Goal: Task Accomplishment & Management: Manage account settings

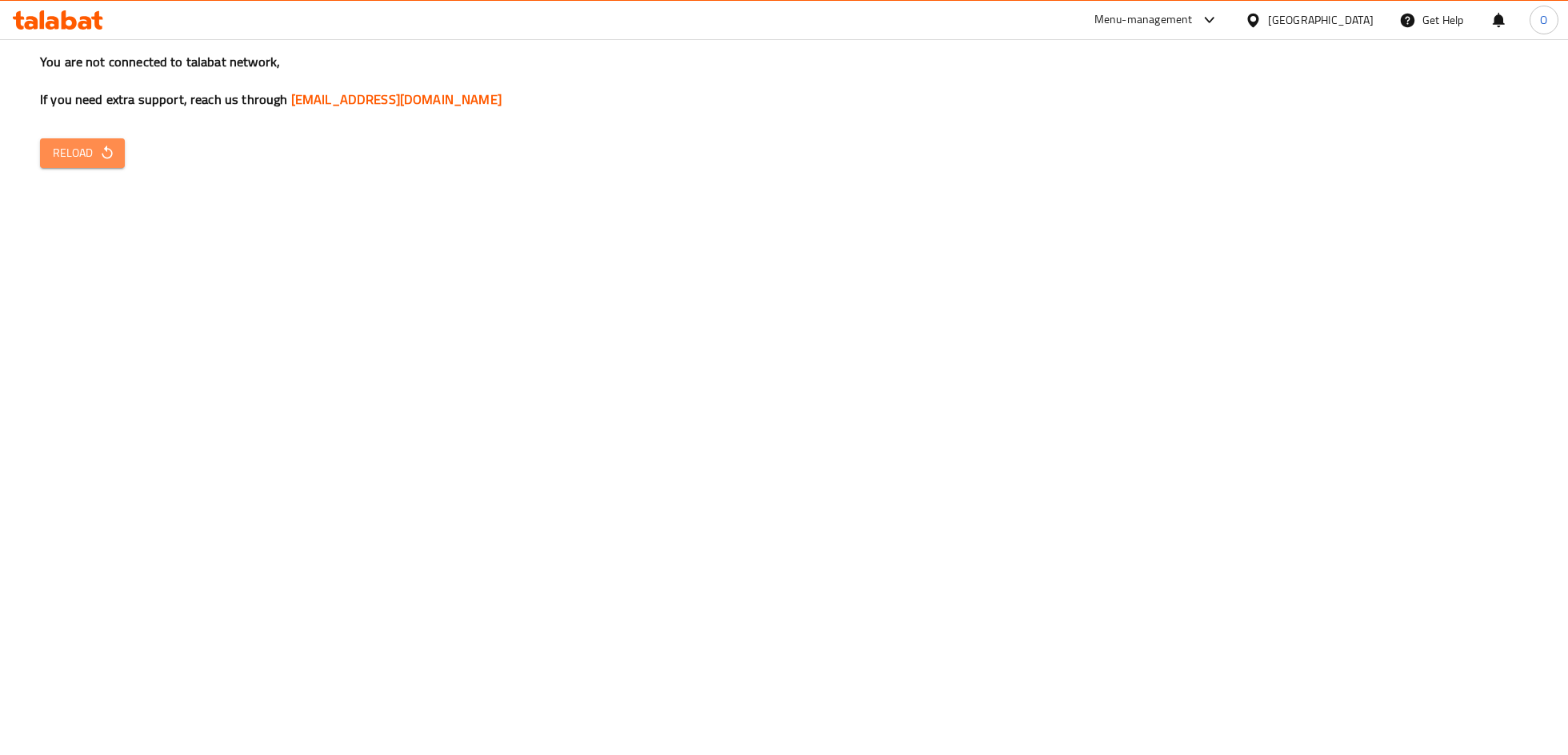
click at [86, 157] on span "Reload" at bounding box center [82, 153] width 59 height 20
click at [94, 142] on button "Reload" at bounding box center [82, 153] width 85 height 29
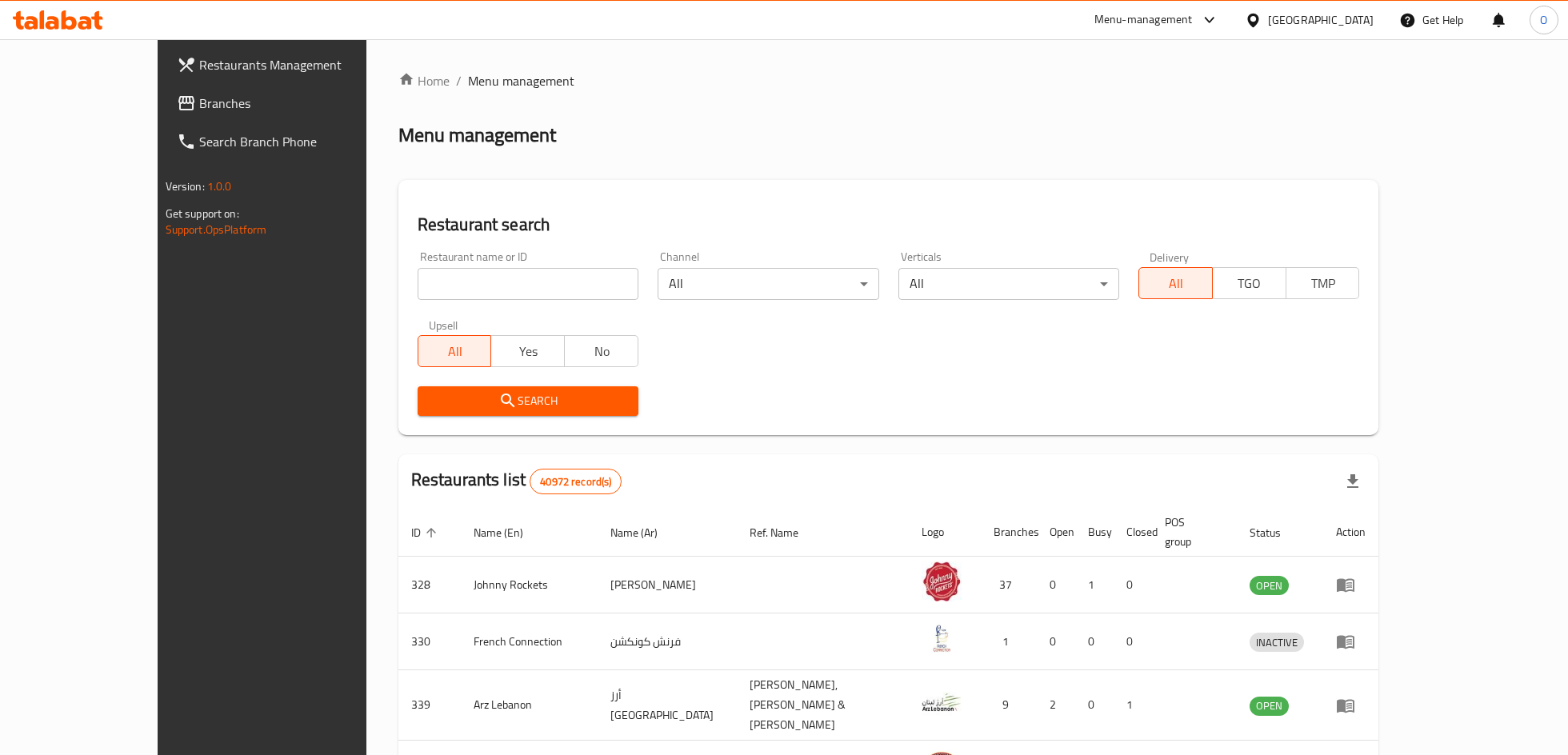
click at [430, 282] on input "search" at bounding box center [528, 284] width 221 height 32
type input "769767"
click at [540, 416] on div "Search" at bounding box center [528, 401] width 240 height 49
click at [455, 293] on input "769767" at bounding box center [528, 284] width 221 height 32
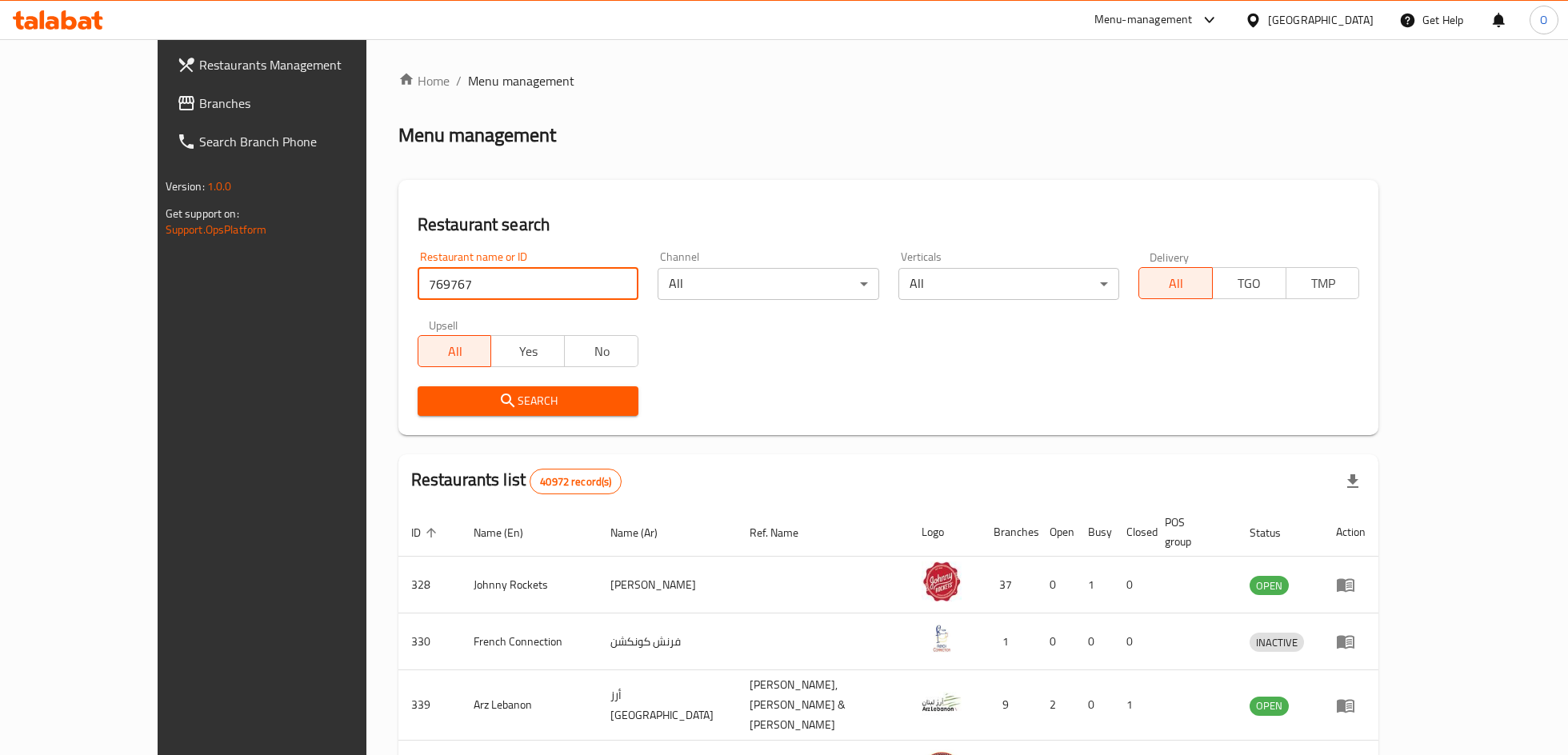
click at [455, 293] on input "769767" at bounding box center [528, 284] width 221 height 32
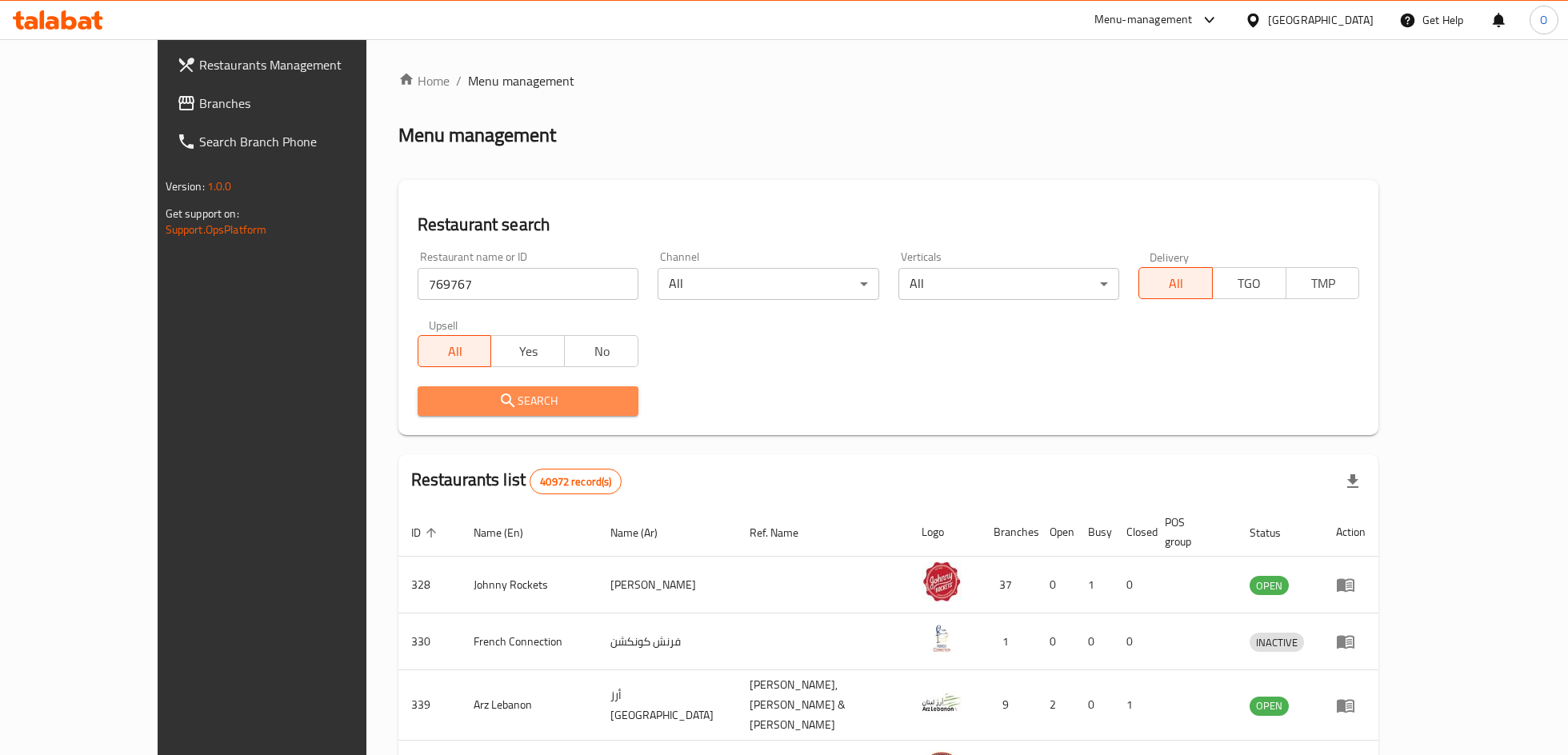
click at [474, 400] on span "Search" at bounding box center [528, 401] width 195 height 20
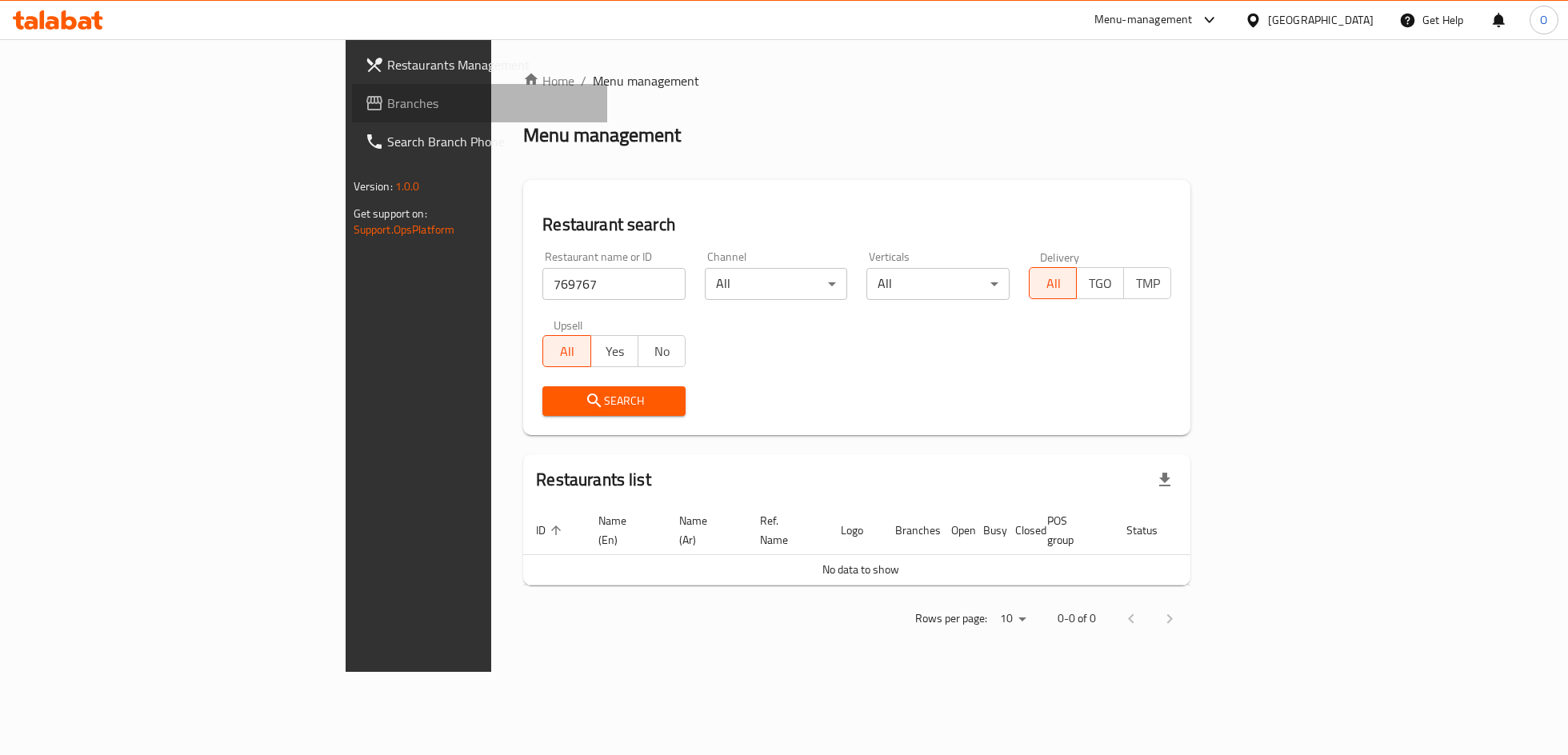
click at [352, 92] on link "Branches" at bounding box center [479, 103] width 256 height 39
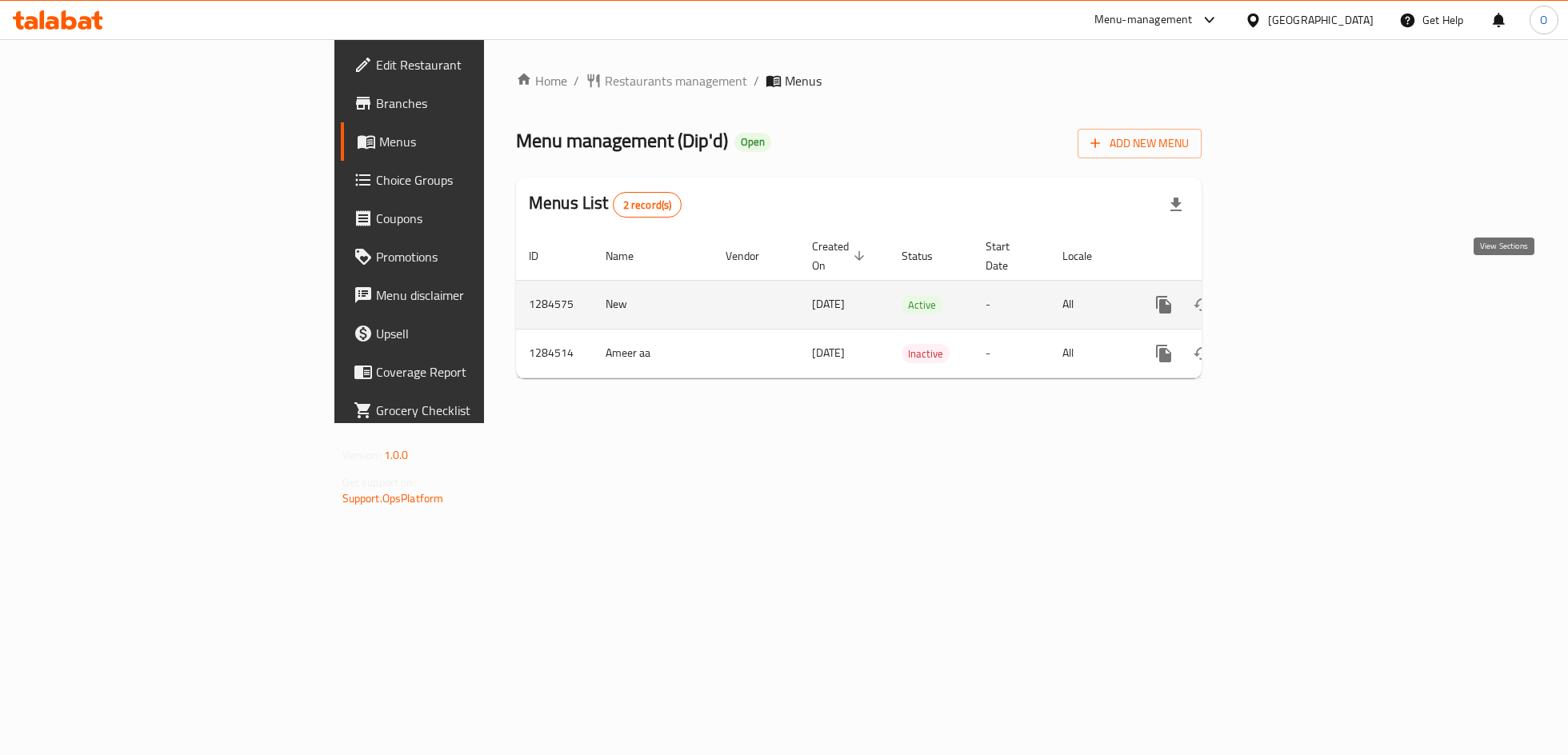
click at [1288, 295] on icon "enhanced table" at bounding box center [1279, 305] width 19 height 19
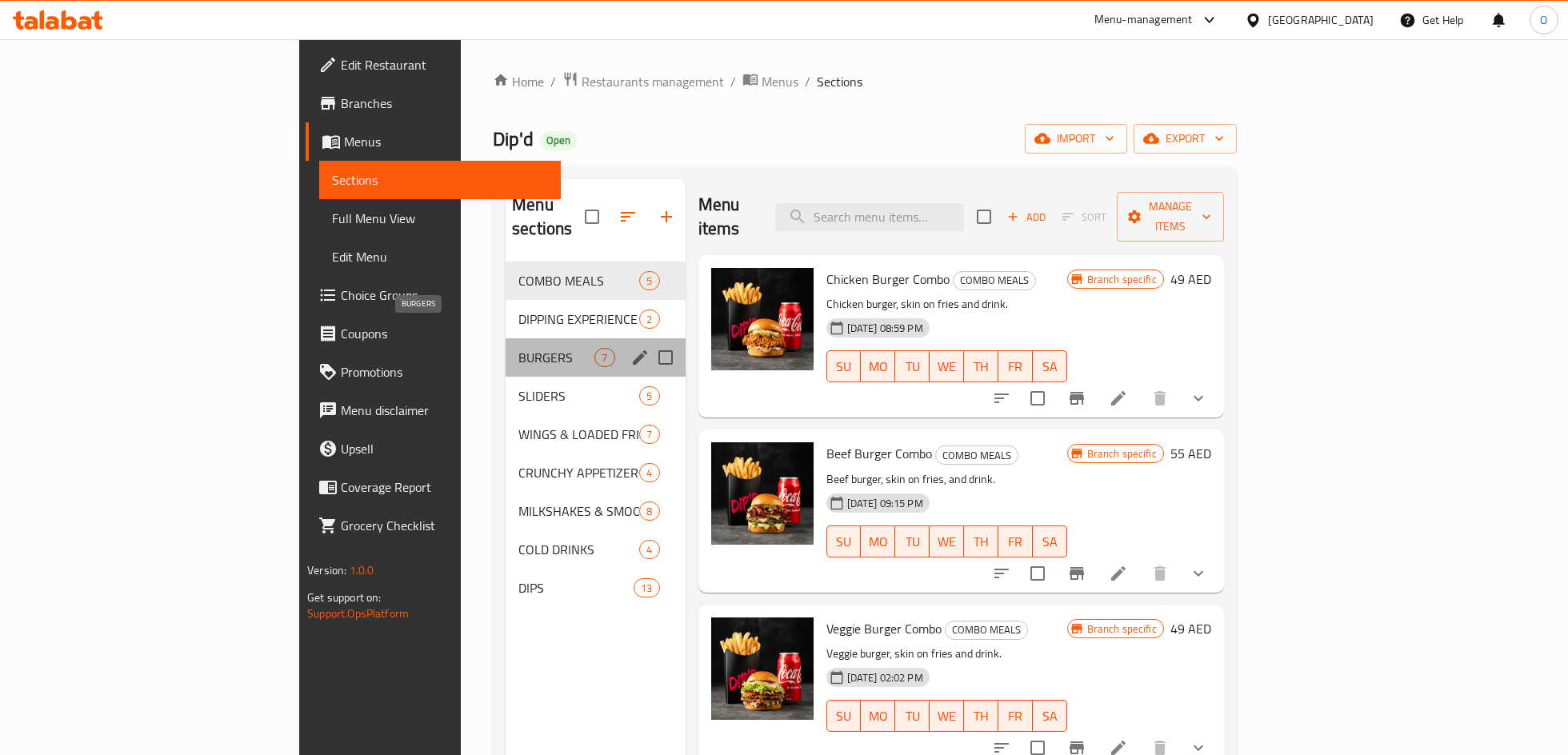
click at [519, 348] on span "BURGERS" at bounding box center [557, 358] width 76 height 19
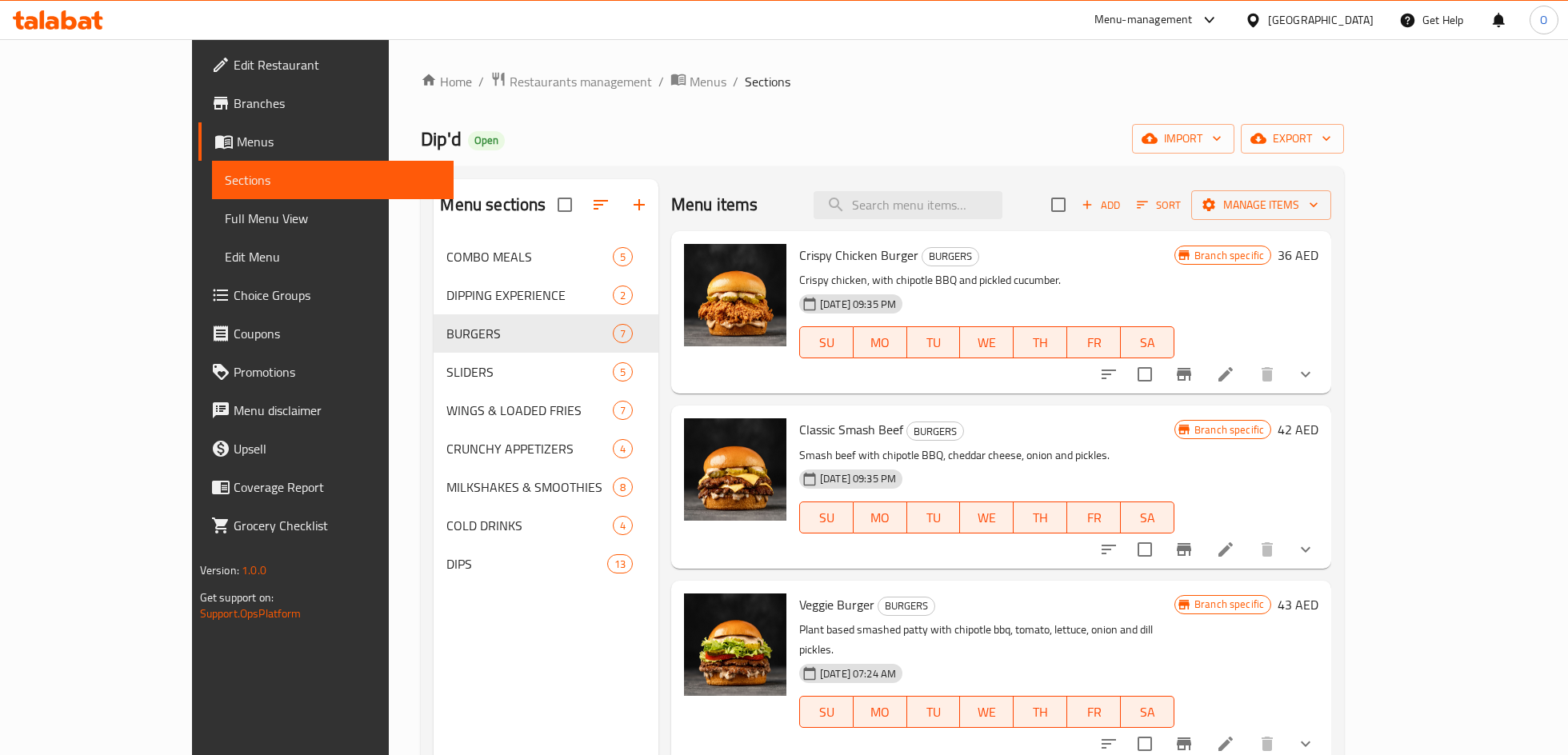
scroll to position [508, 0]
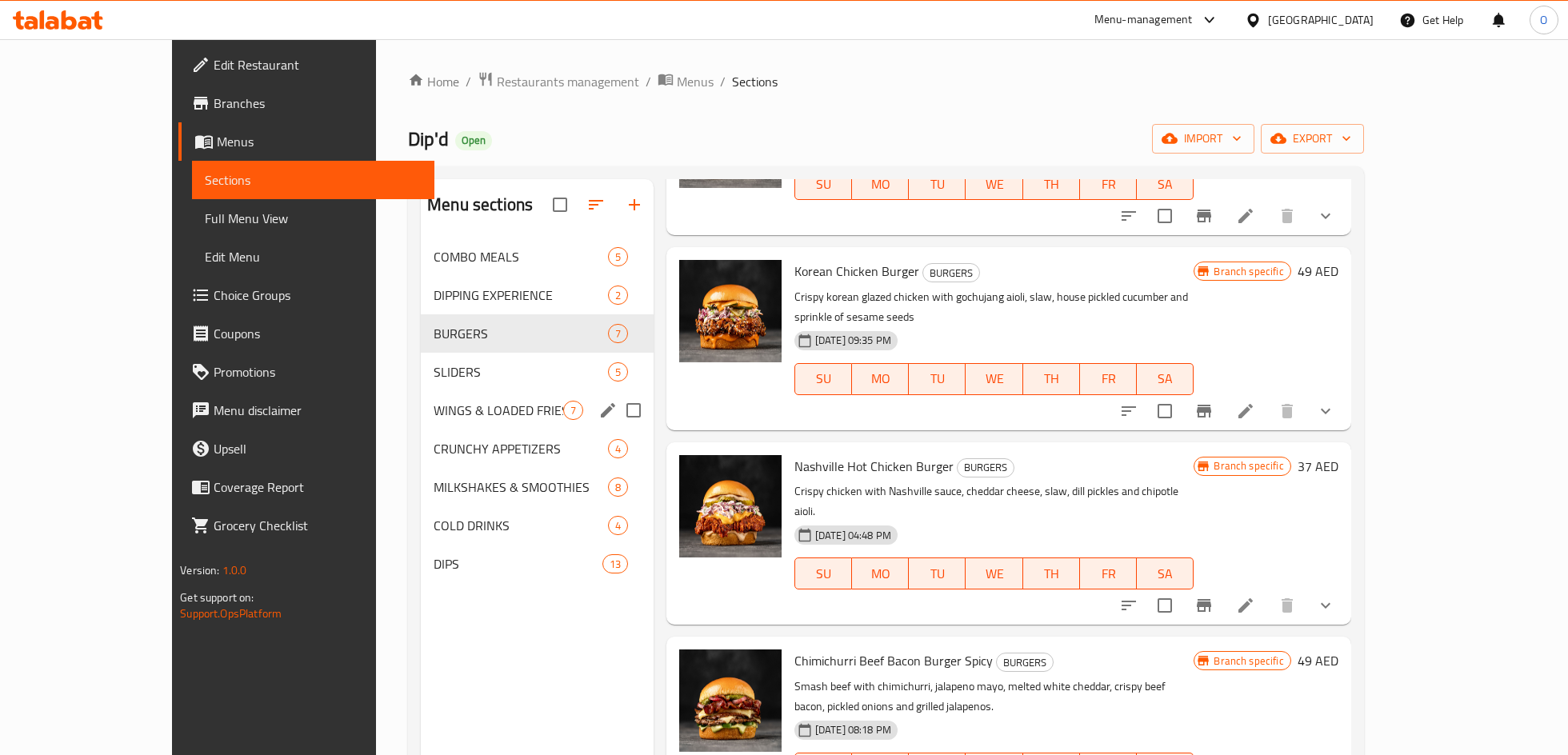
click at [433, 416] on span "WINGS & LOADED FRIES" at bounding box center [497, 410] width 129 height 19
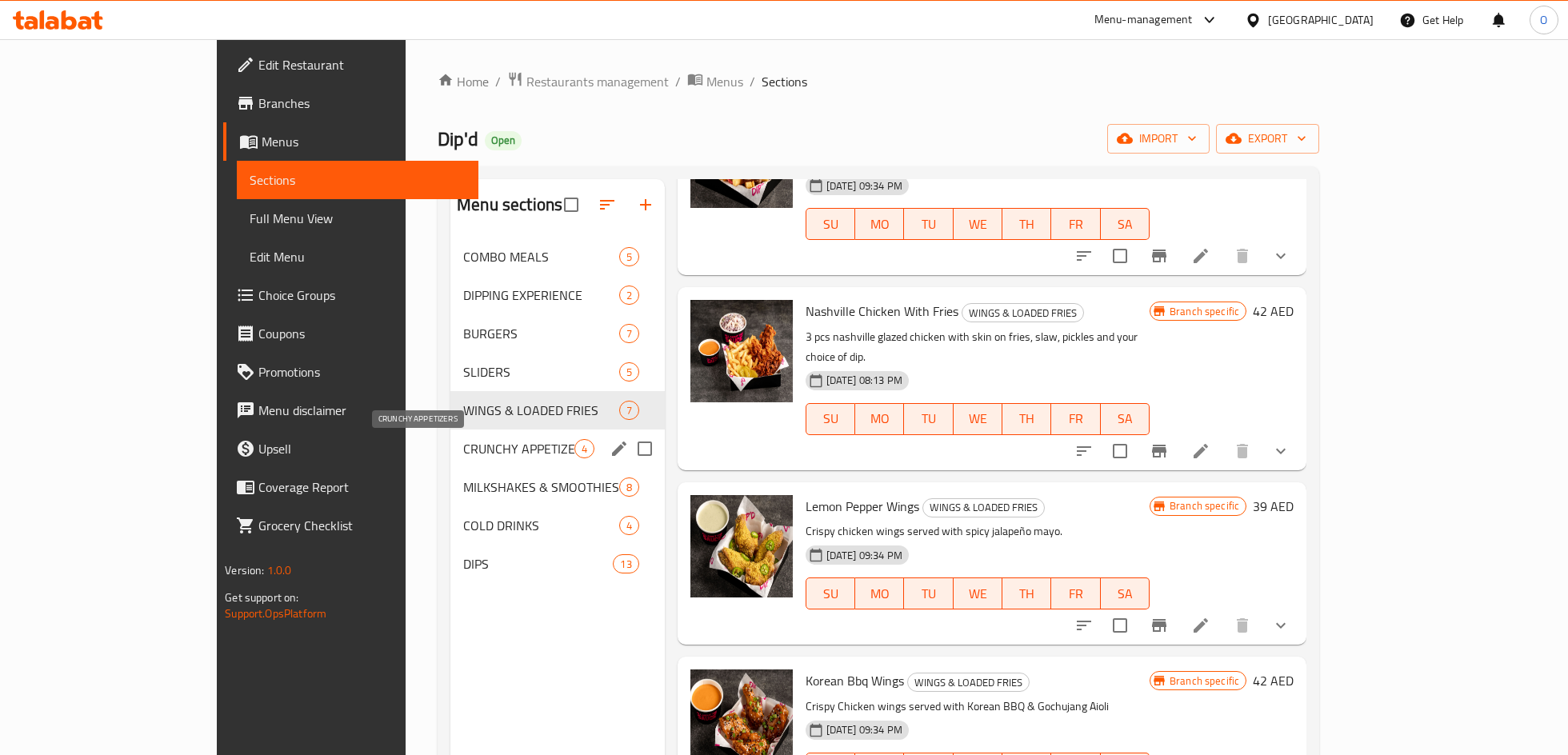
click at [463, 445] on span "CRUNCHY APPETIZERS" at bounding box center [519, 449] width 111 height 19
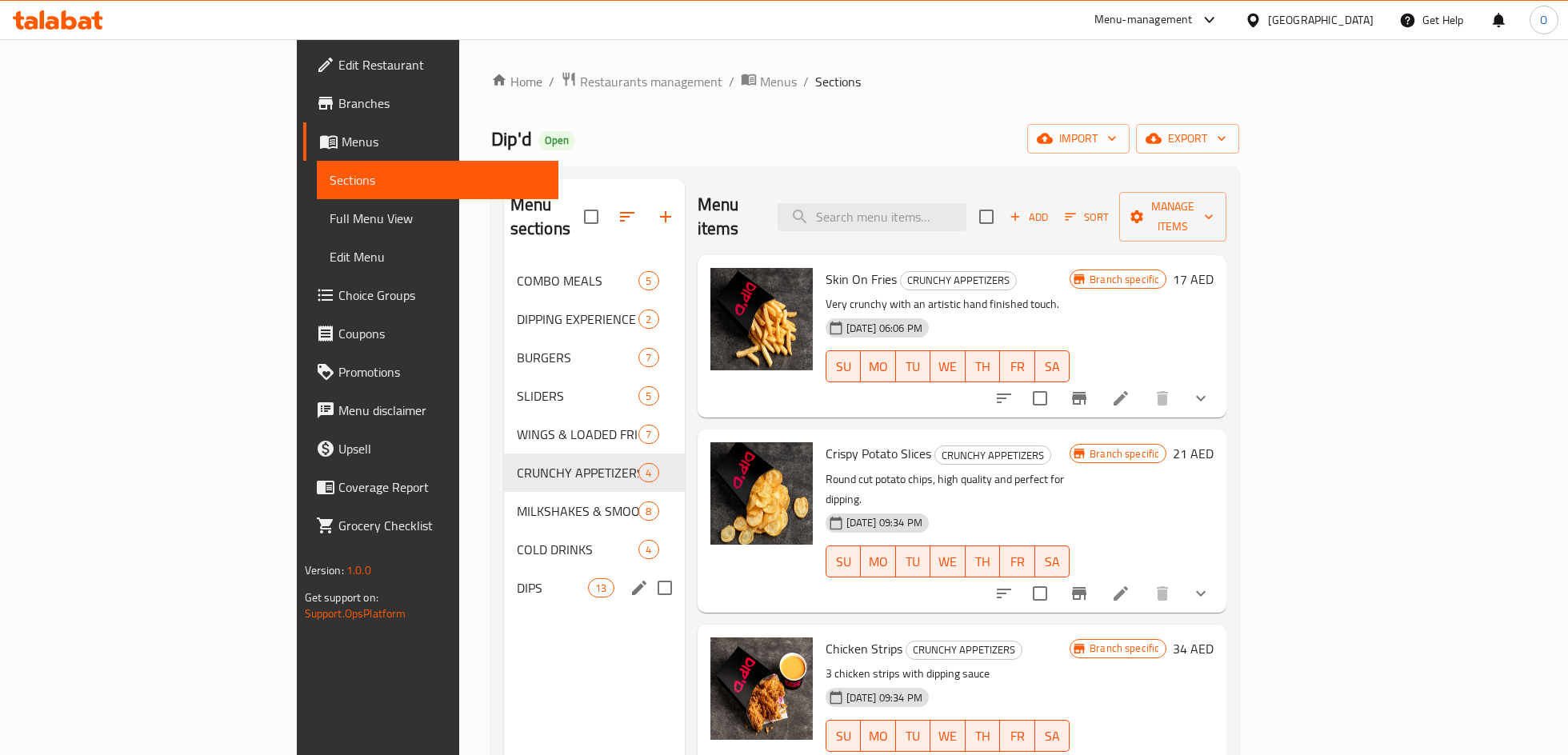
click at [504, 568] on div "DIPS 13" at bounding box center [595, 588] width 181 height 39
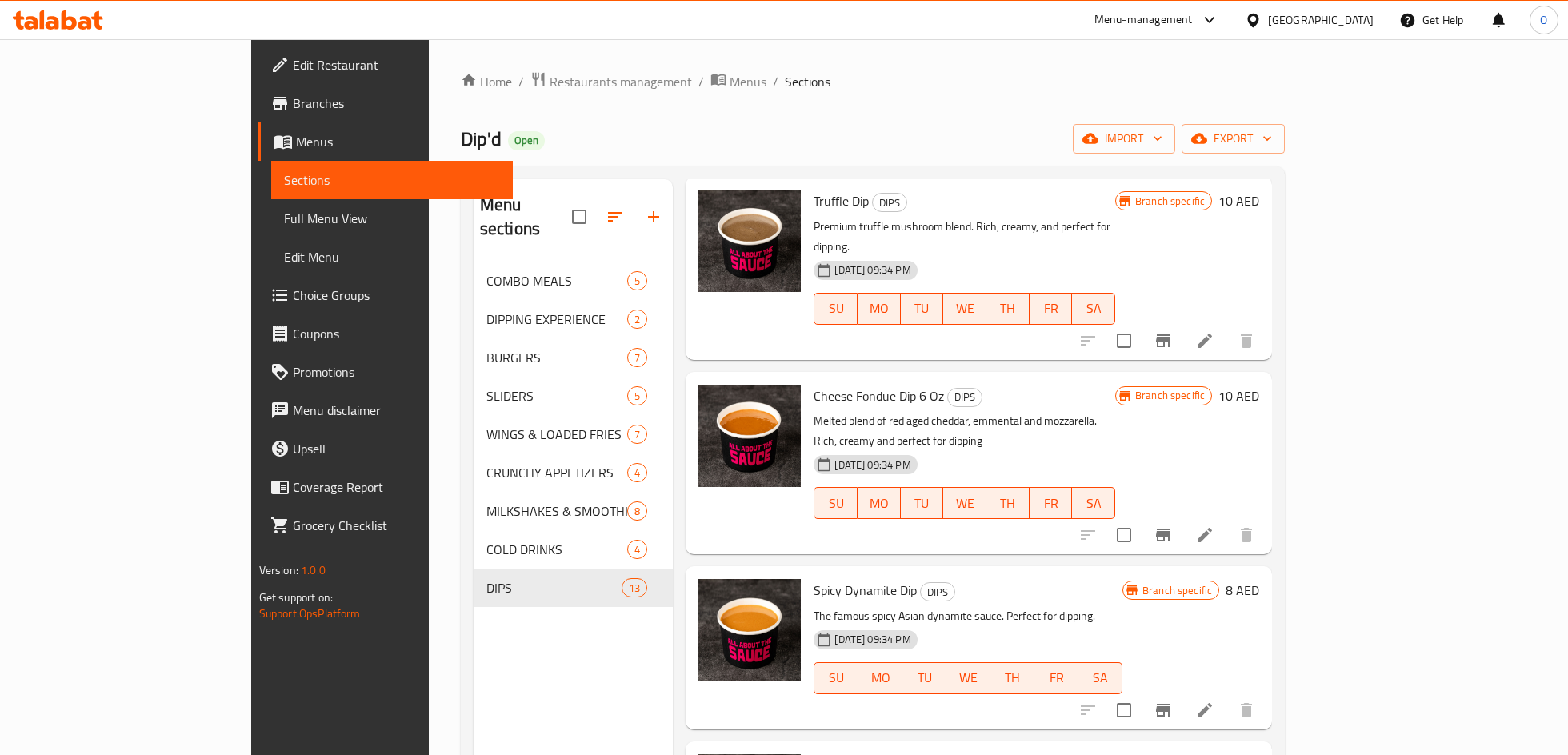
scroll to position [275, 0]
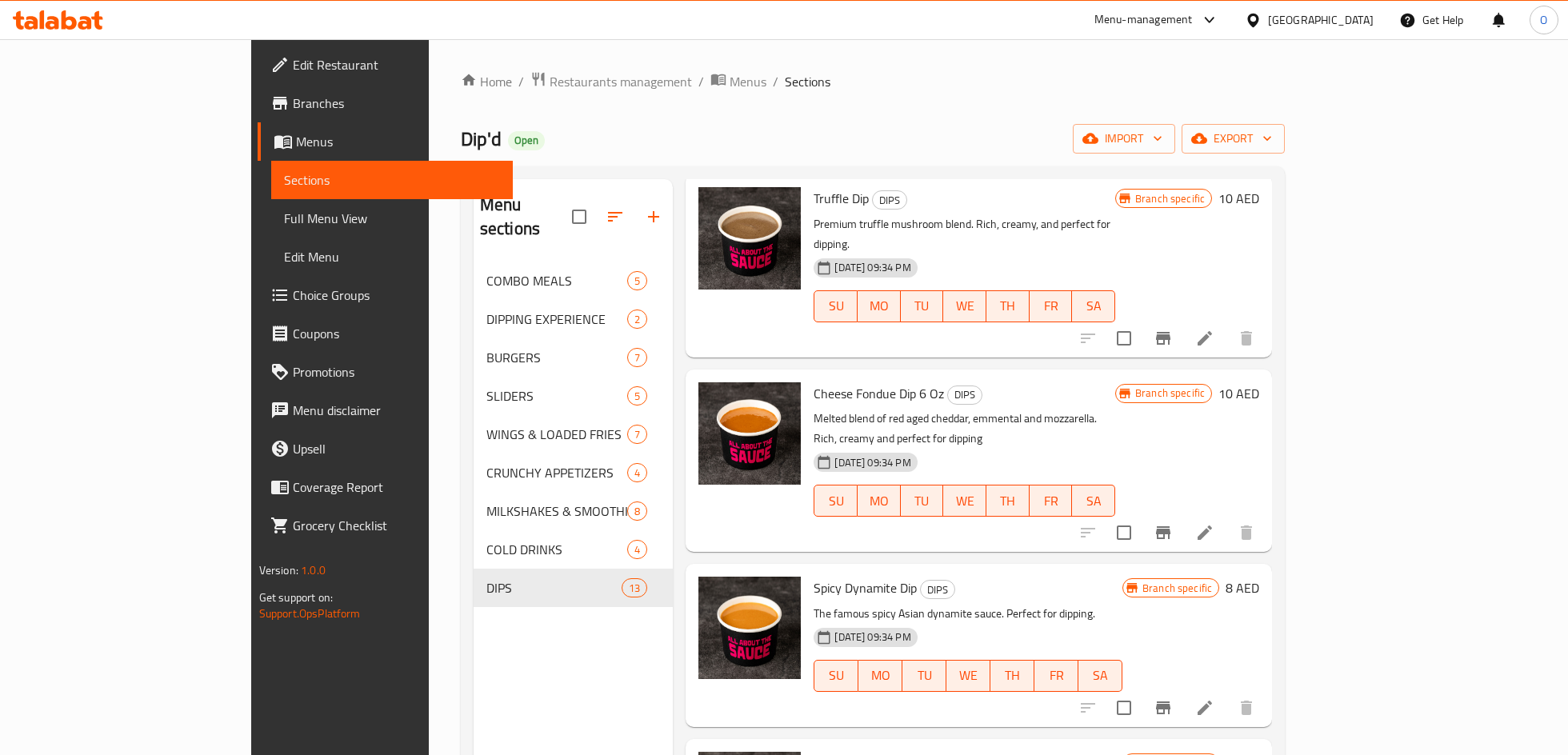
click at [1214, 523] on icon at bounding box center [1205, 532] width 19 height 19
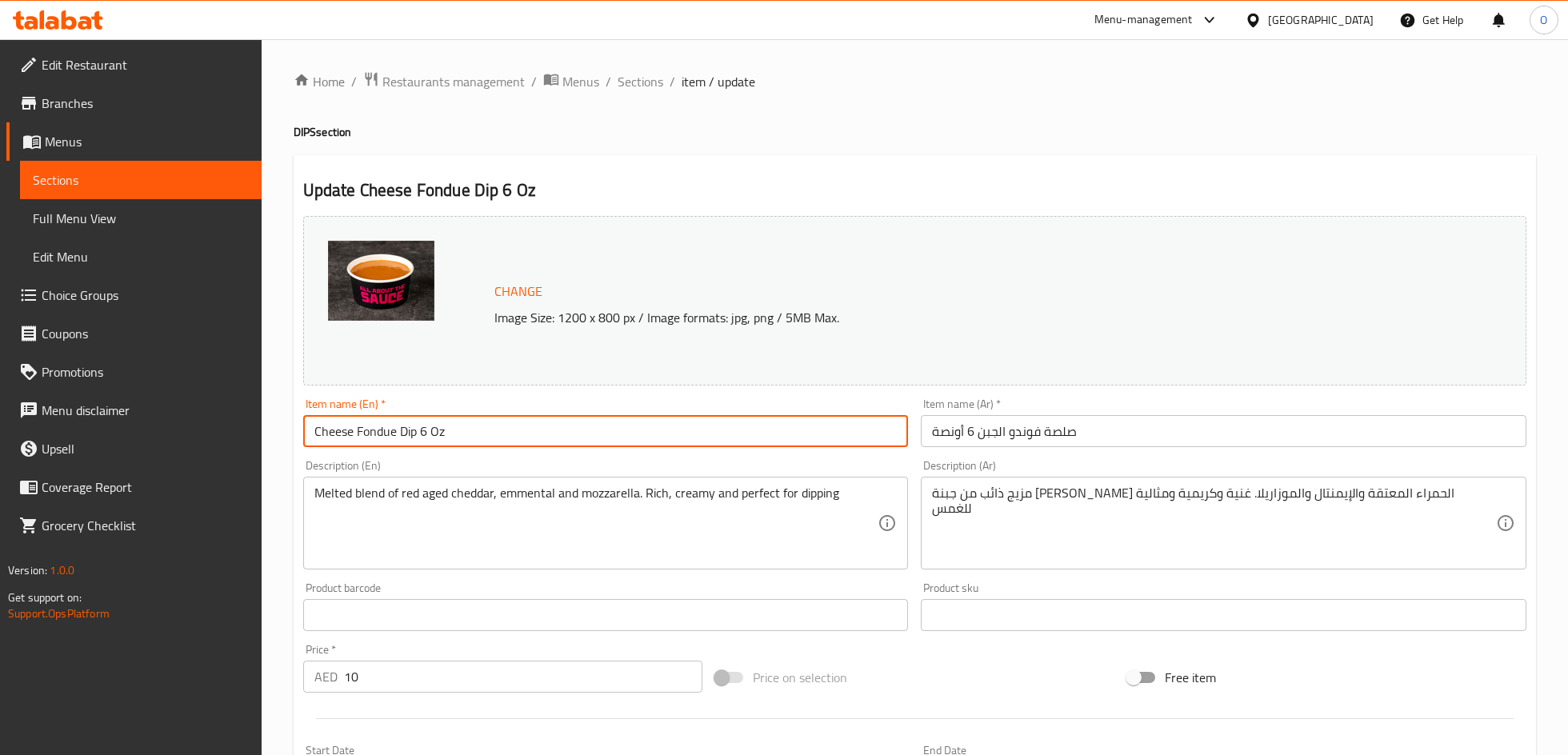
click at [630, 429] on input "Cheese Fondue Dip 6 Oz" at bounding box center [605, 430] width 605 height 32
paste input "769767"
click at [518, 437] on input "Cheese Fondue Dip 6 Oz" at bounding box center [605, 430] width 605 height 32
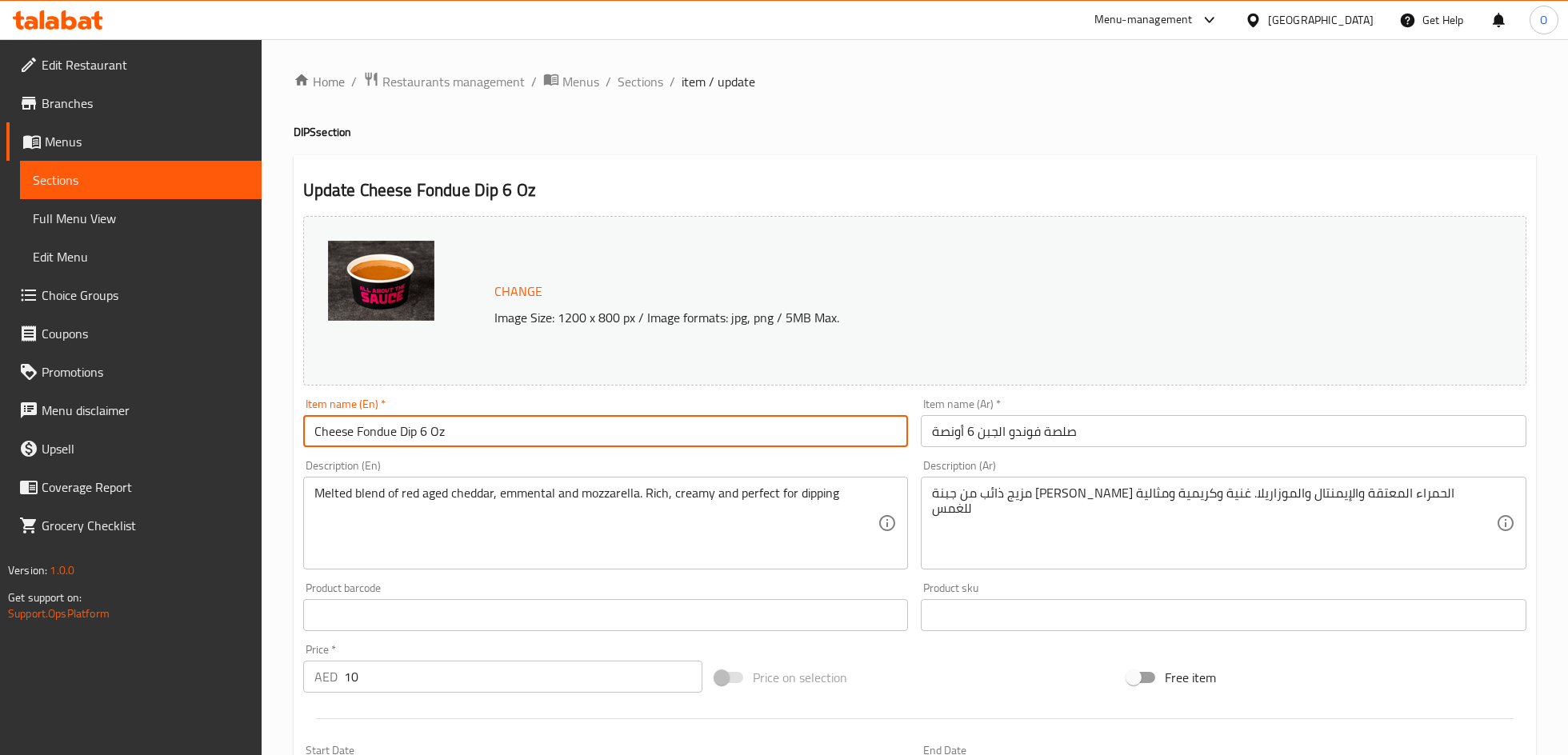
click at [518, 437] on input "Cheese Fondue Dip 6 Oz" at bounding box center [605, 430] width 605 height 32
paste input "text"
click at [593, 422] on input "Cheese Fondue Dip" at bounding box center [605, 430] width 605 height 32
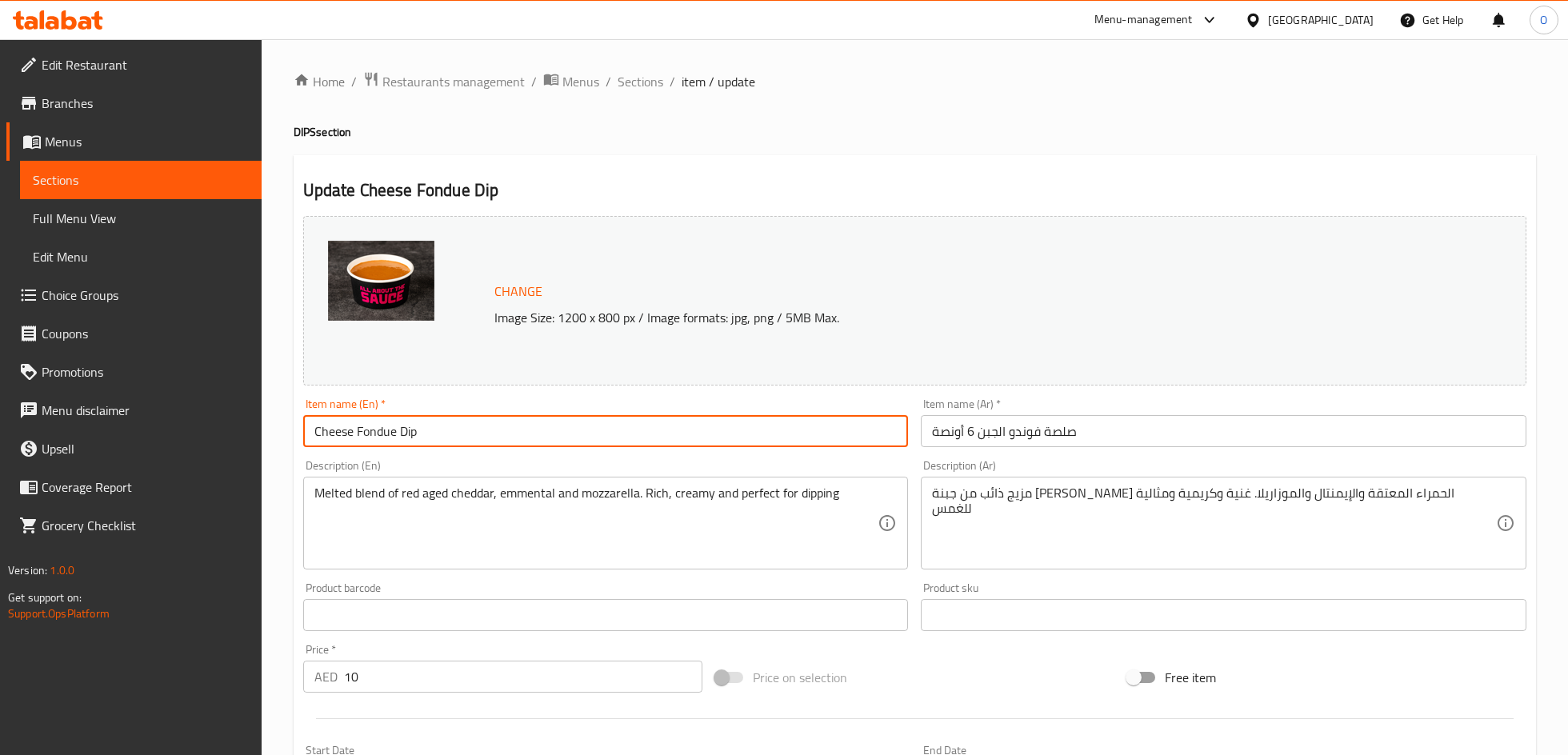
click at [593, 422] on input "Cheese Fondue Dip" at bounding box center [605, 430] width 605 height 32
type input "Cheese Fondue Dip"
click at [1081, 450] on div "Item name (Ar)   * صلصة فوندو الجبن 6 أونصة Item name (Ar) *" at bounding box center [1223, 422] width 618 height 61
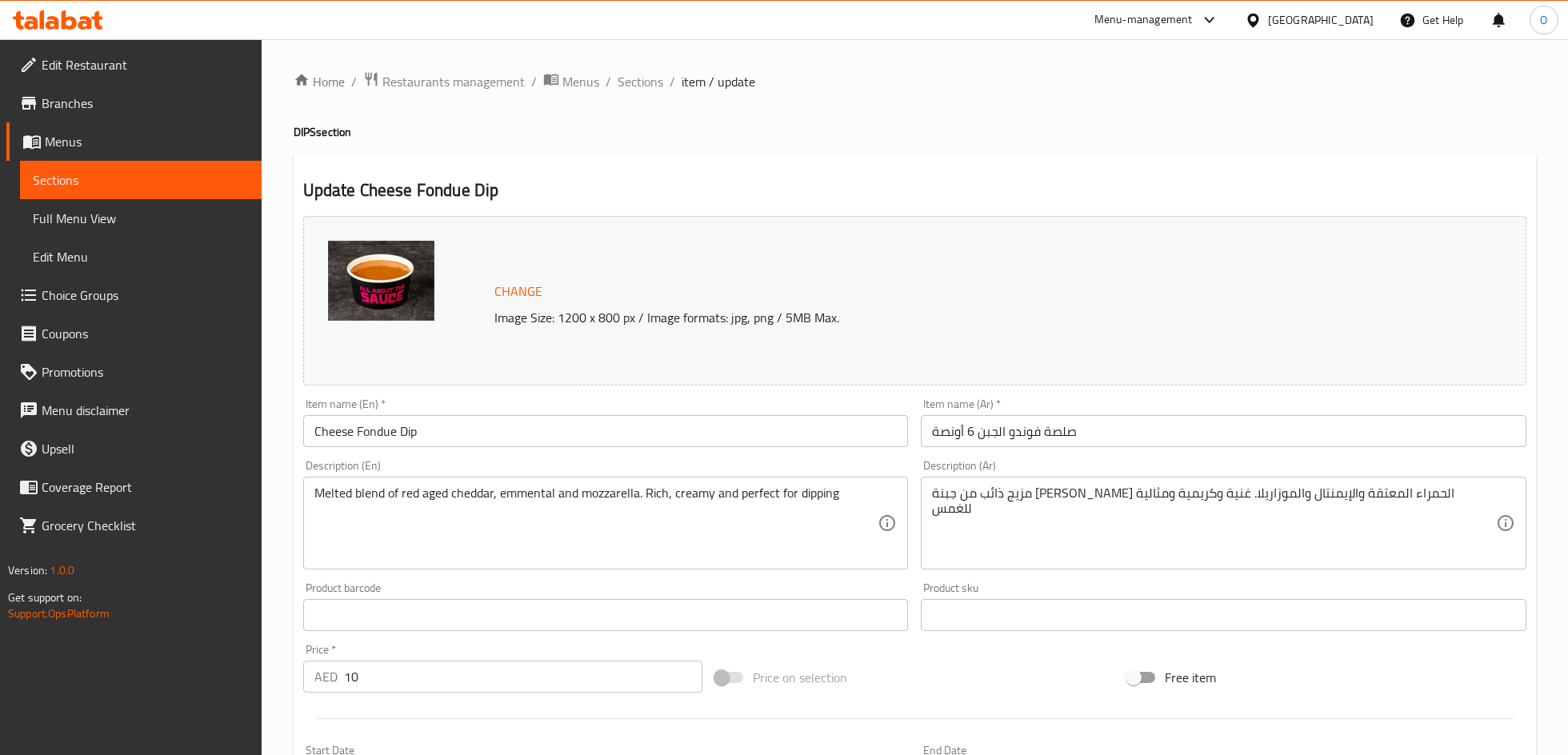
click at [1071, 429] on input "صلصة فوندو الجبن 6 أونصة" at bounding box center [1223, 430] width 605 height 32
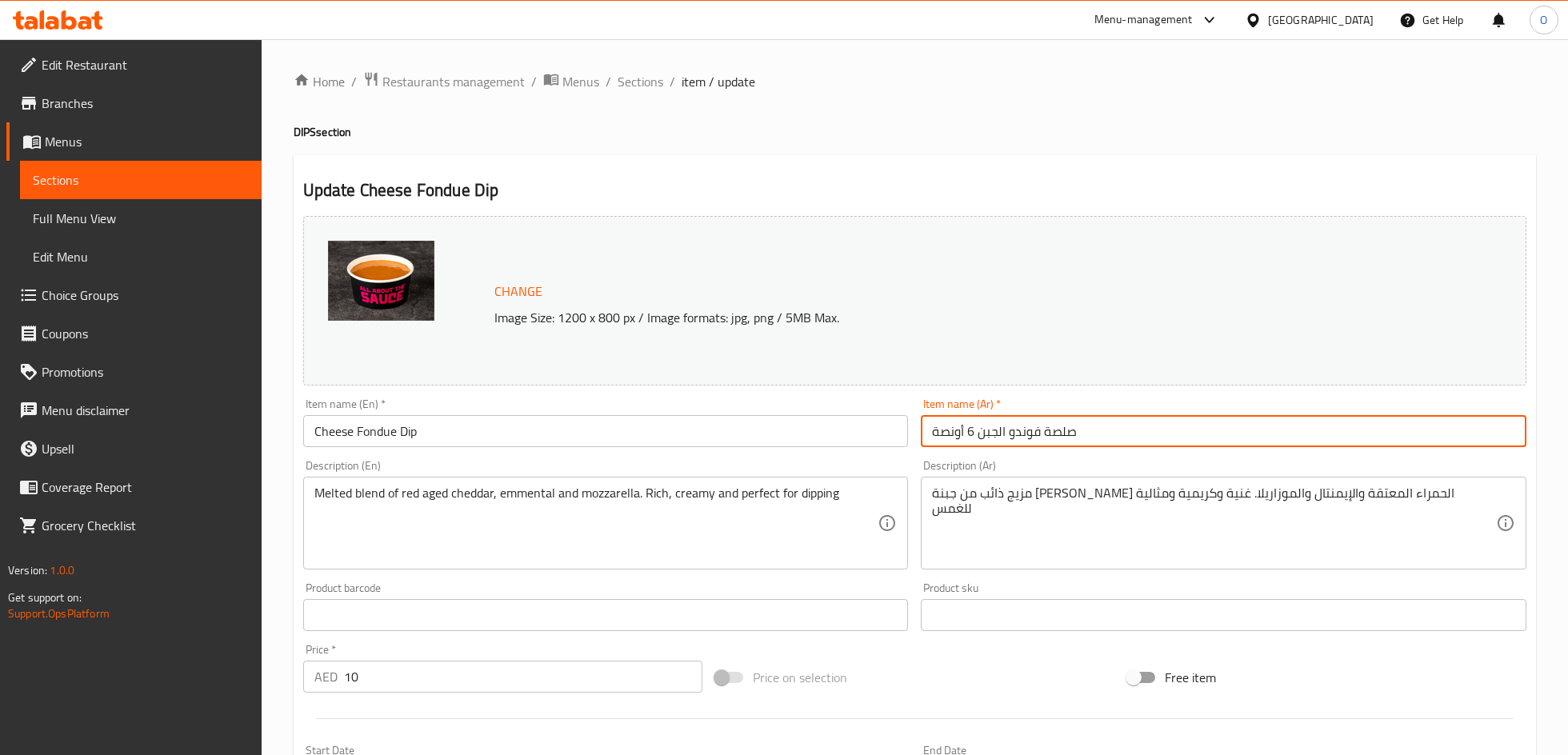
click at [1071, 429] on input "صلصة فوندو الجبن 6 أونصة" at bounding box center [1223, 430] width 605 height 32
paste input "text"
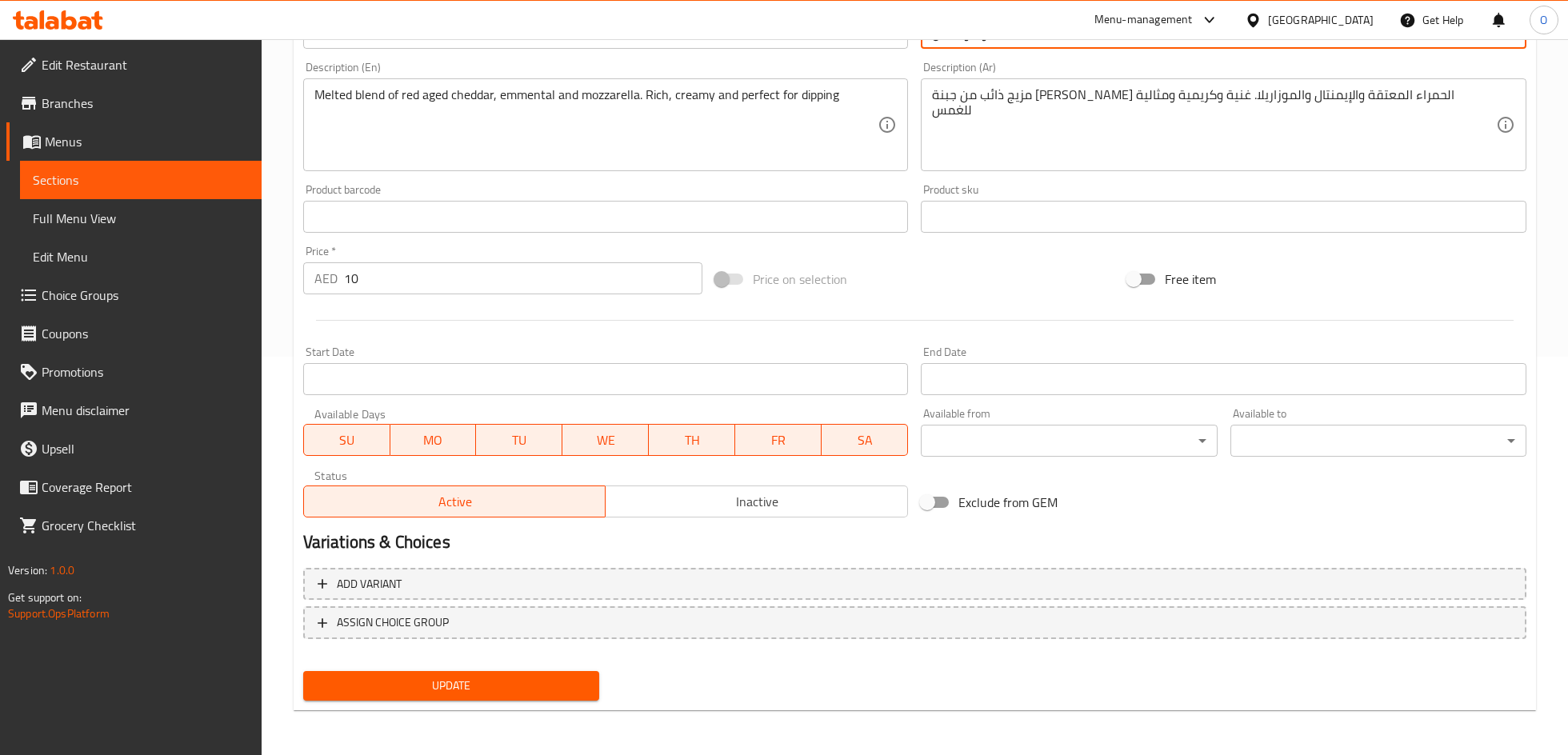
type input "صلصة فوندو الجبن"
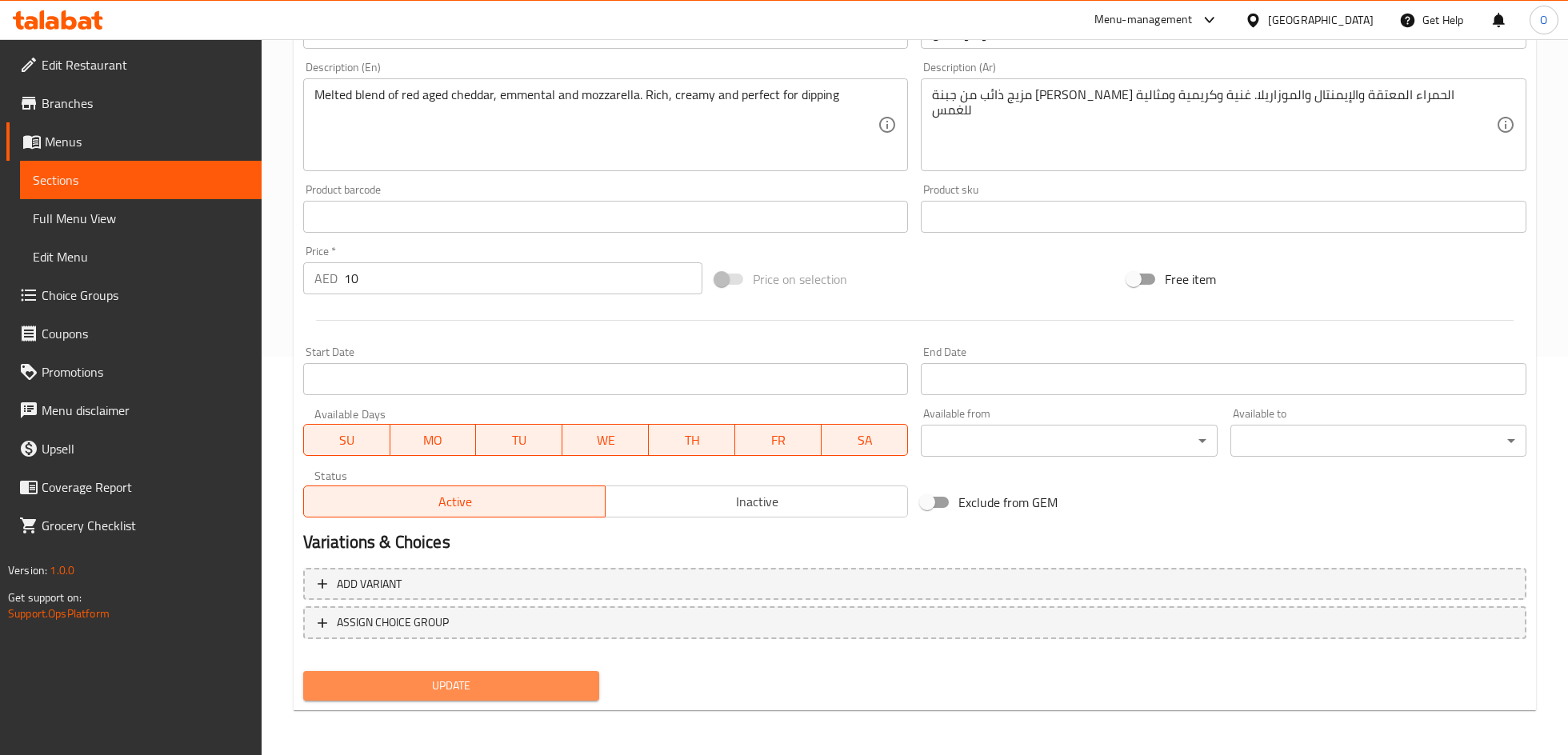
click at [505, 699] on button "Update" at bounding box center [451, 686] width 296 height 29
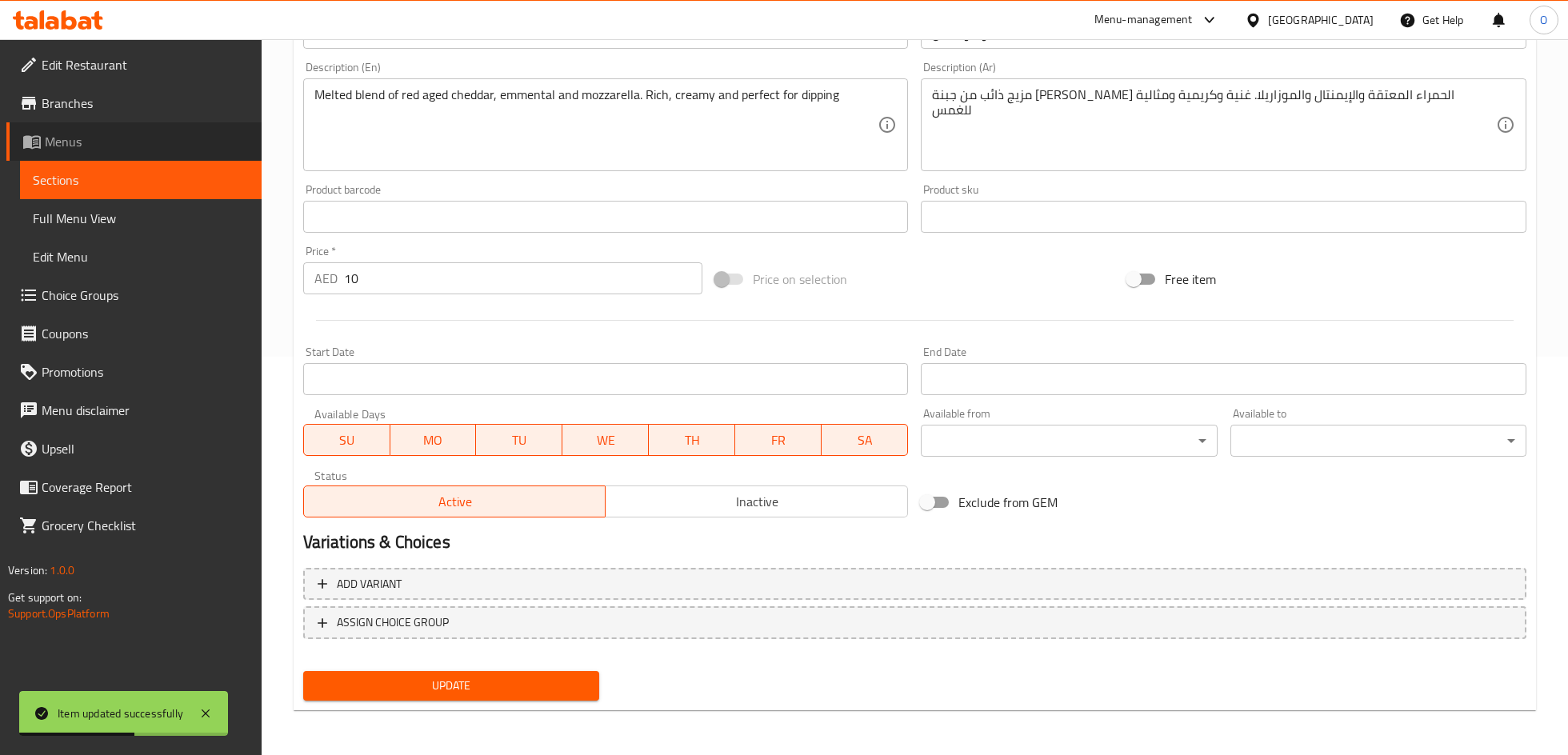
click at [67, 143] on span "Menus" at bounding box center [147, 142] width 204 height 19
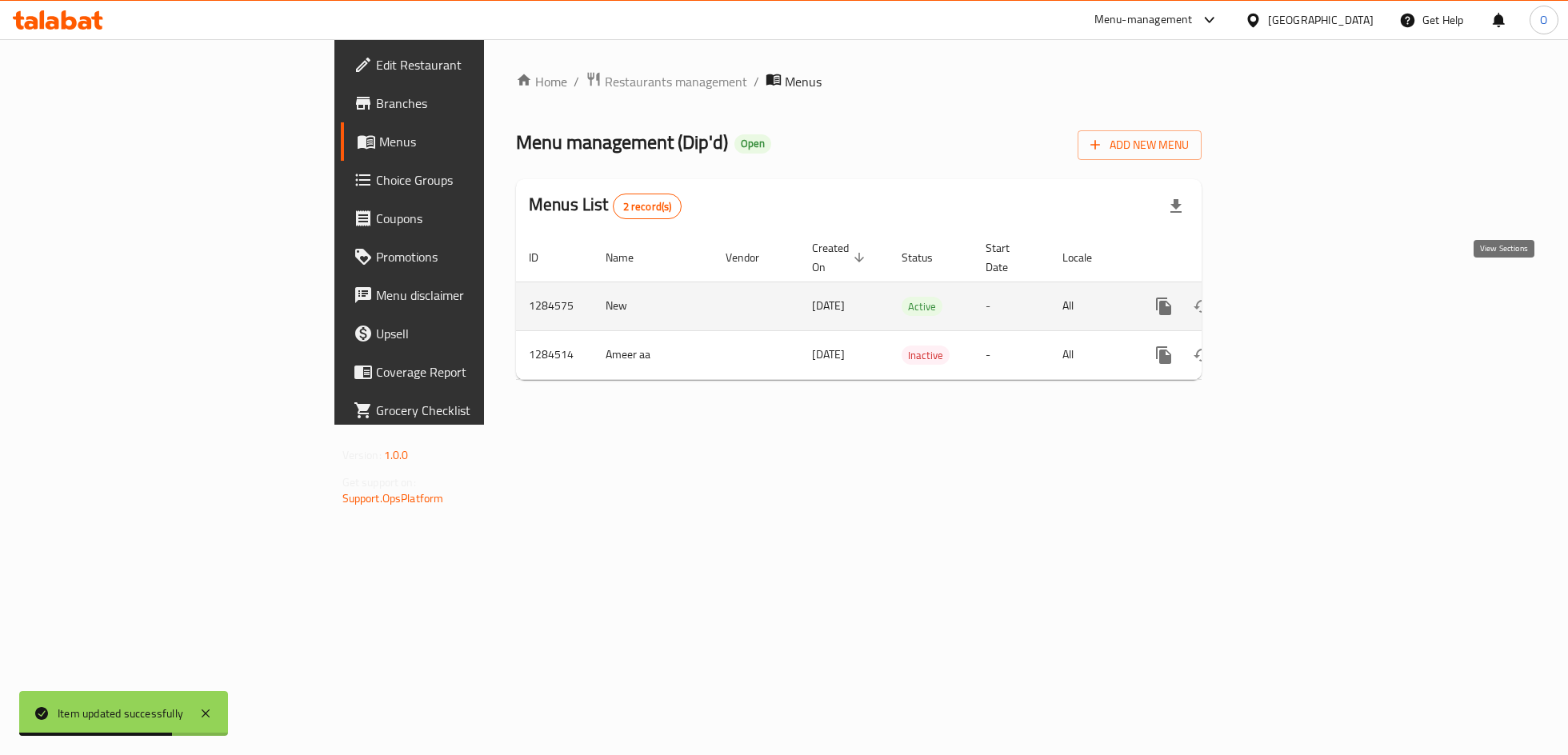
click at [1288, 296] on icon "enhanced table" at bounding box center [1279, 306] width 19 height 19
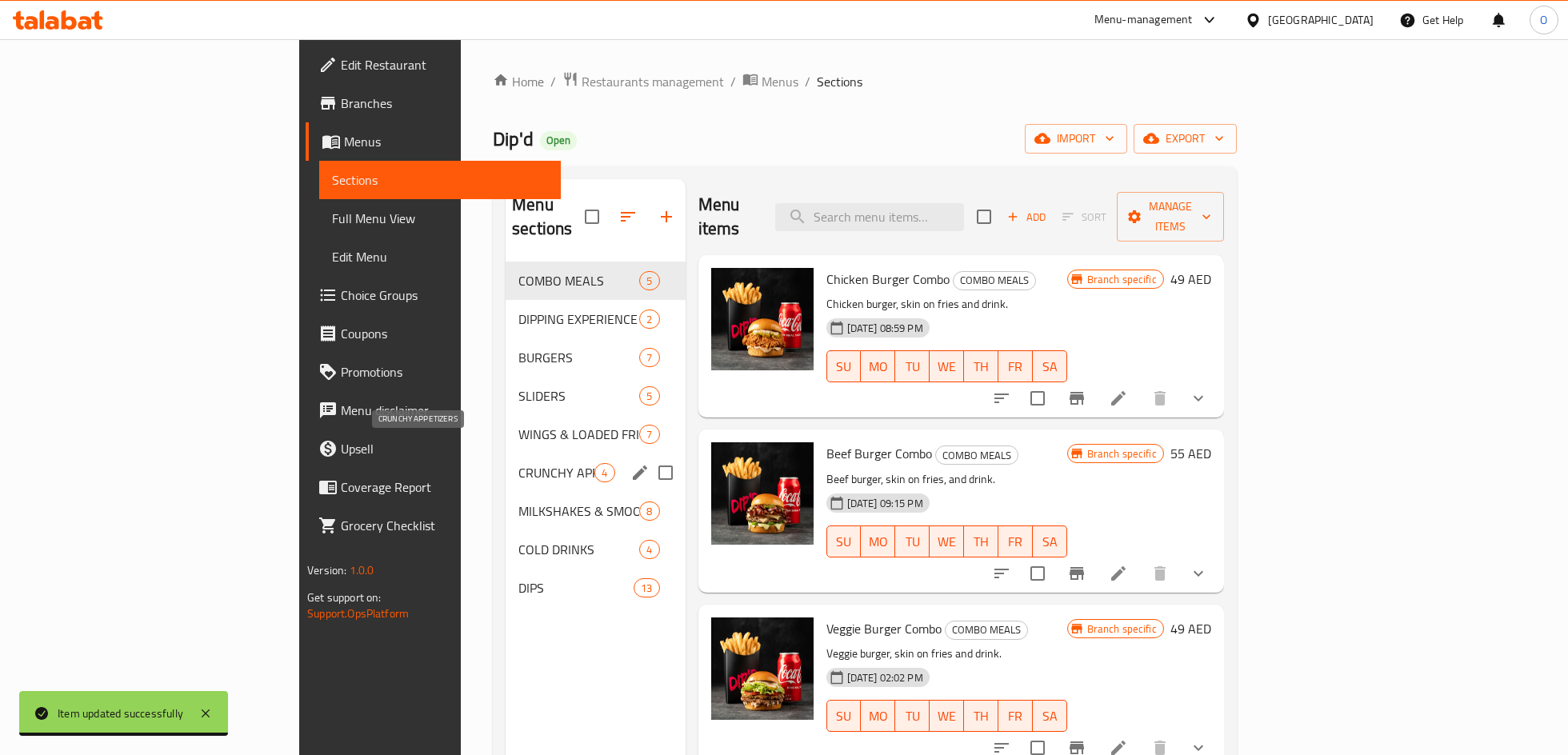
click at [519, 463] on span "CRUNCHY APPETIZERS" at bounding box center [557, 473] width 76 height 19
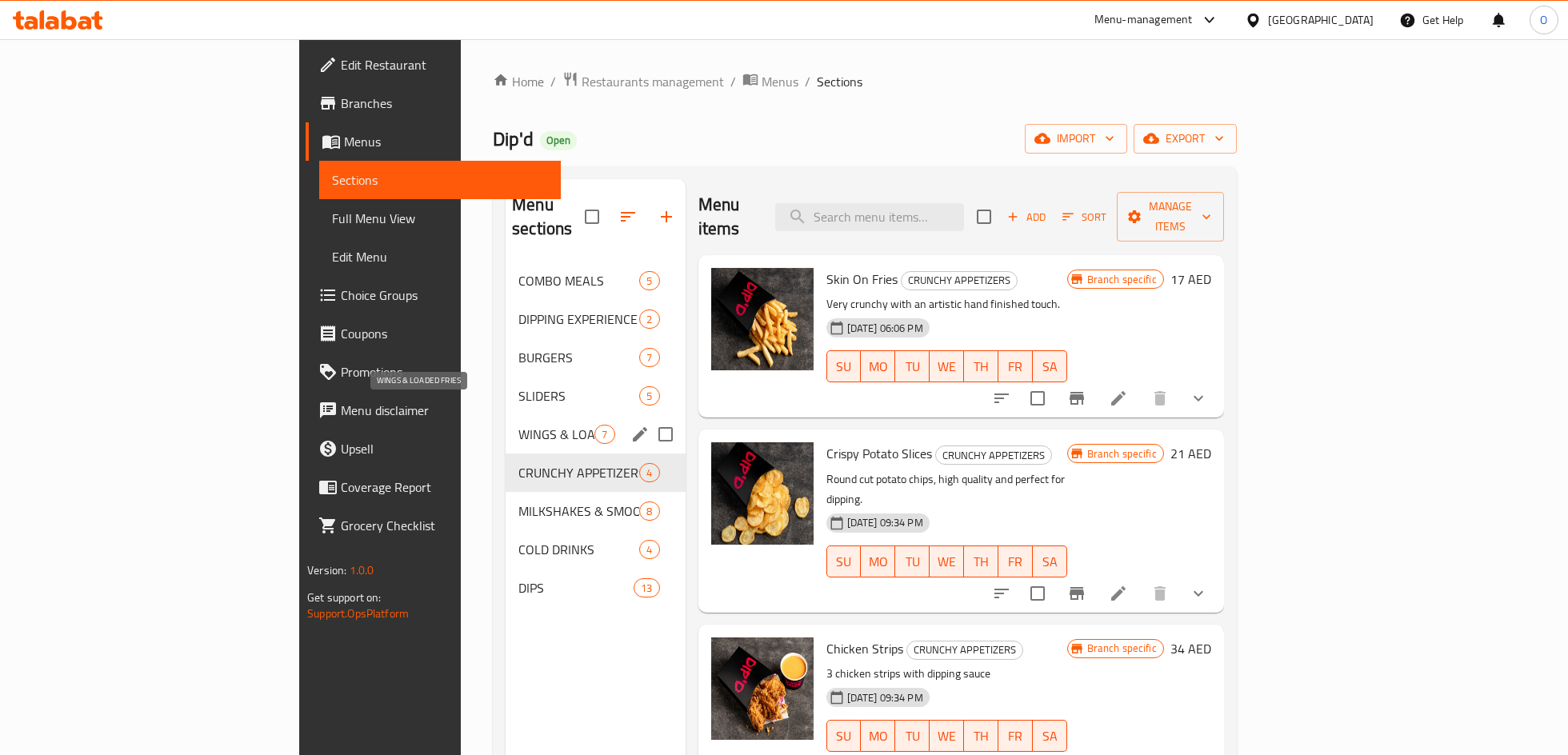
click at [519, 425] on span "WINGS & LOADED FRIES" at bounding box center [557, 434] width 76 height 19
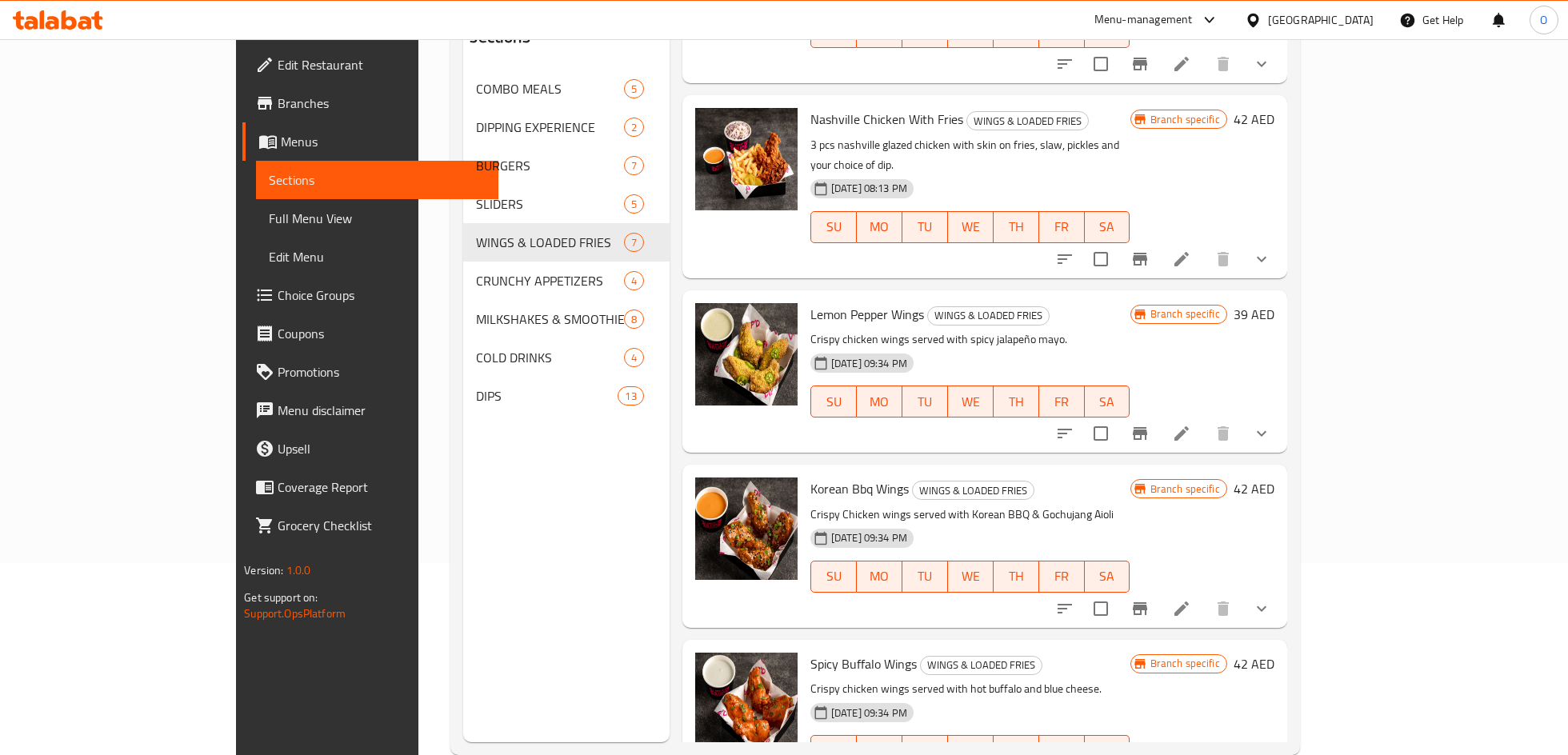
scroll to position [224, 0]
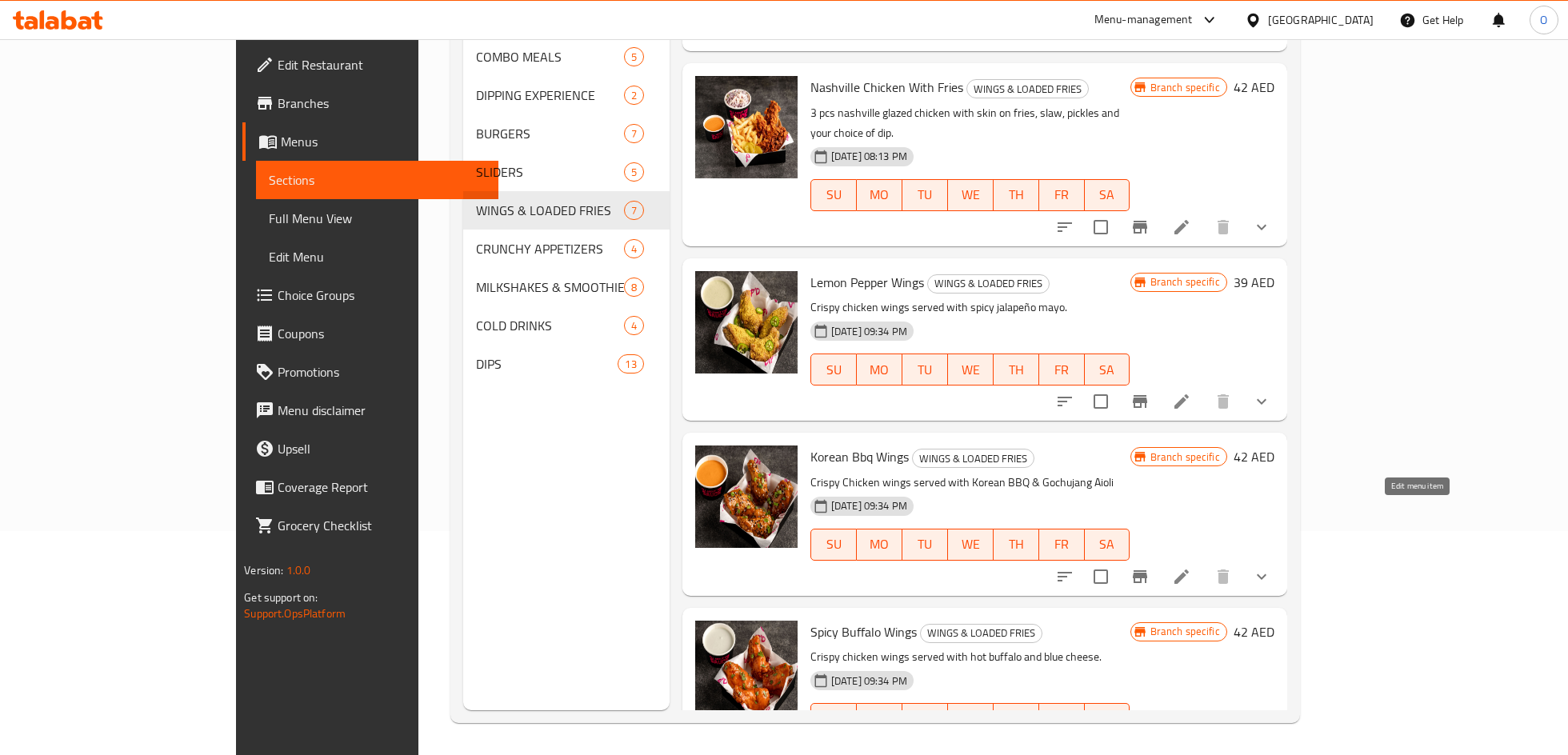
click at [1191, 567] on icon at bounding box center [1181, 577] width 19 height 19
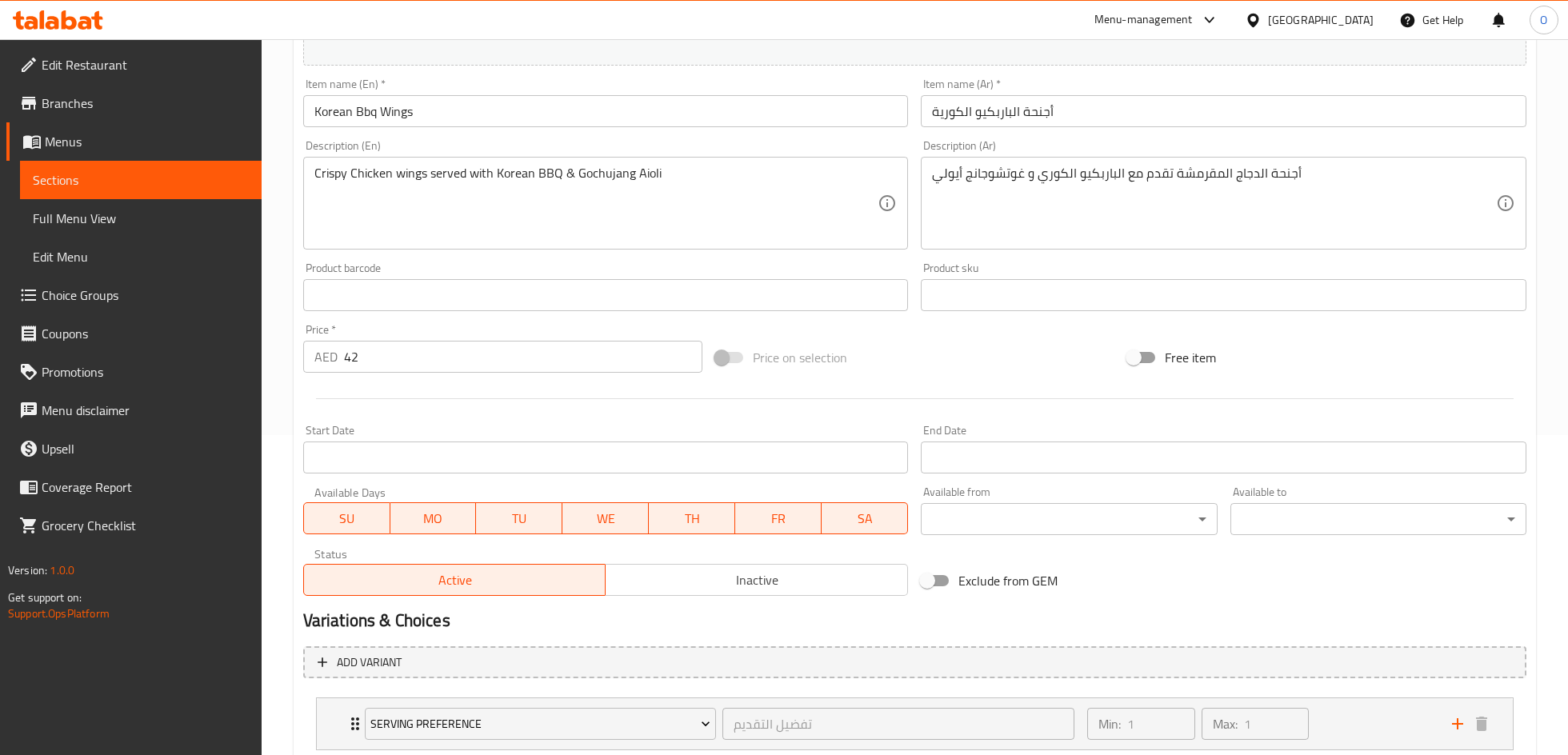
scroll to position [394, 0]
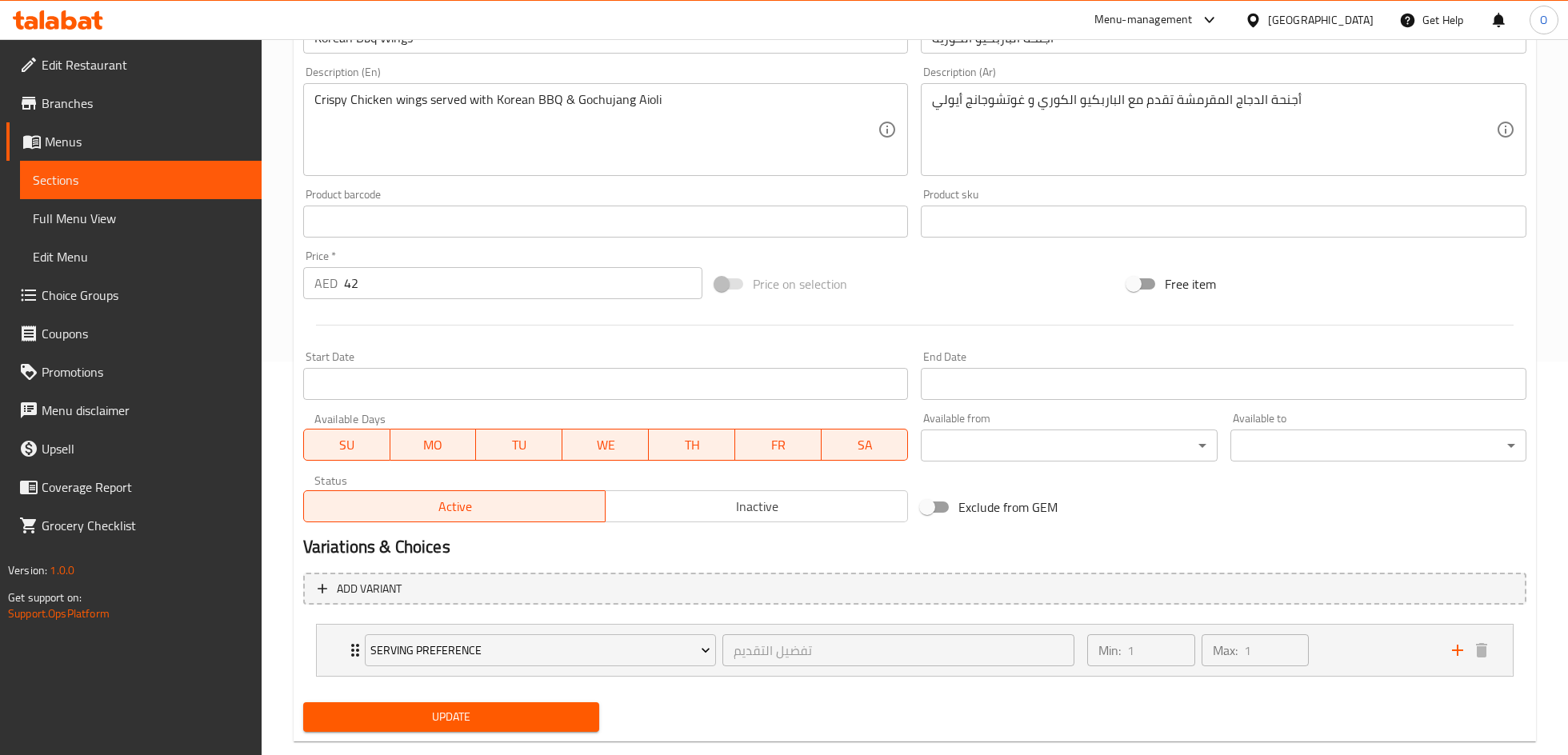
click at [727, 286] on span at bounding box center [730, 285] width 27 height 12
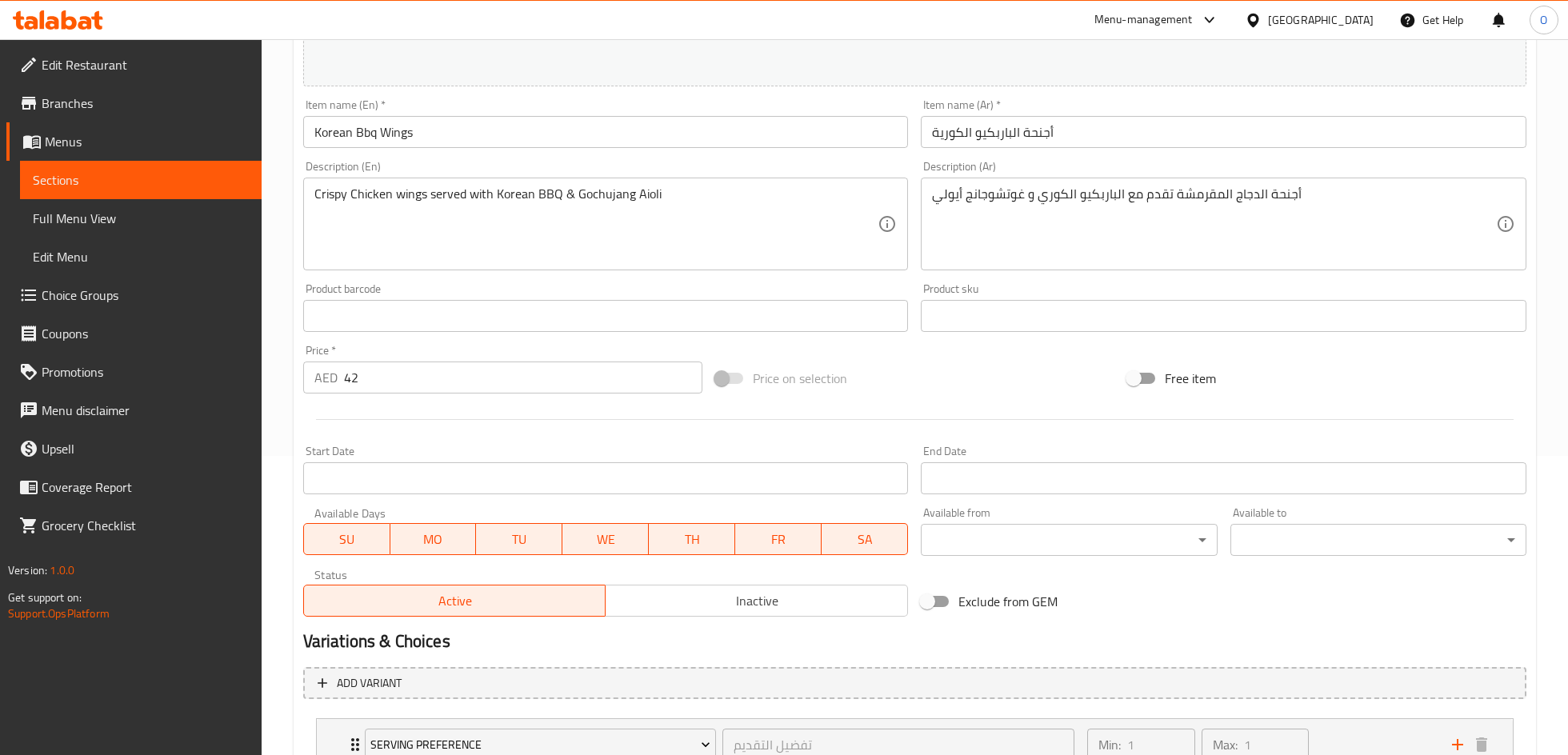
scroll to position [298, 0]
click at [722, 377] on span at bounding box center [730, 380] width 27 height 12
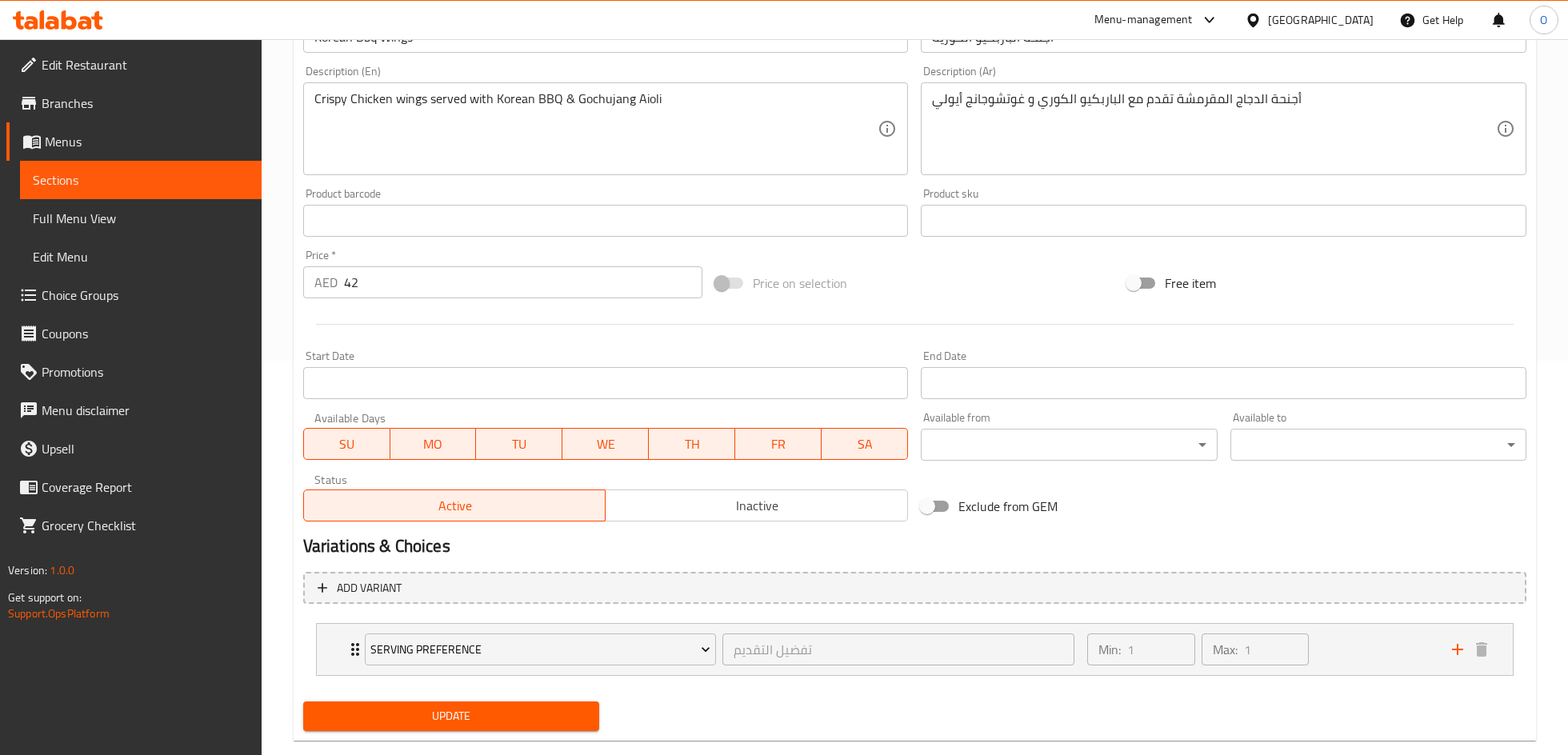
scroll to position [424, 0]
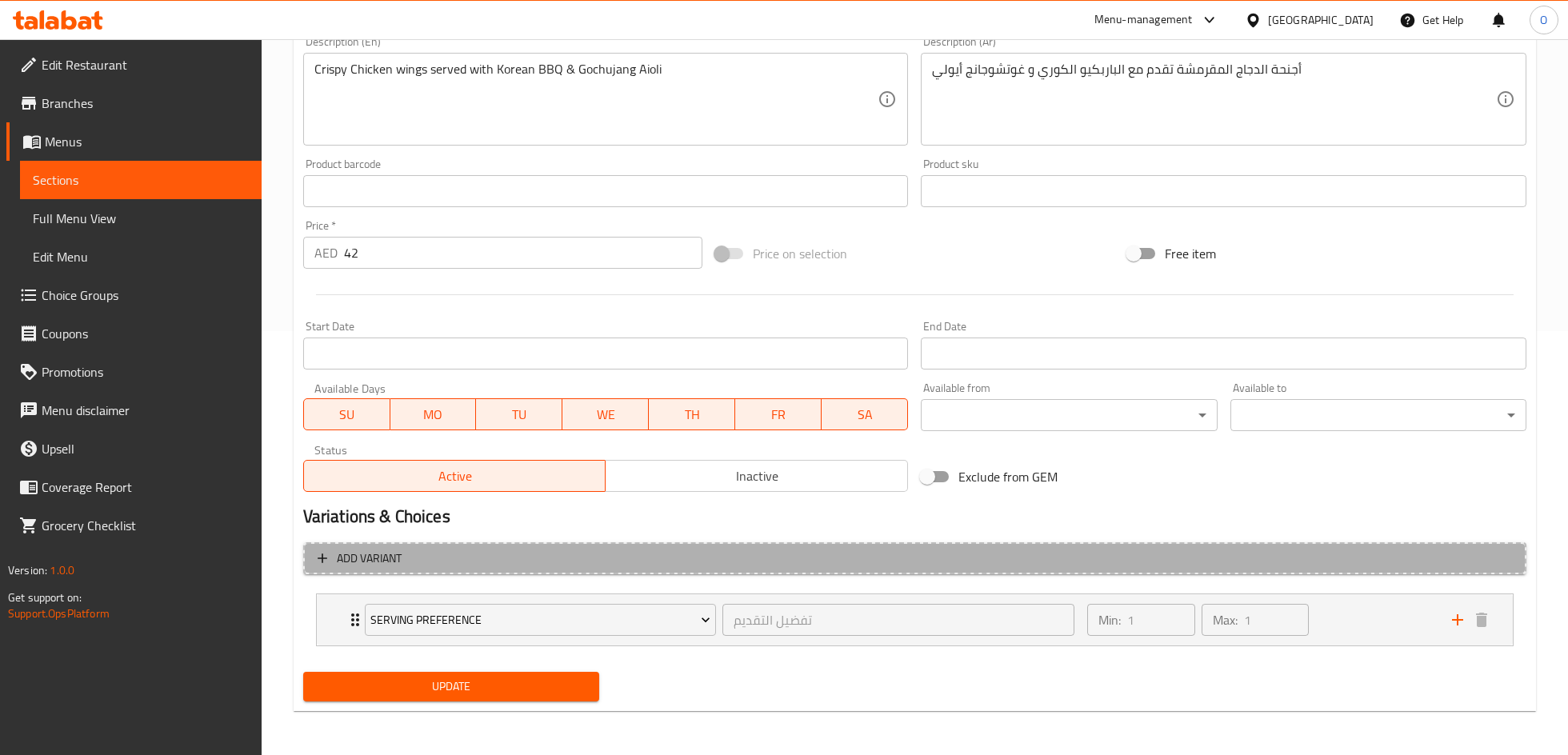
click at [578, 560] on span "Add variant" at bounding box center [914, 559] width 1194 height 20
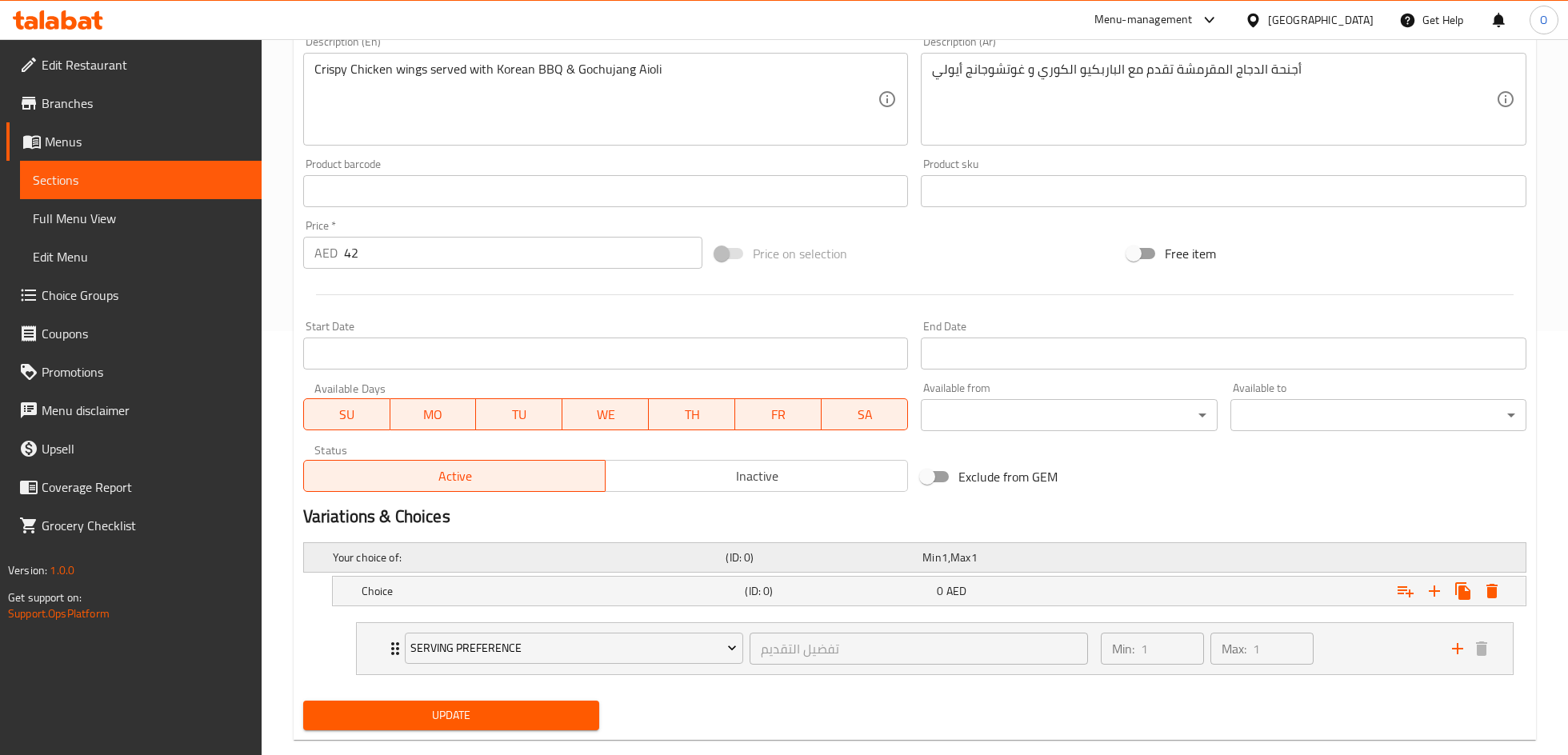
click at [563, 555] on h5 "Your choice of:" at bounding box center [527, 558] width 387 height 16
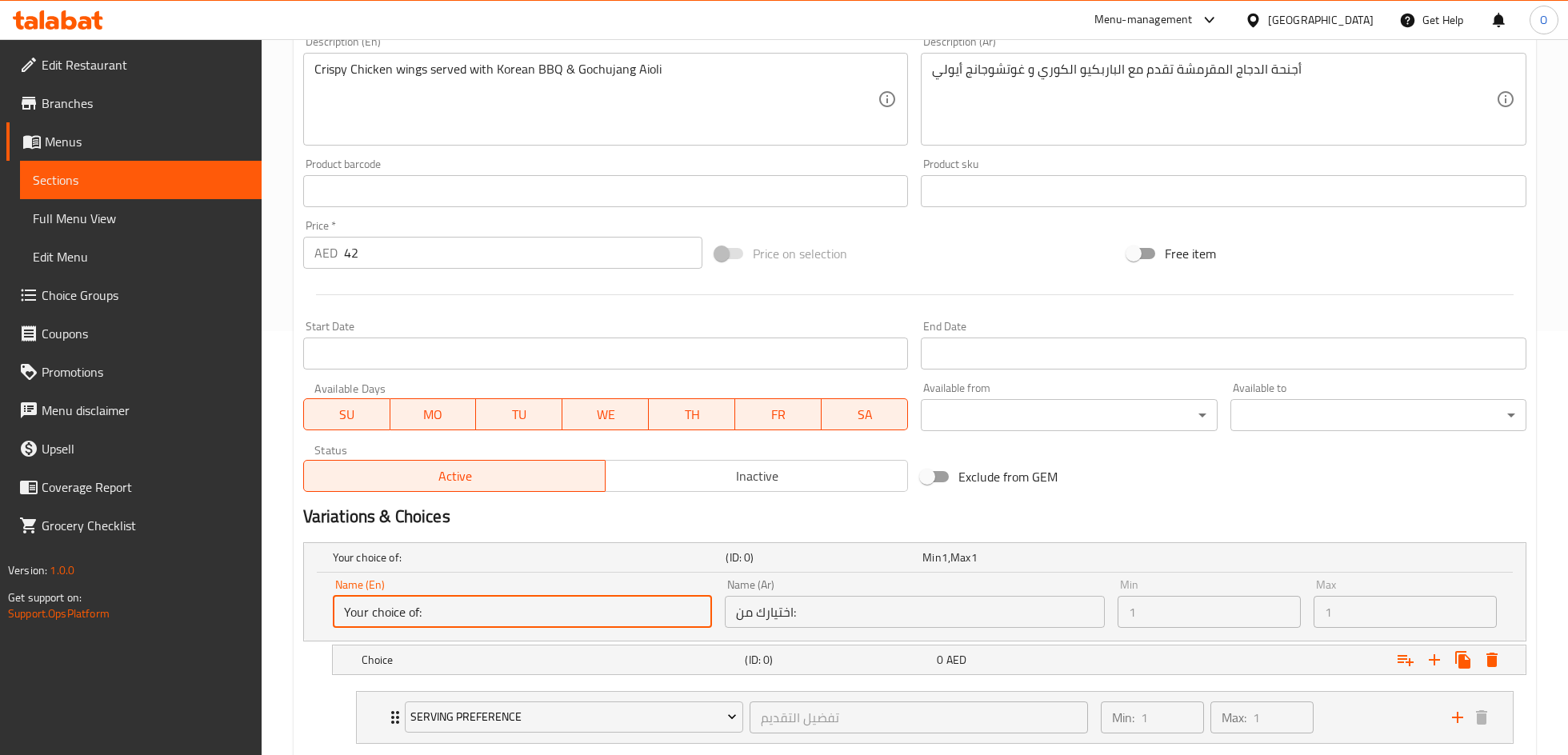
click at [551, 619] on input "Your choice of:" at bounding box center [523, 611] width 379 height 32
click at [550, 612] on input "Your choice of:" at bounding box center [523, 611] width 379 height 32
click at [619, 655] on h5 "Choice" at bounding box center [550, 660] width 378 height 16
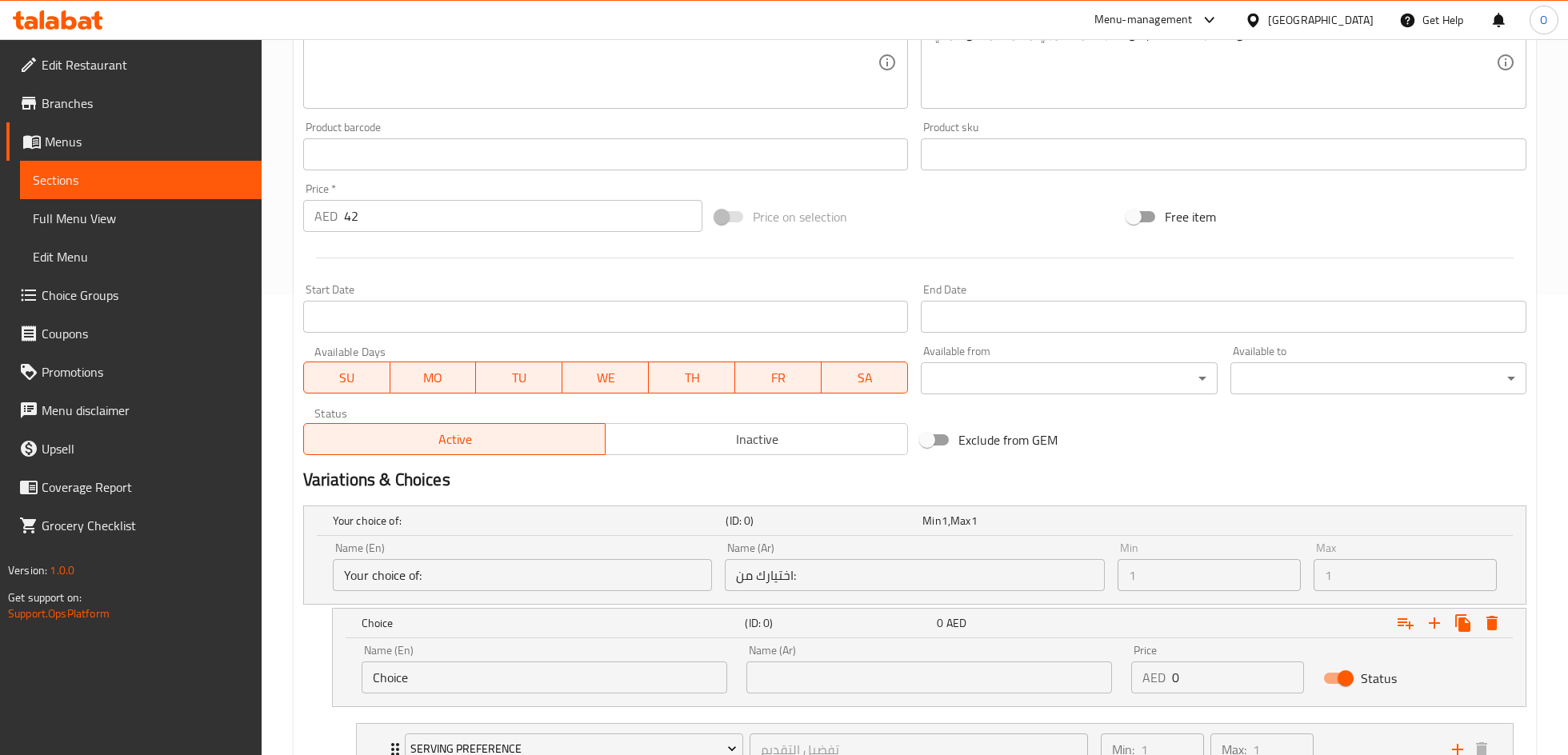
scroll to position [464, 0]
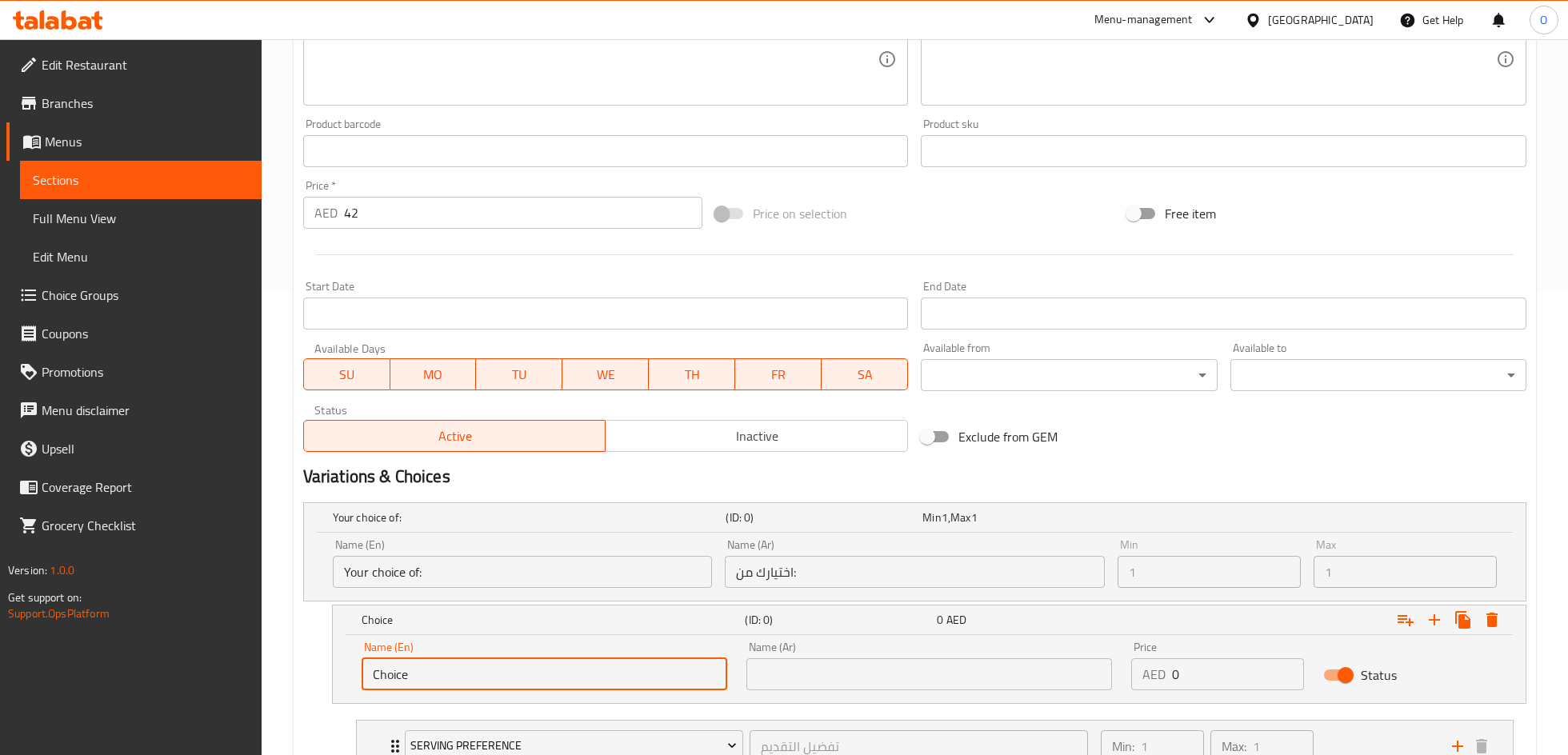
click at [408, 672] on input "Choice" at bounding box center [544, 674] width 365 height 32
paste input "4 Wings"
type input "4 Wings"
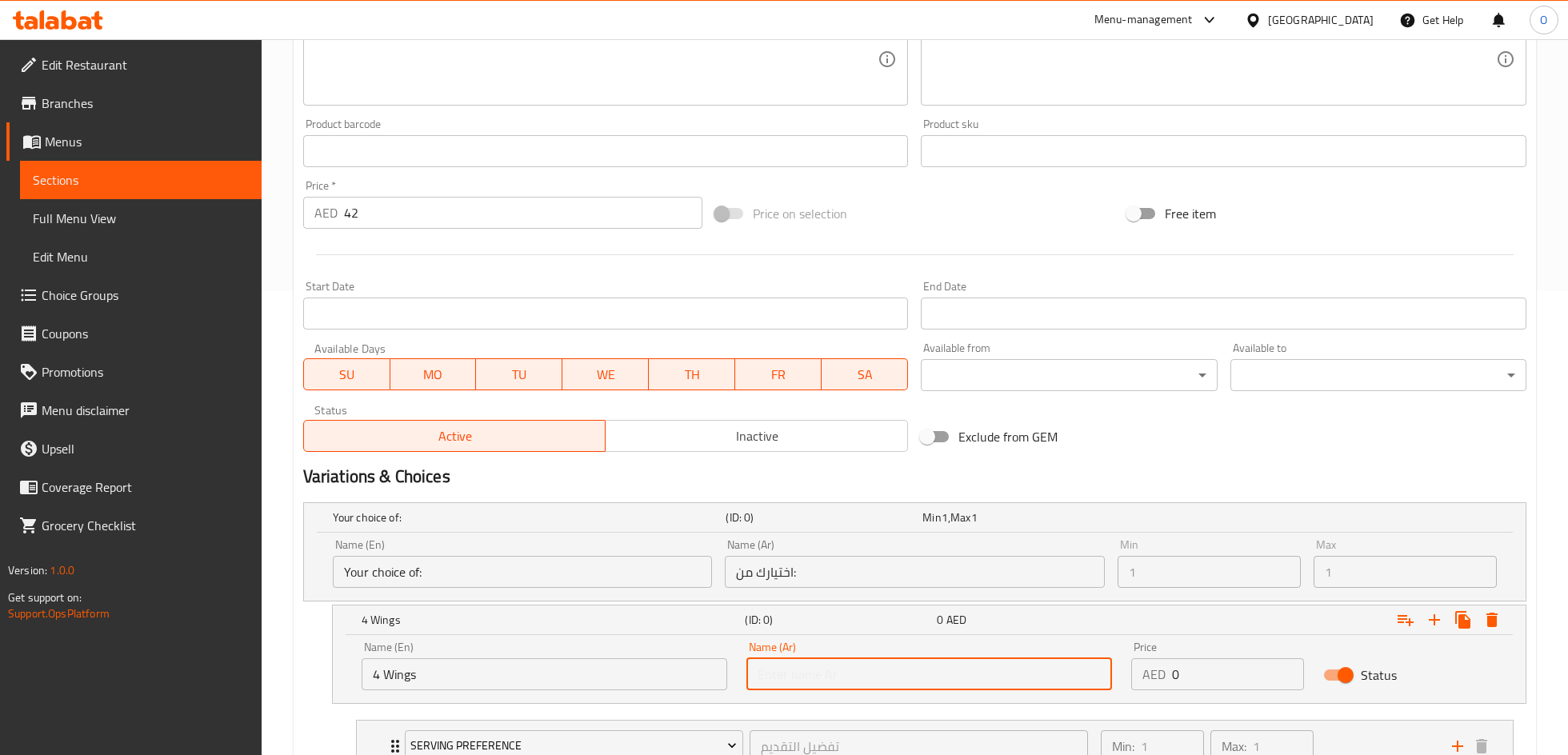
click at [912, 681] on input "text" at bounding box center [929, 674] width 365 height 32
paste input "4 أجنحة"
type input "4 أجنحة"
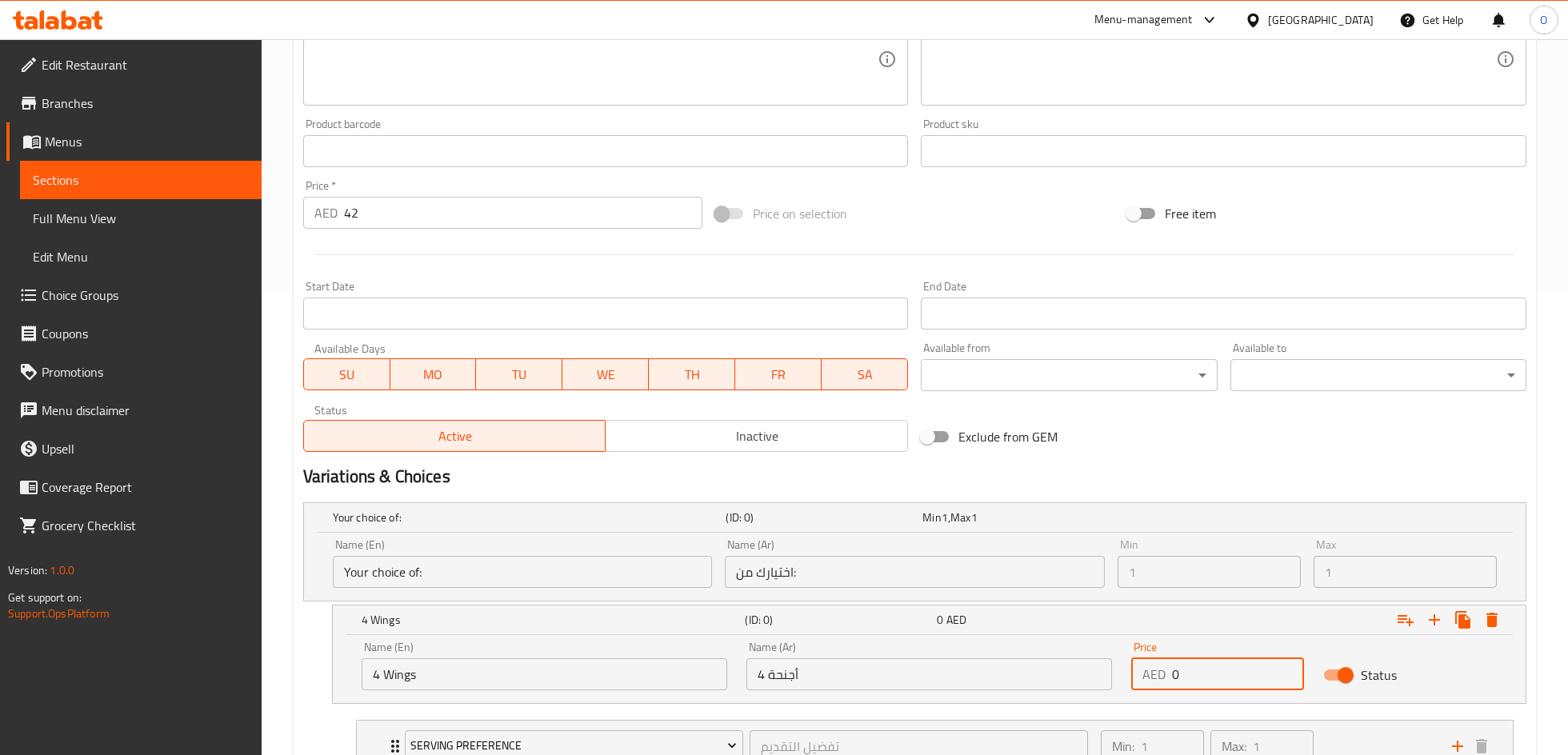
drag, startPoint x: 1209, startPoint y: 678, endPoint x: 1134, endPoint y: 678, distance: 75.0
click at [1134, 678] on div "AED 0 Price" at bounding box center [1217, 674] width 174 height 32
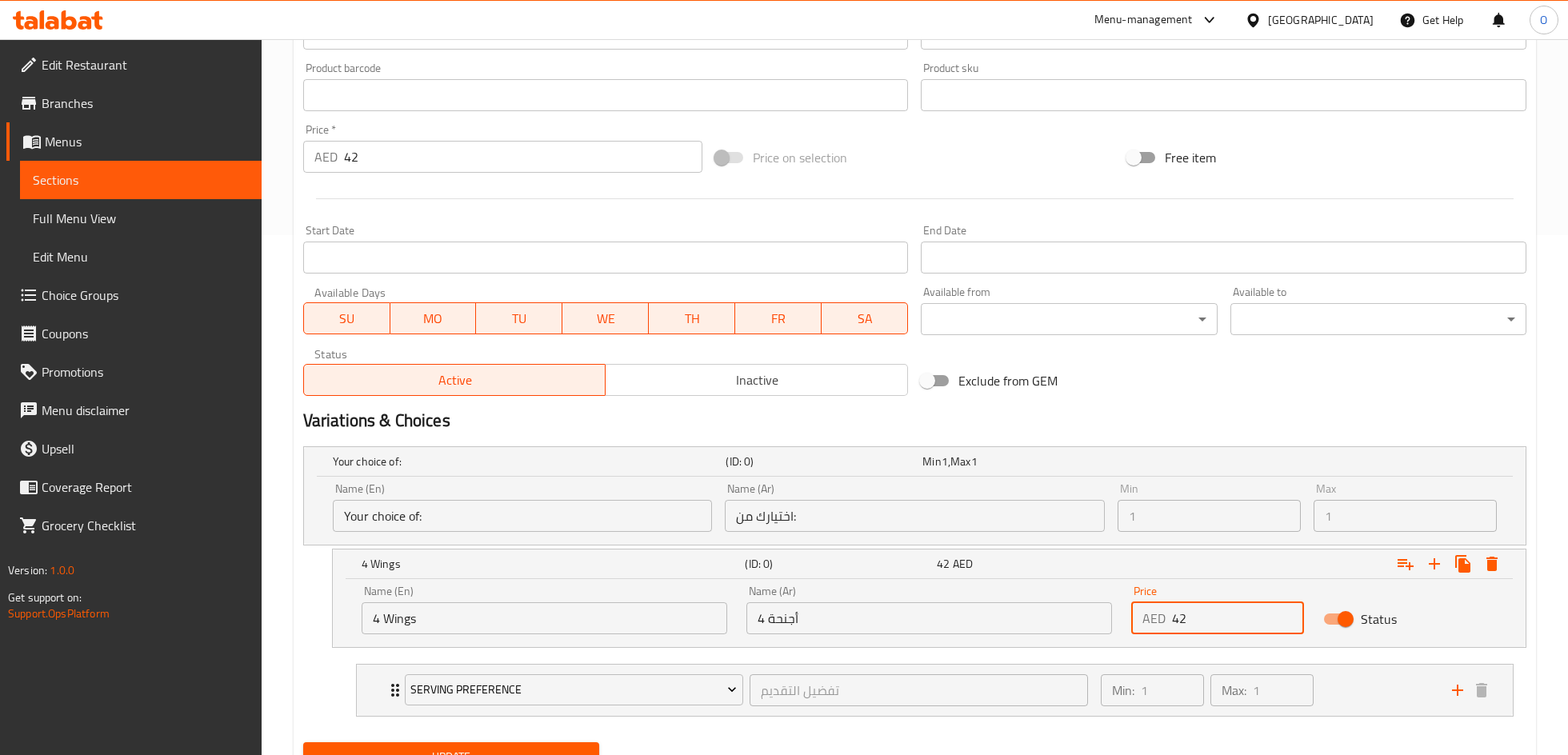
scroll to position [589, 0]
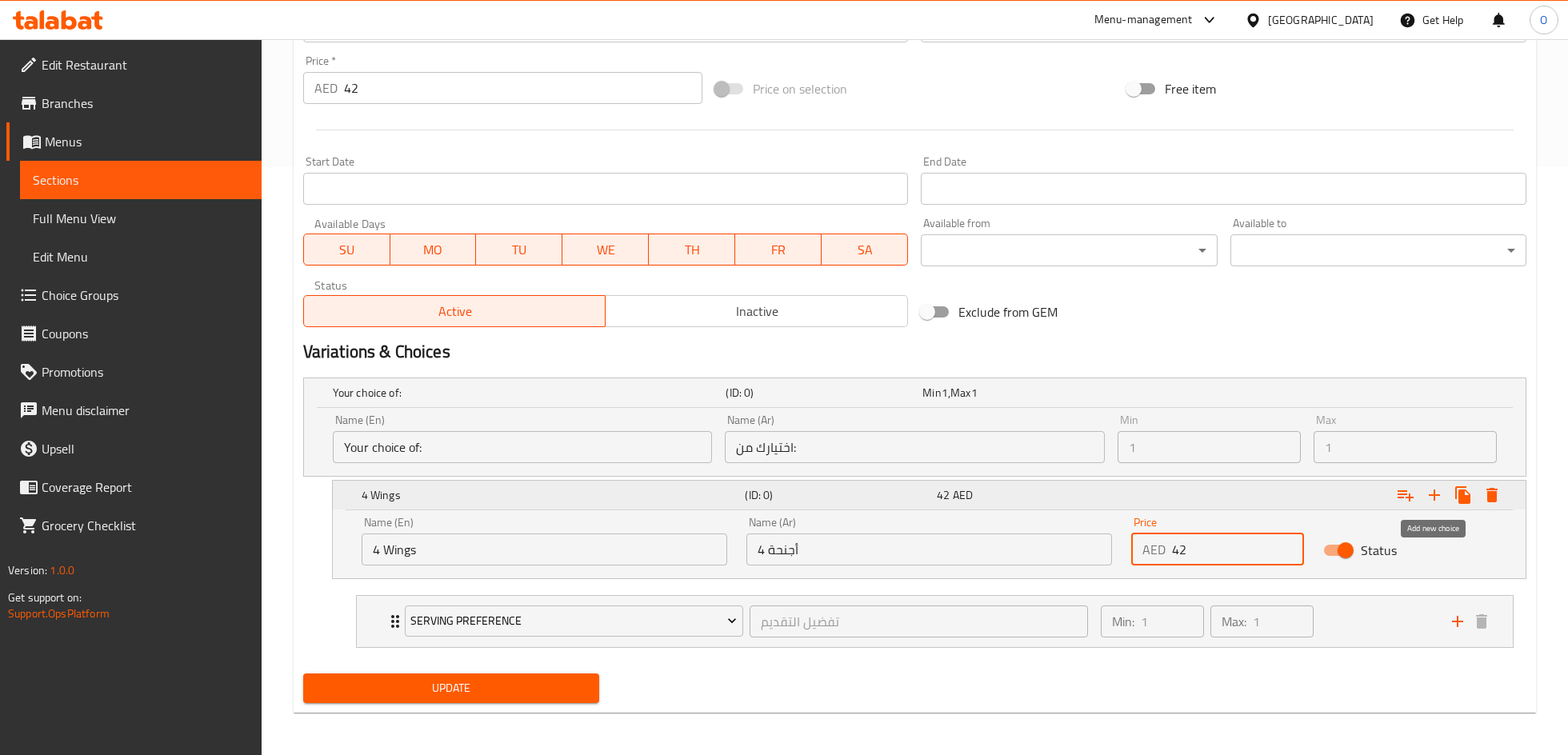
type input "42"
click at [1437, 500] on icon "Expand" at bounding box center [1434, 496] width 19 height 19
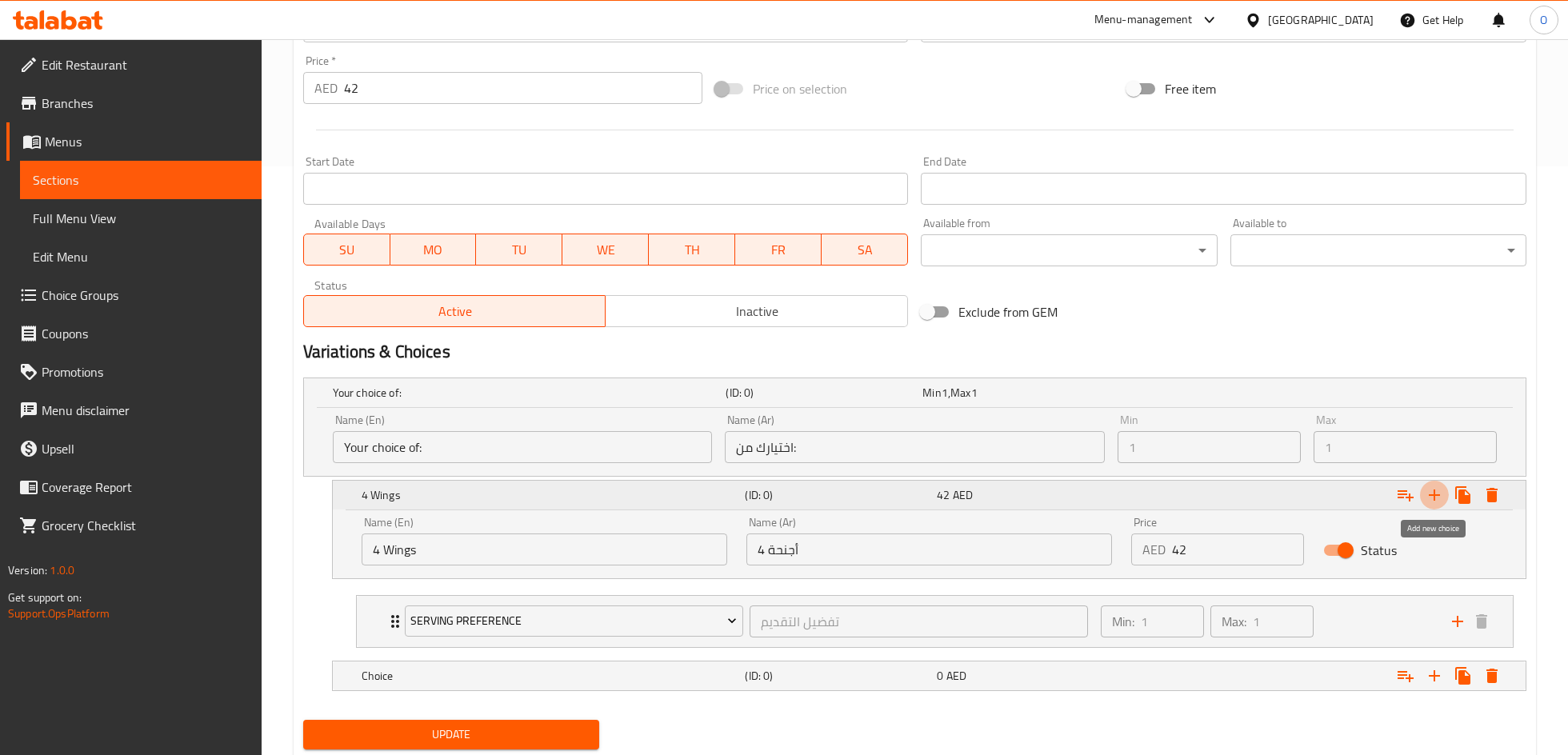
click at [1432, 495] on icon "Expand" at bounding box center [1434, 496] width 19 height 19
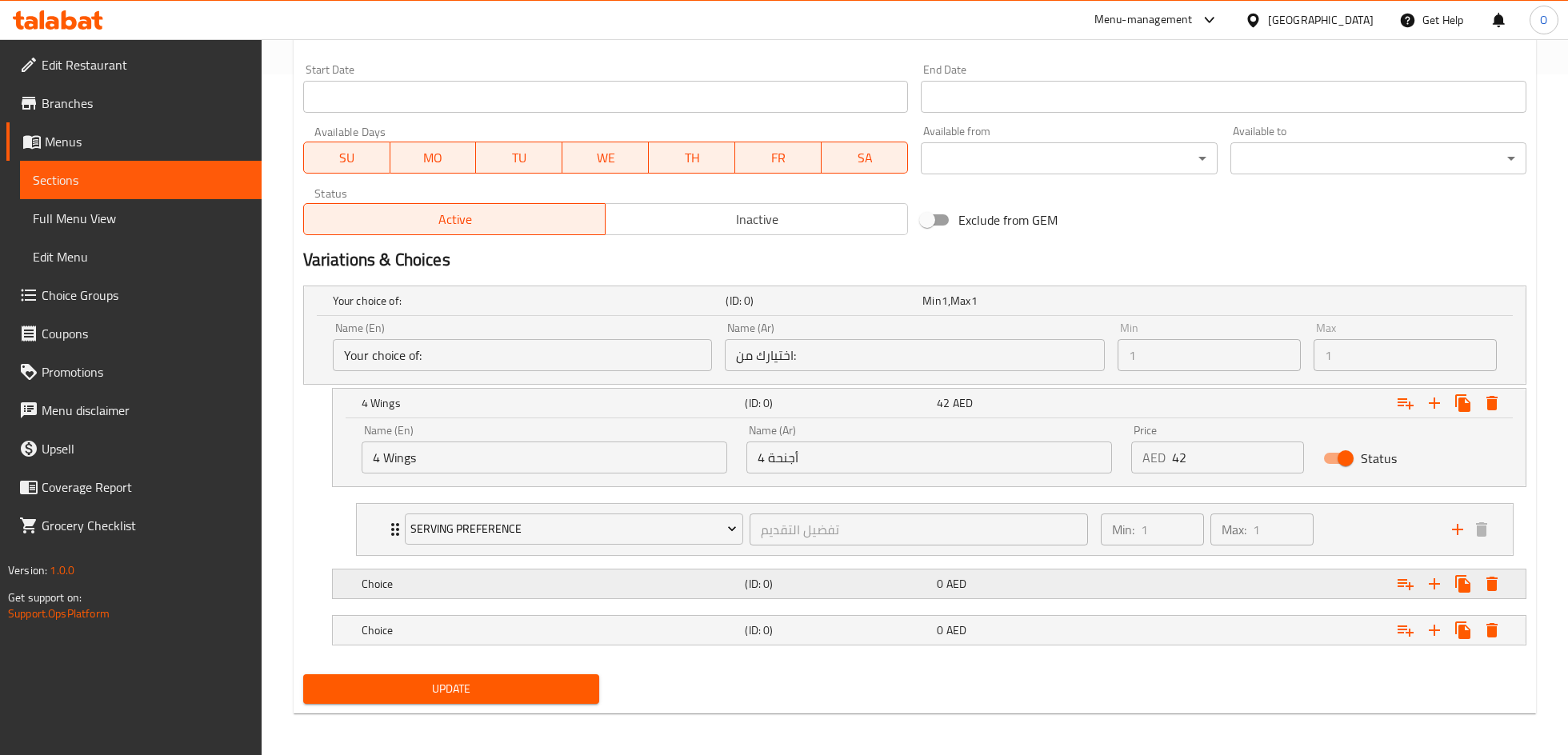
scroll to position [678, 0]
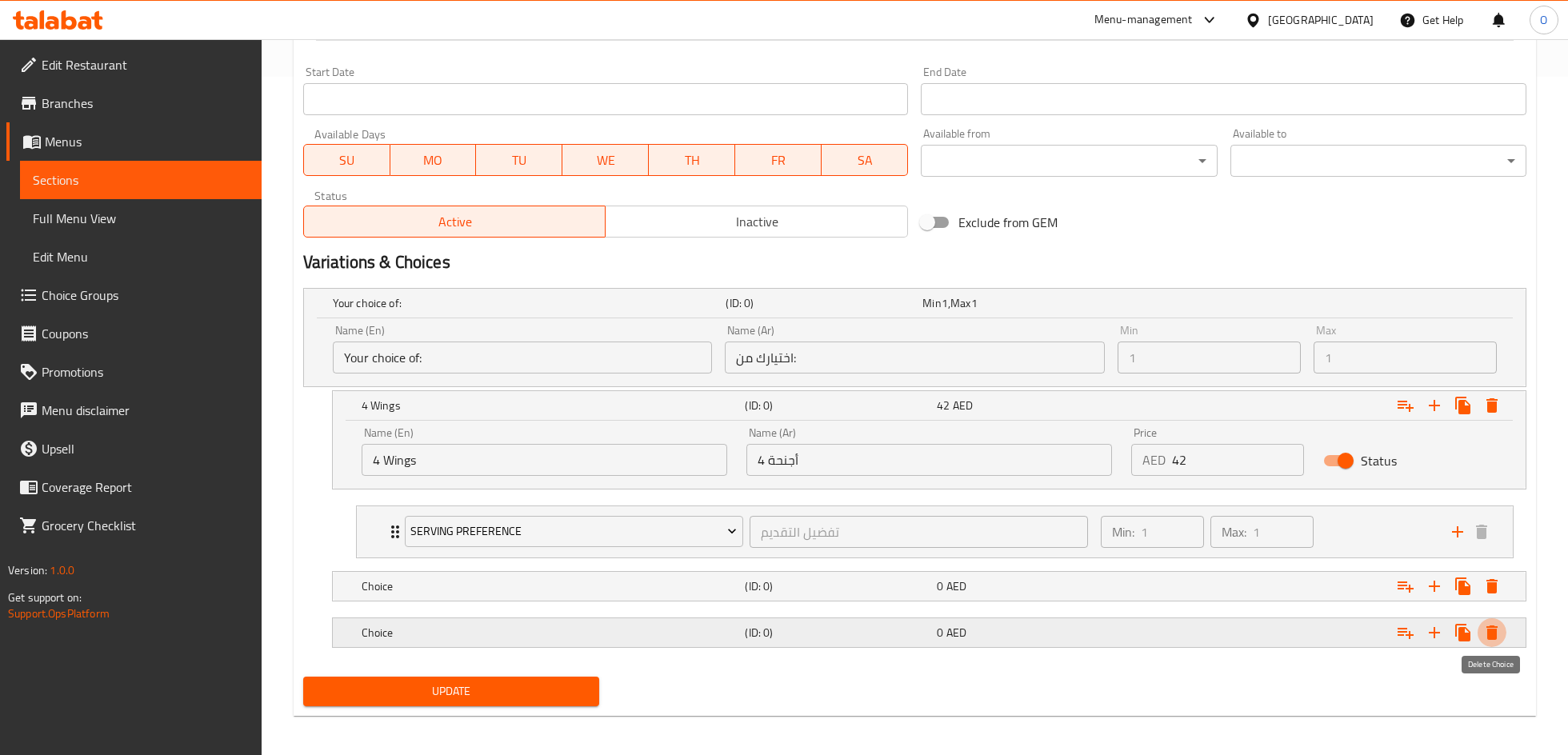
click at [1500, 634] on icon "Expand" at bounding box center [1492, 633] width 19 height 19
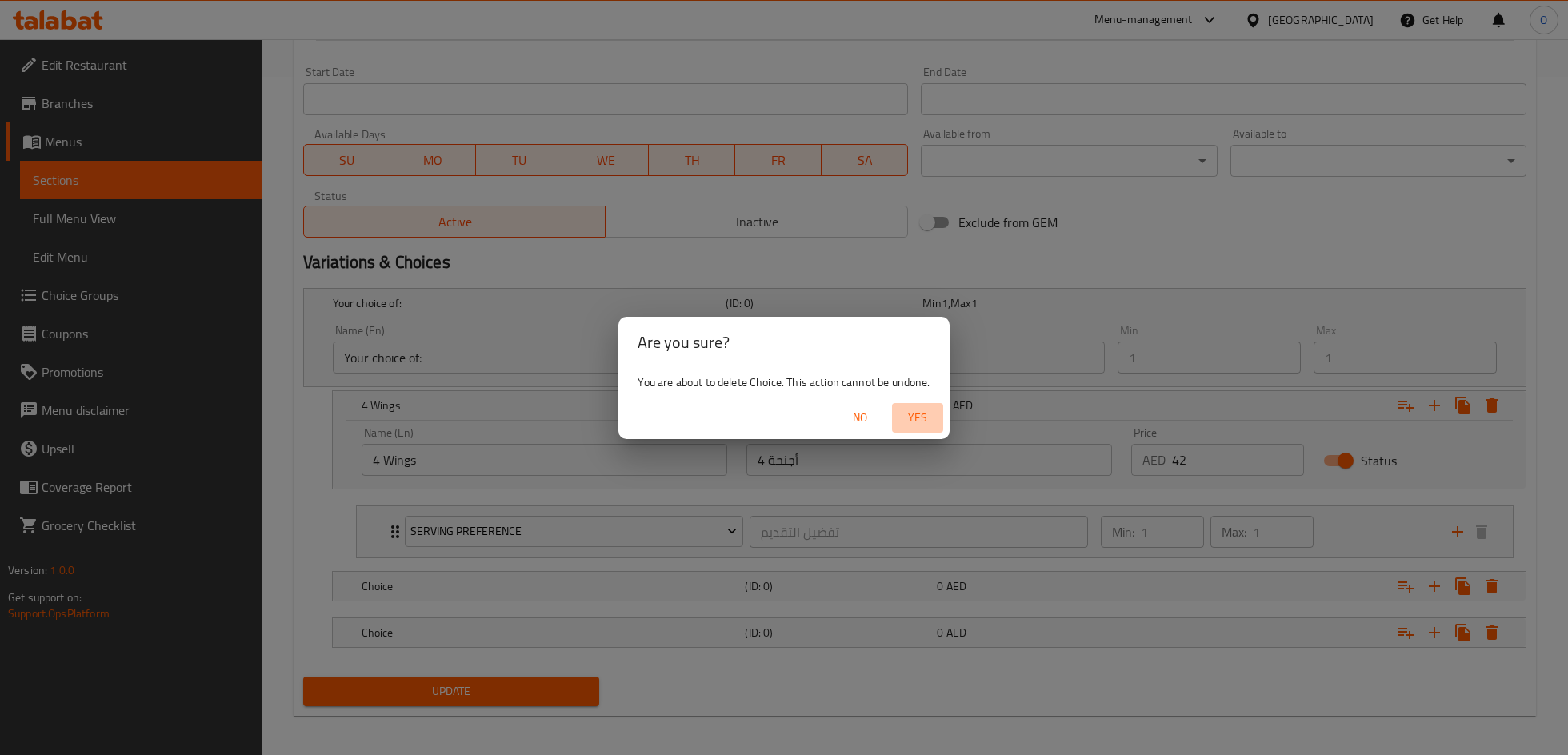
click at [917, 415] on span "Yes" at bounding box center [918, 418] width 39 height 20
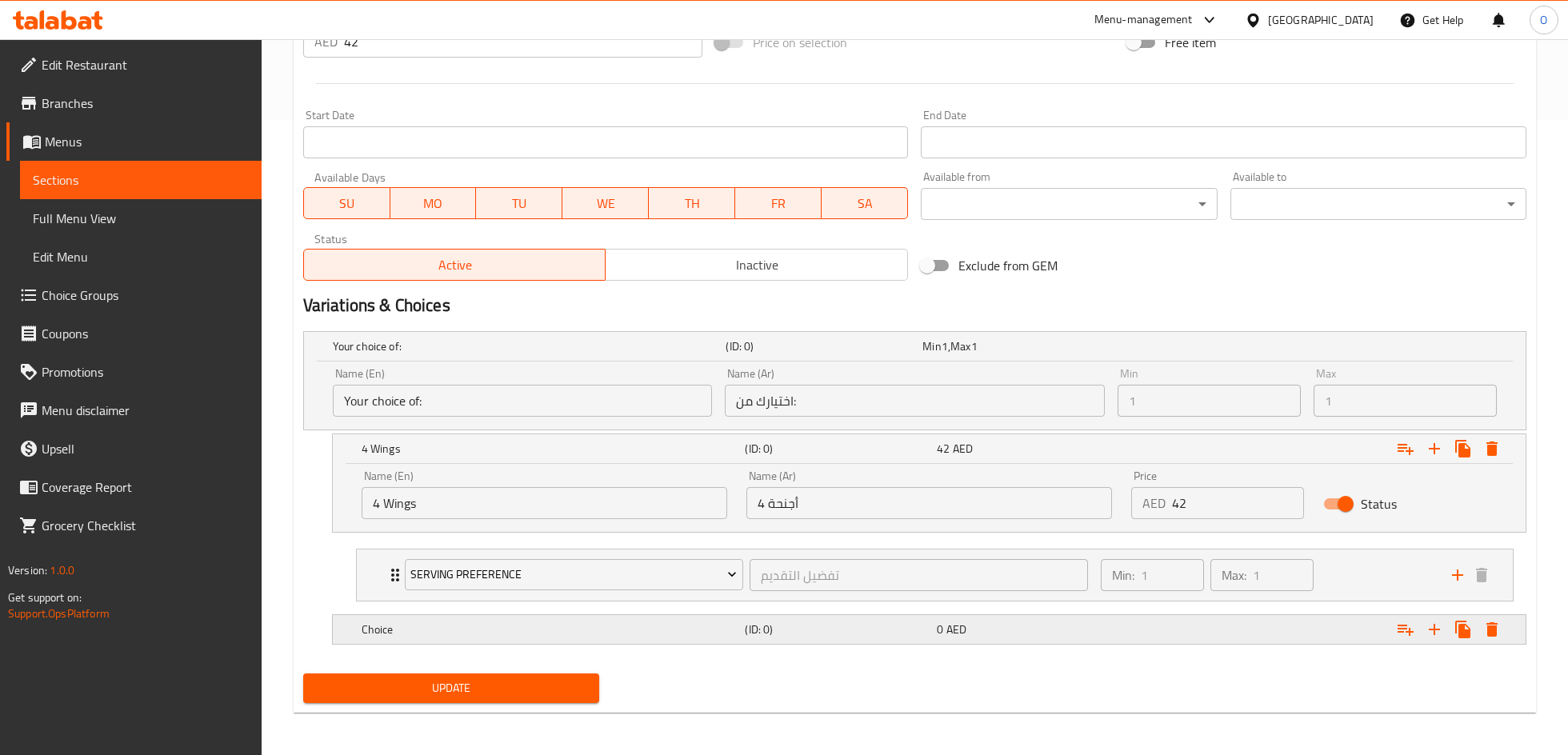
click at [810, 627] on h5 "(ID: 0)" at bounding box center [837, 630] width 186 height 16
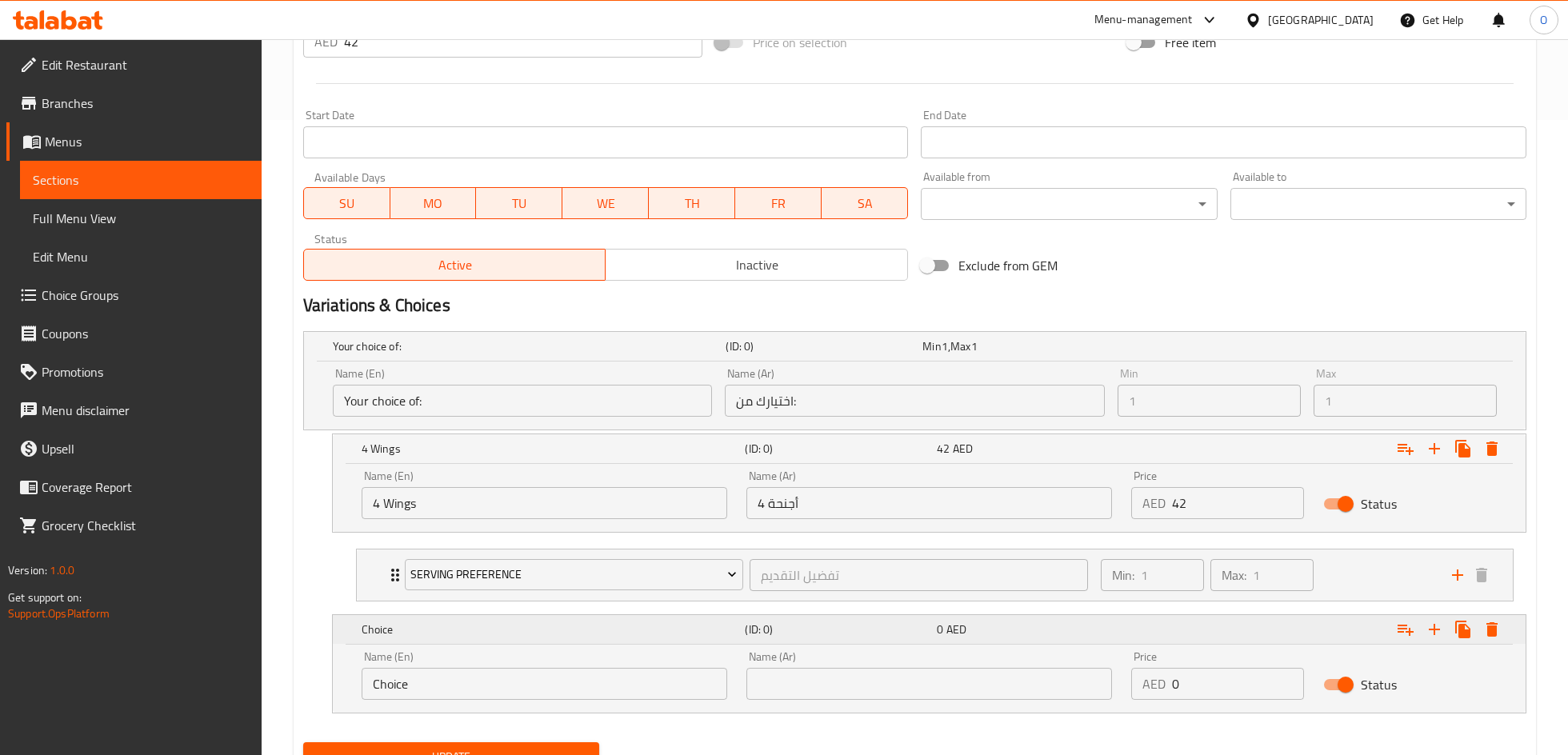
scroll to position [700, 0]
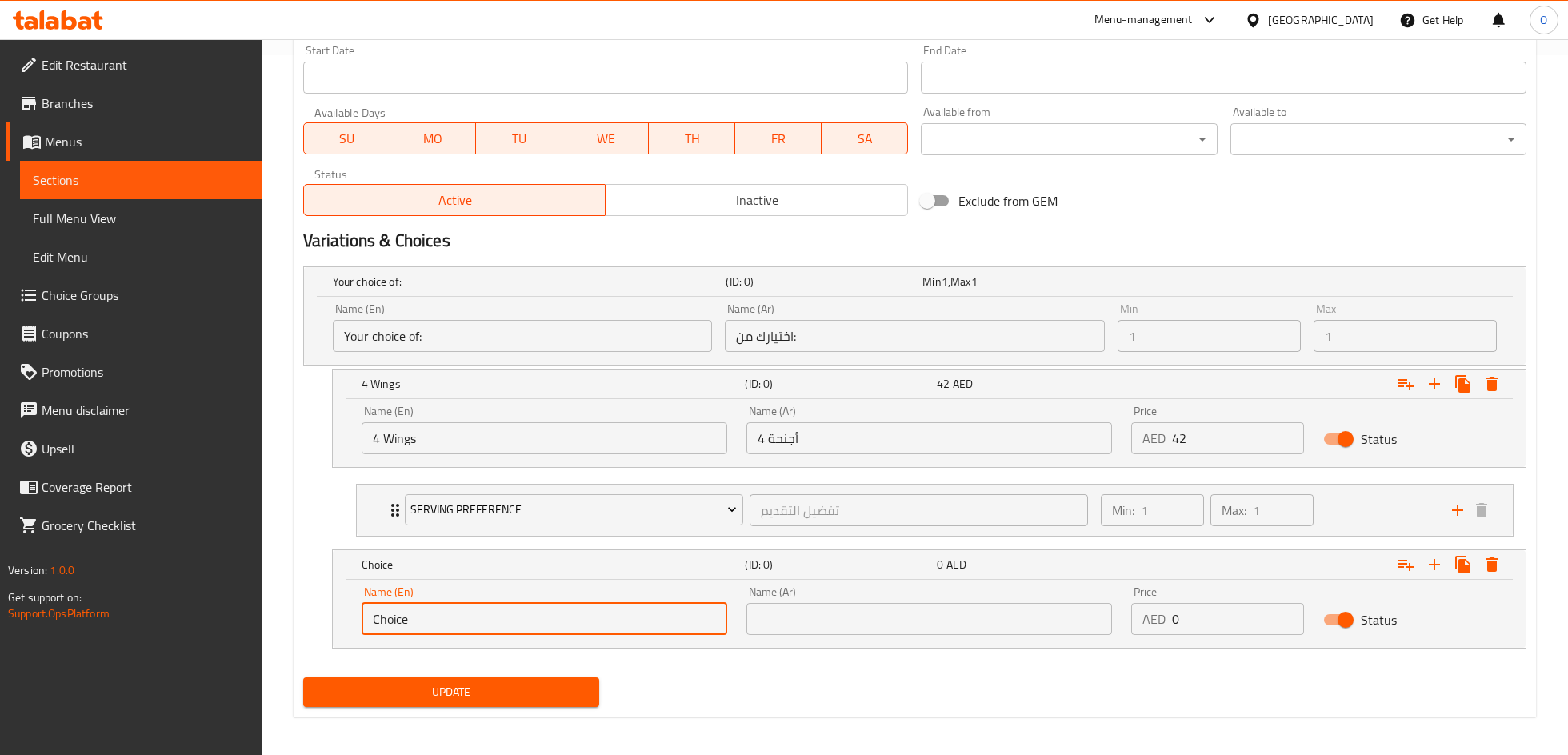
click at [490, 619] on input "Choice" at bounding box center [544, 619] width 365 height 32
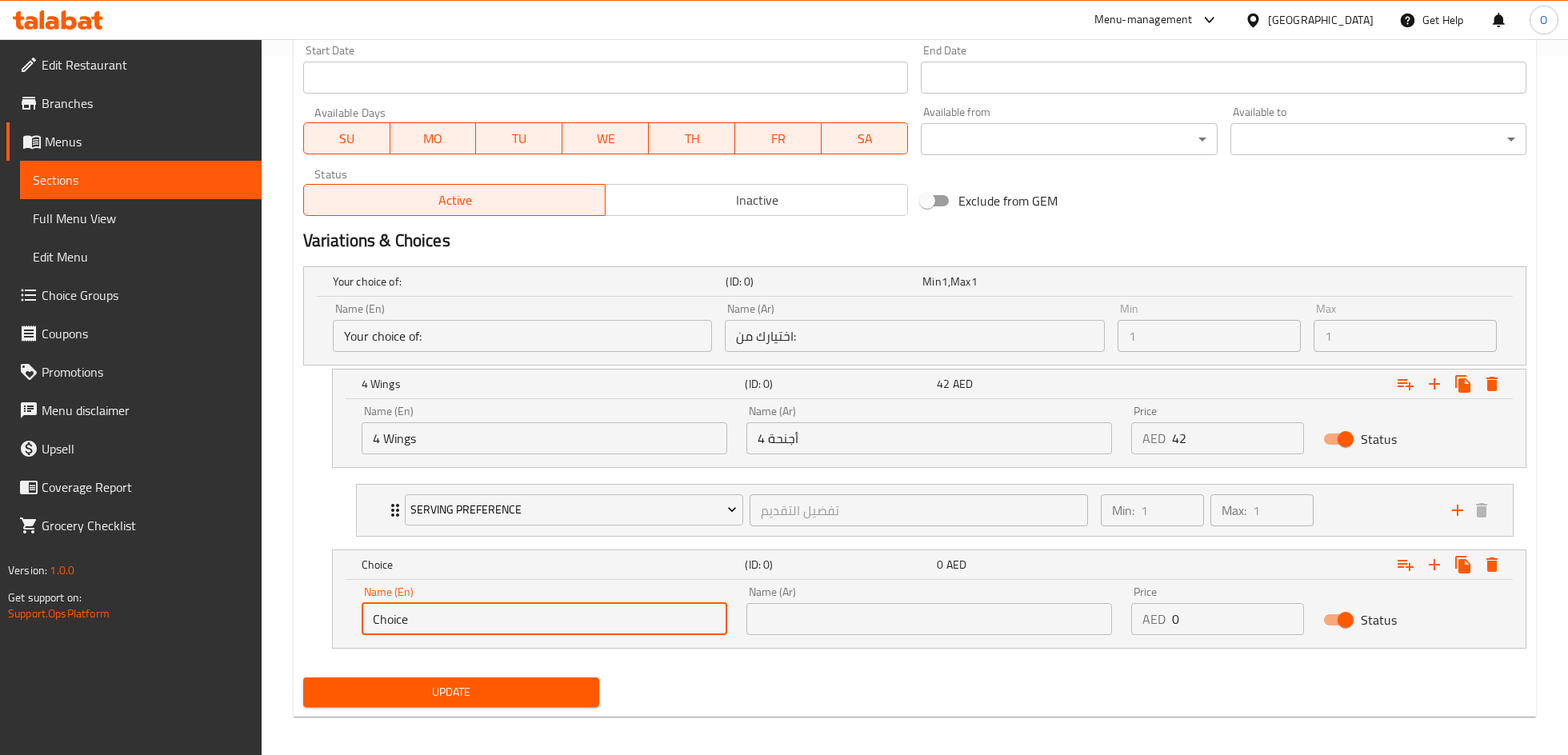
paste input "6 Wings"
type input "6 Wings"
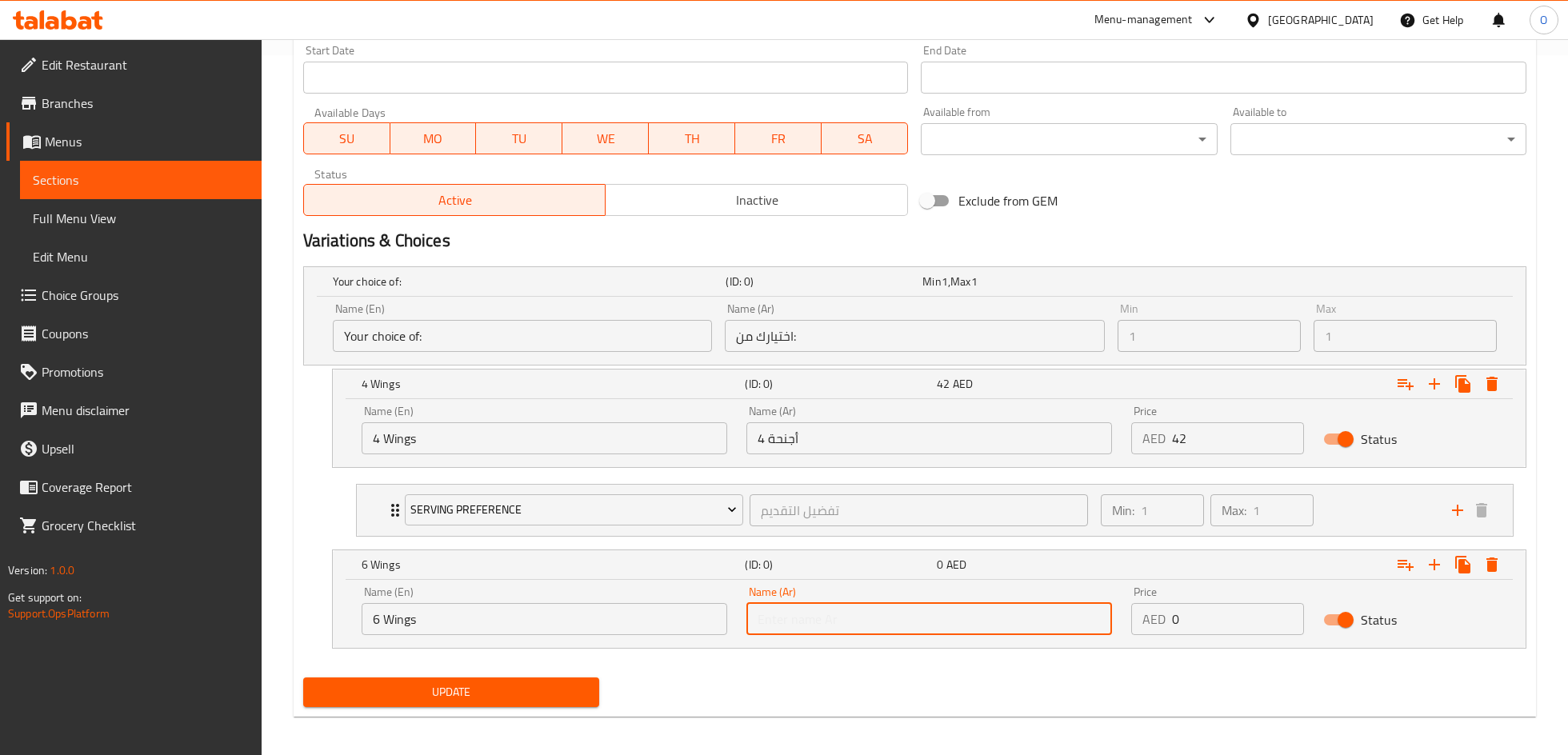
click at [905, 613] on input "text" at bounding box center [929, 619] width 365 height 32
paste input "6 أجنحة"
type input "6 أجنحة"
click at [1212, 623] on input "0" at bounding box center [1238, 619] width 133 height 32
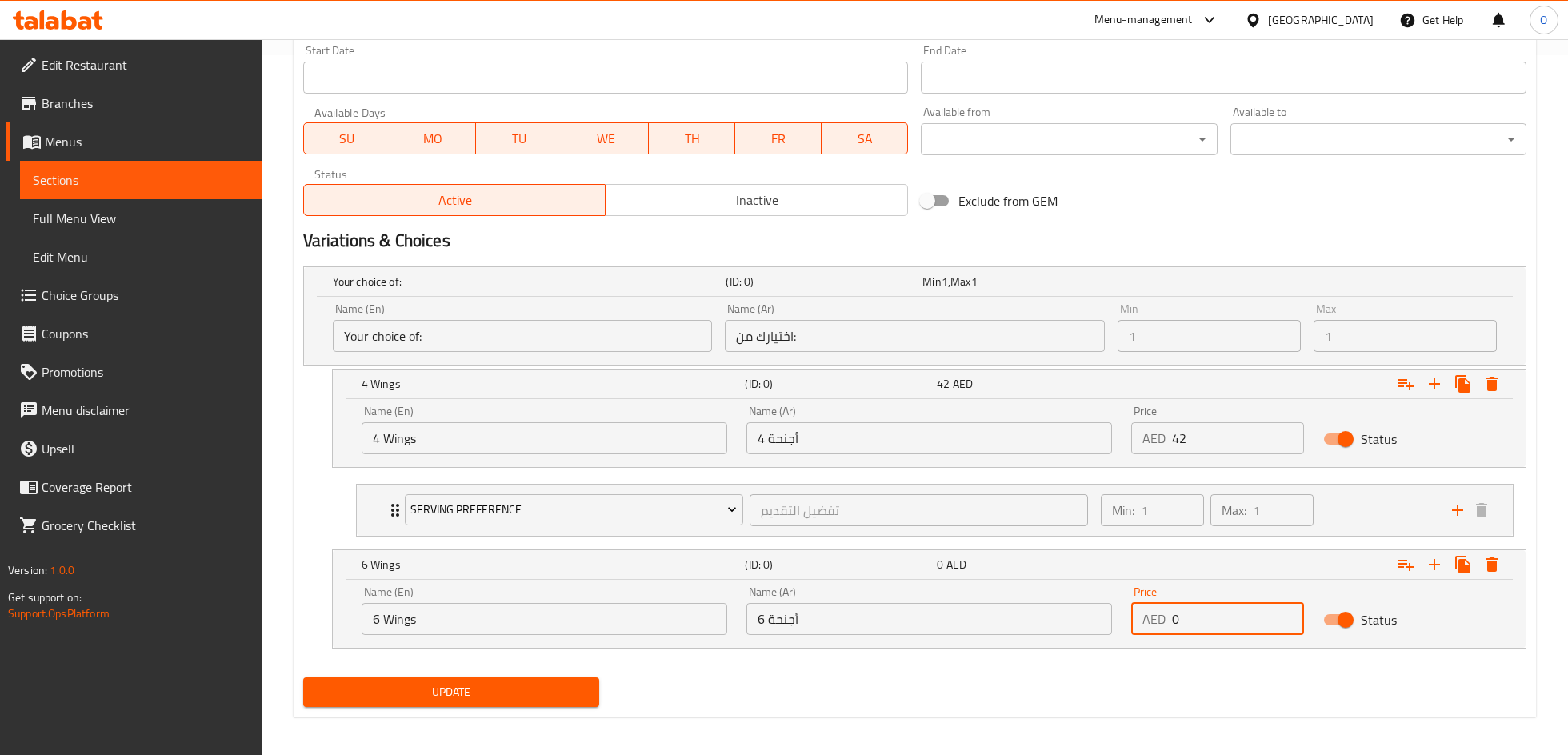
drag, startPoint x: 1212, startPoint y: 623, endPoint x: 1159, endPoint y: 622, distance: 53.0
click at [1159, 622] on div "AED 0 Price" at bounding box center [1217, 619] width 174 height 32
type input "42"
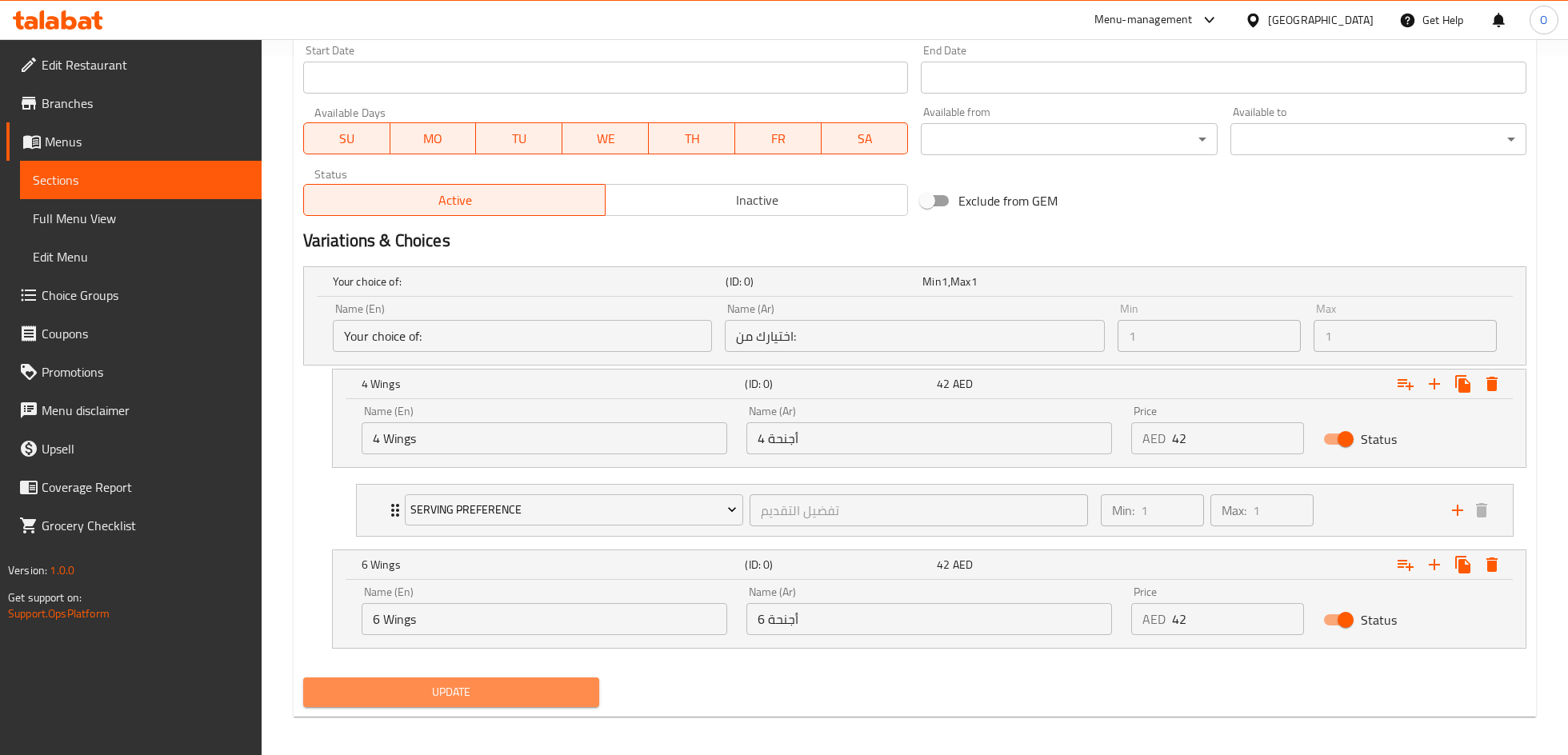
click at [431, 690] on span "Update" at bounding box center [451, 692] width 270 height 20
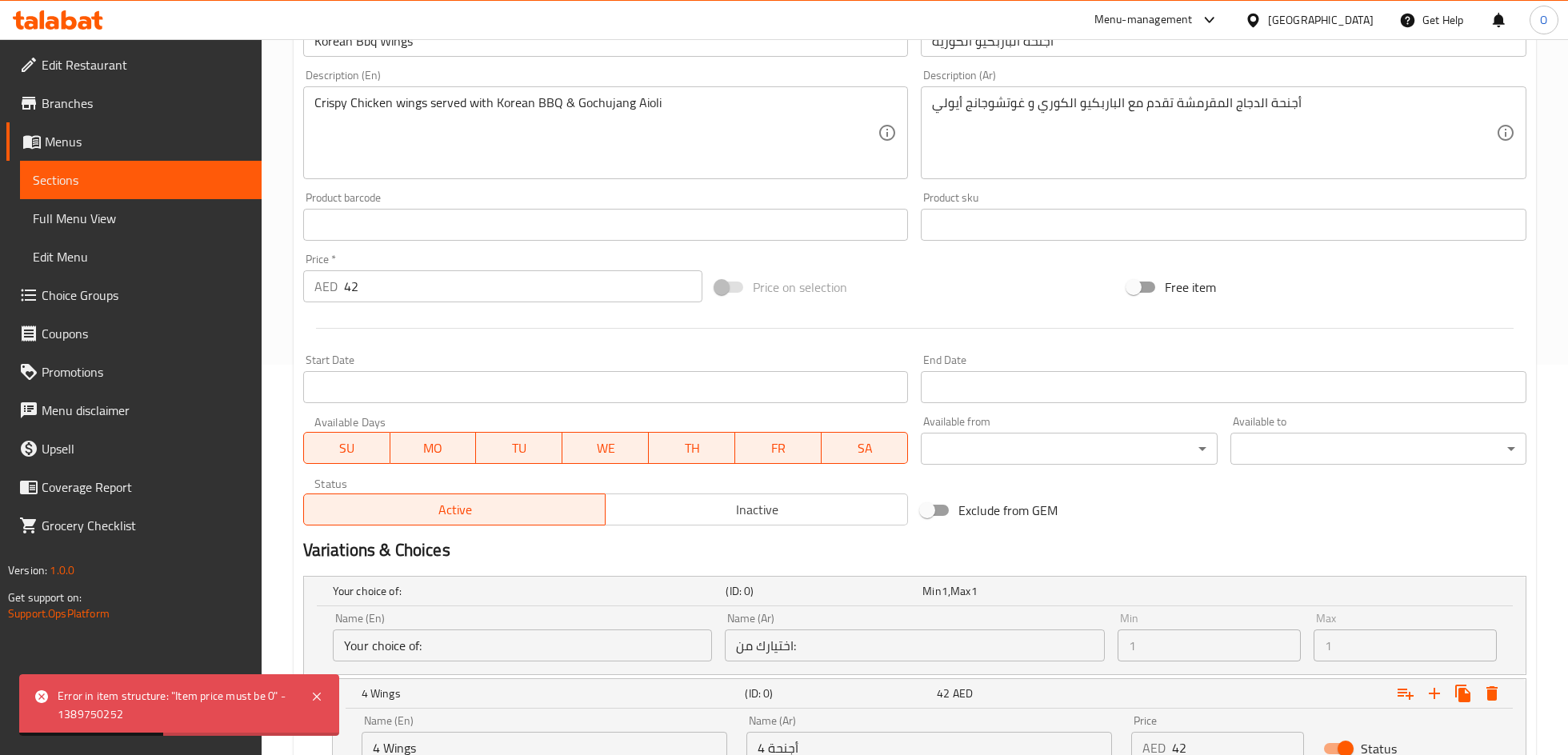
scroll to position [390, 0]
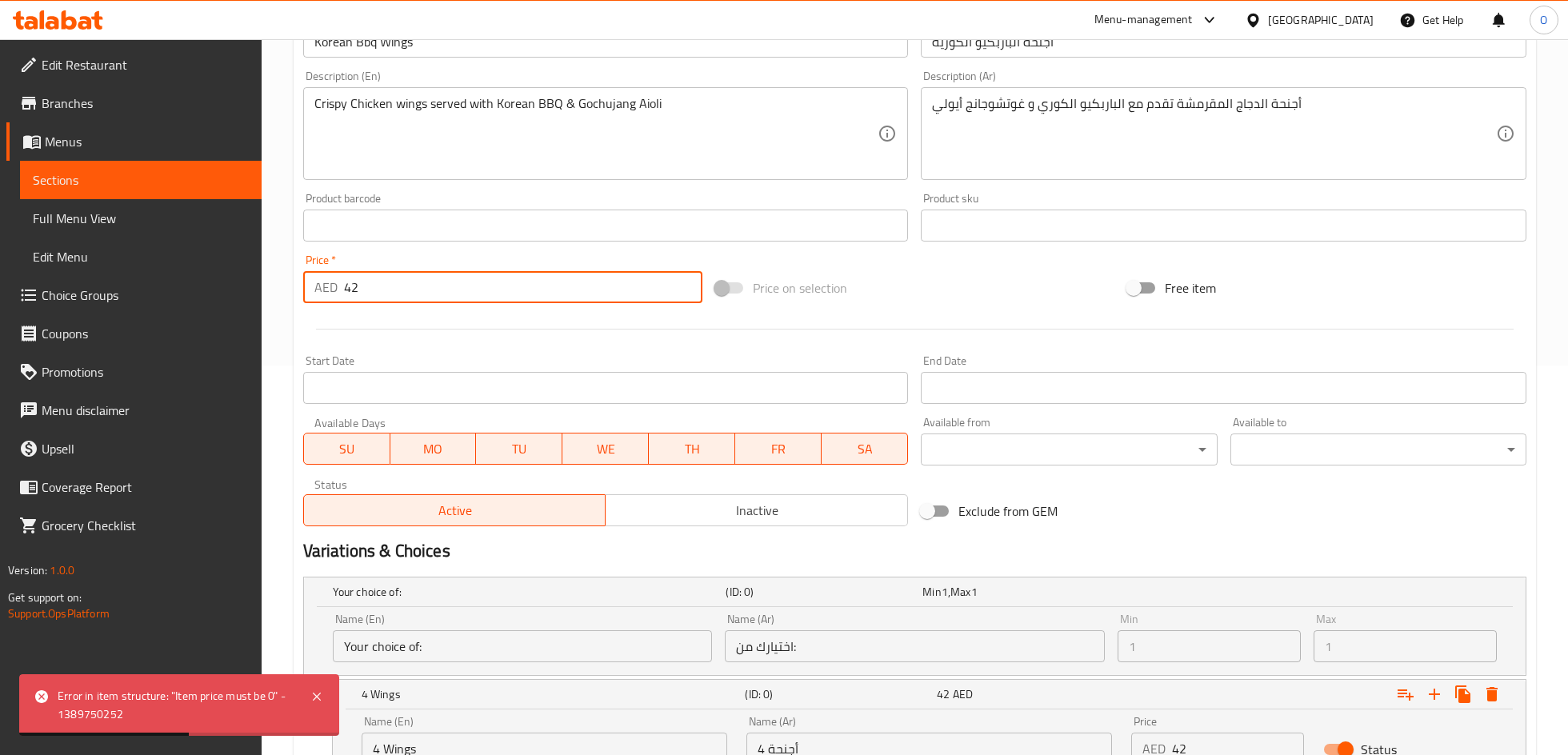
click at [427, 287] on input "42" at bounding box center [523, 287] width 358 height 32
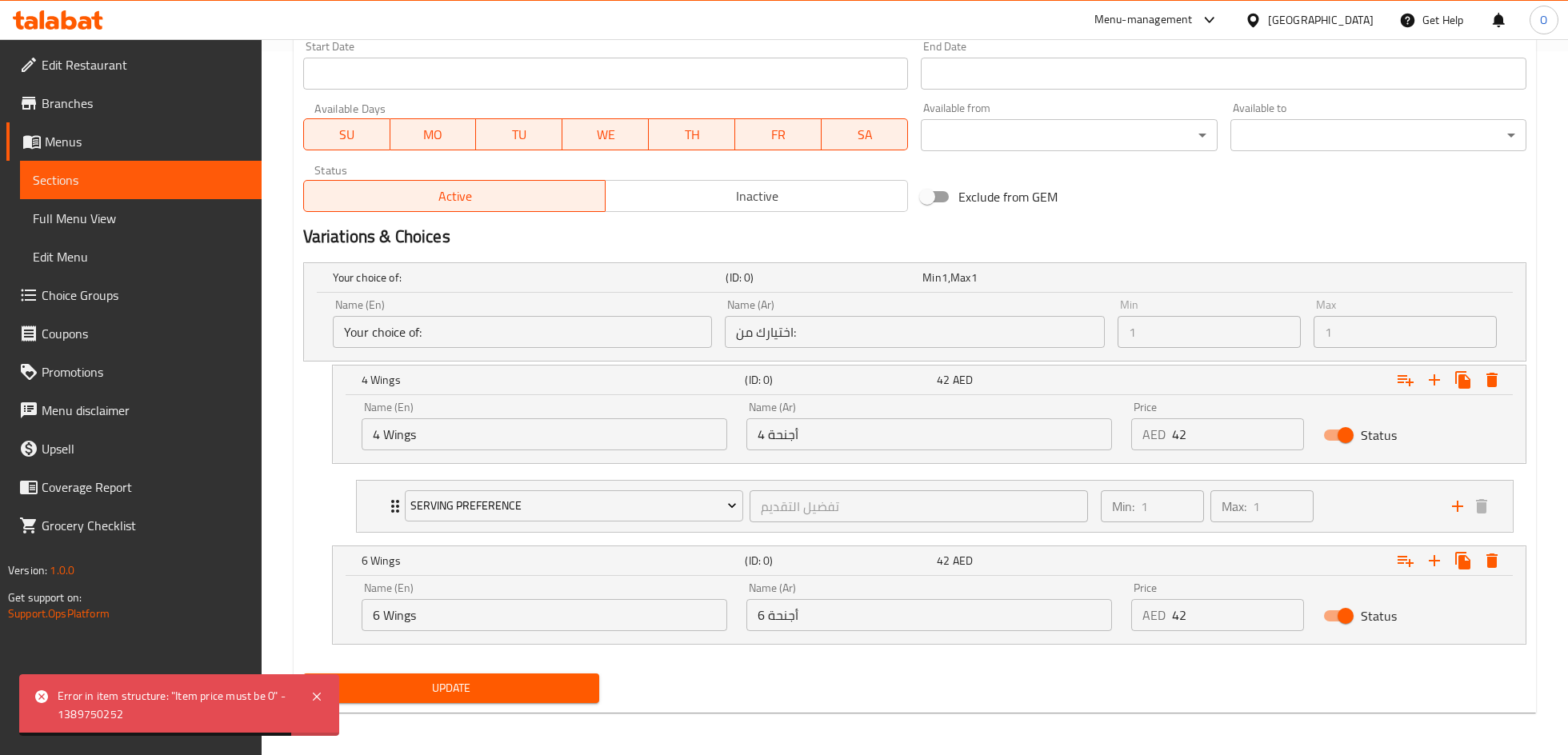
type input "0"
click at [546, 689] on span "Update" at bounding box center [451, 688] width 270 height 20
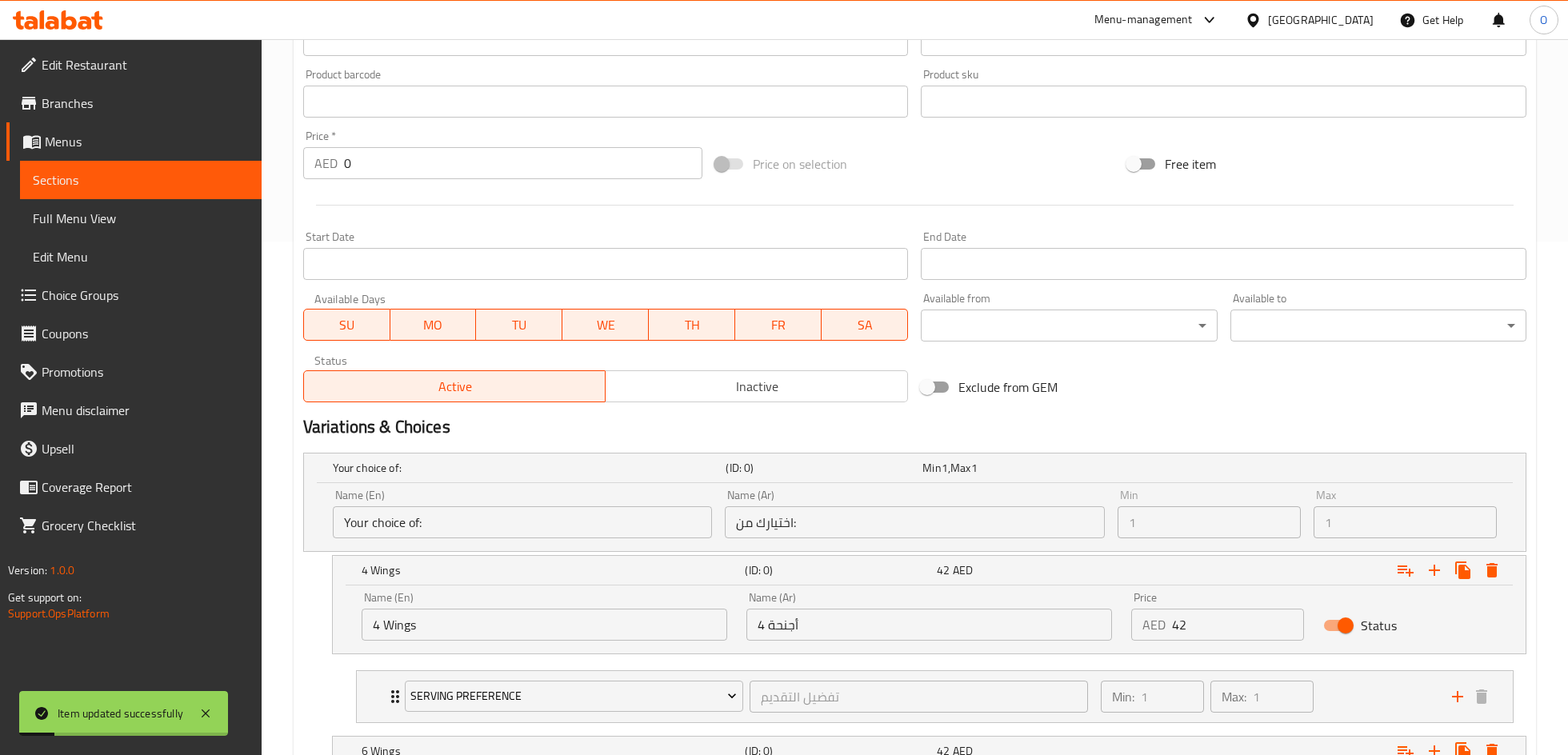
scroll to position [0, 0]
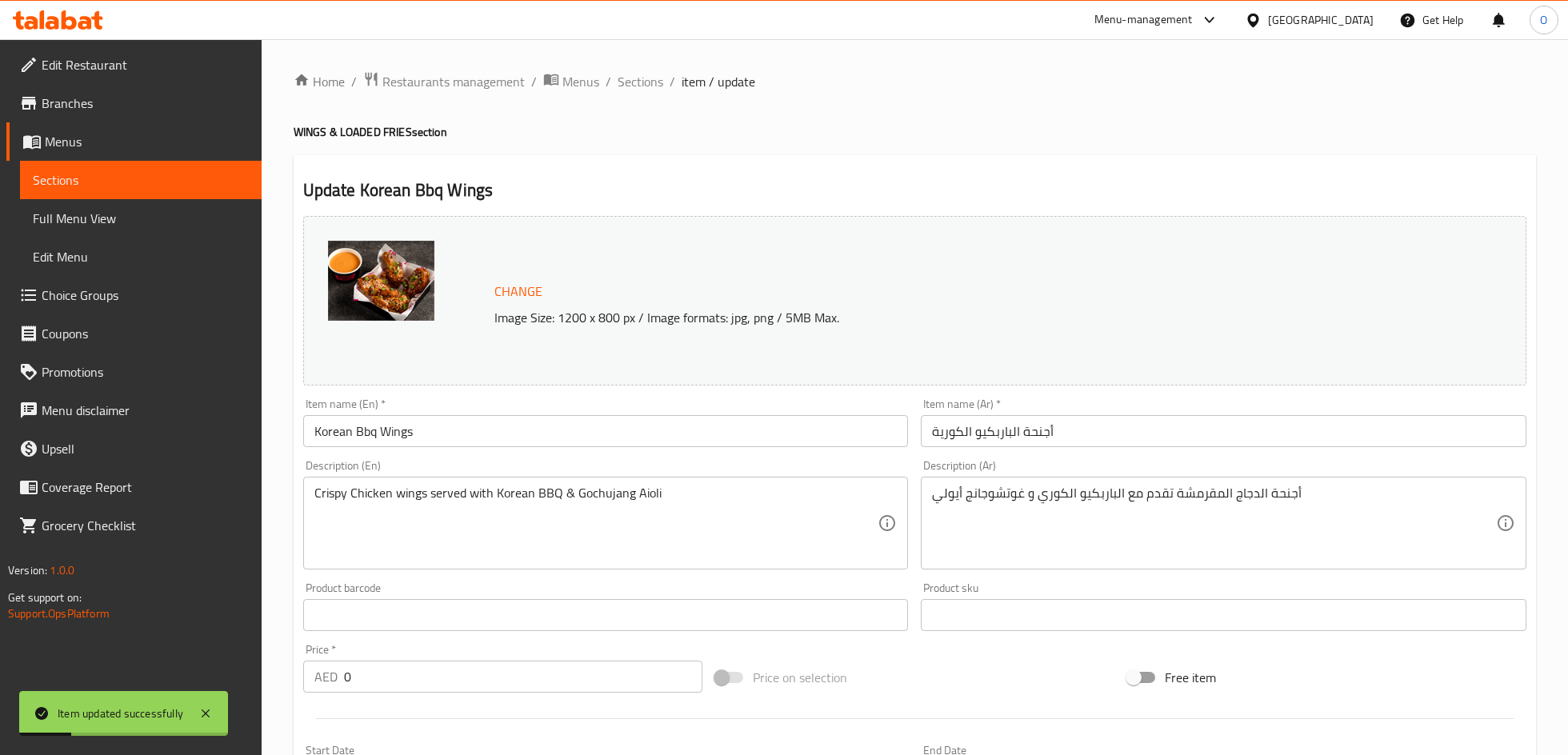
click at [170, 188] on span "Sections" at bounding box center [141, 180] width 216 height 19
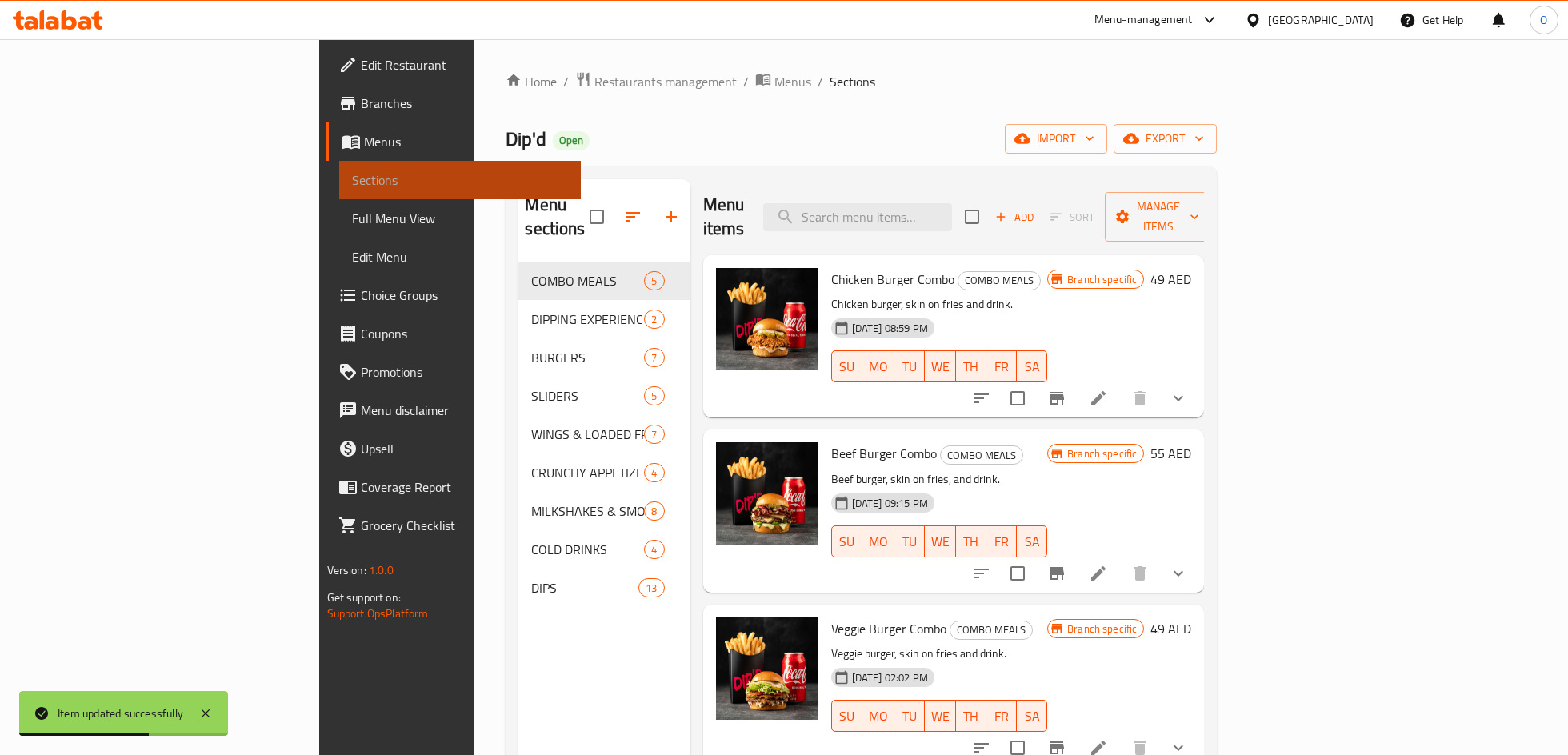
click at [352, 170] on span "Sections" at bounding box center [460, 180] width 216 height 19
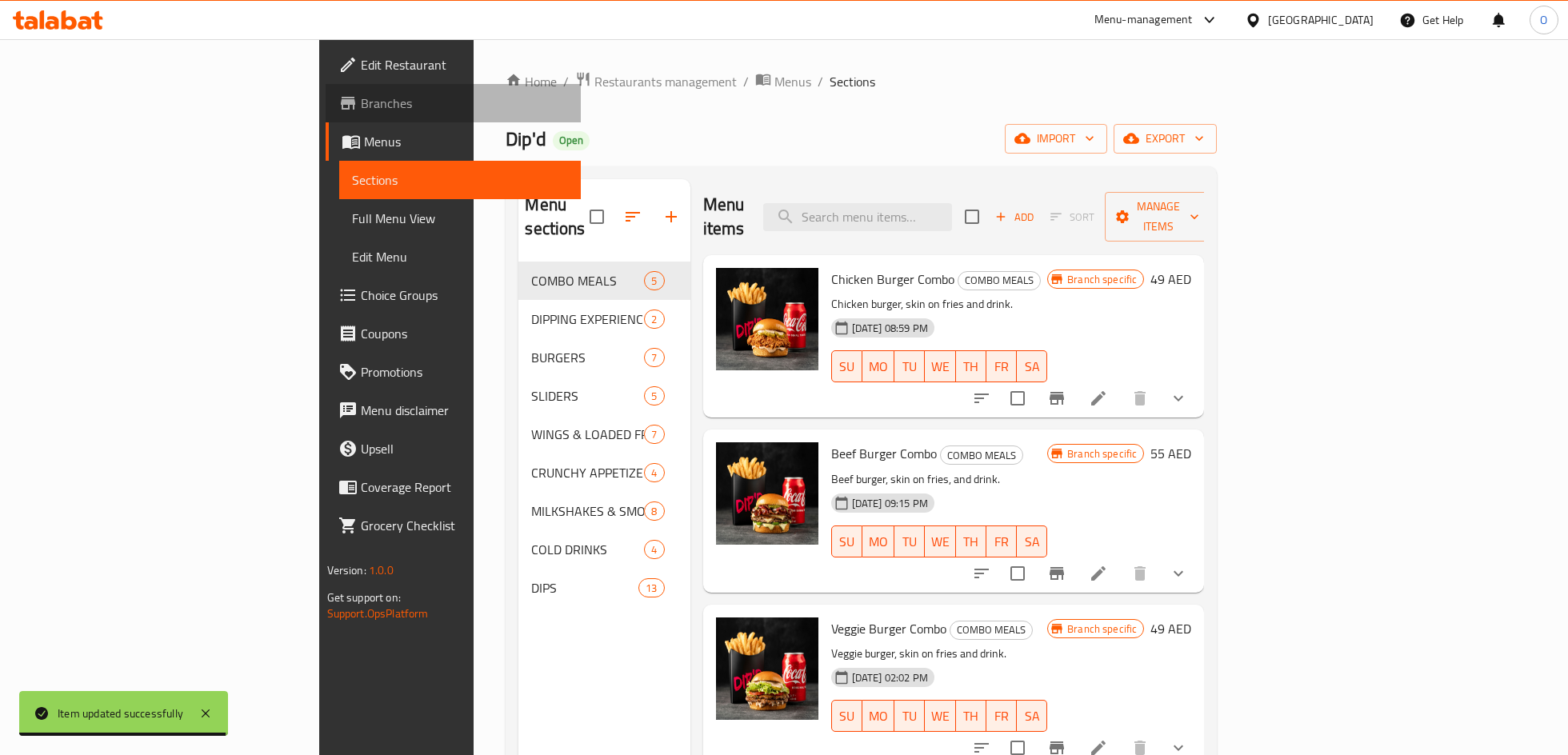
click at [360, 95] on span "Branches" at bounding box center [463, 103] width 207 height 19
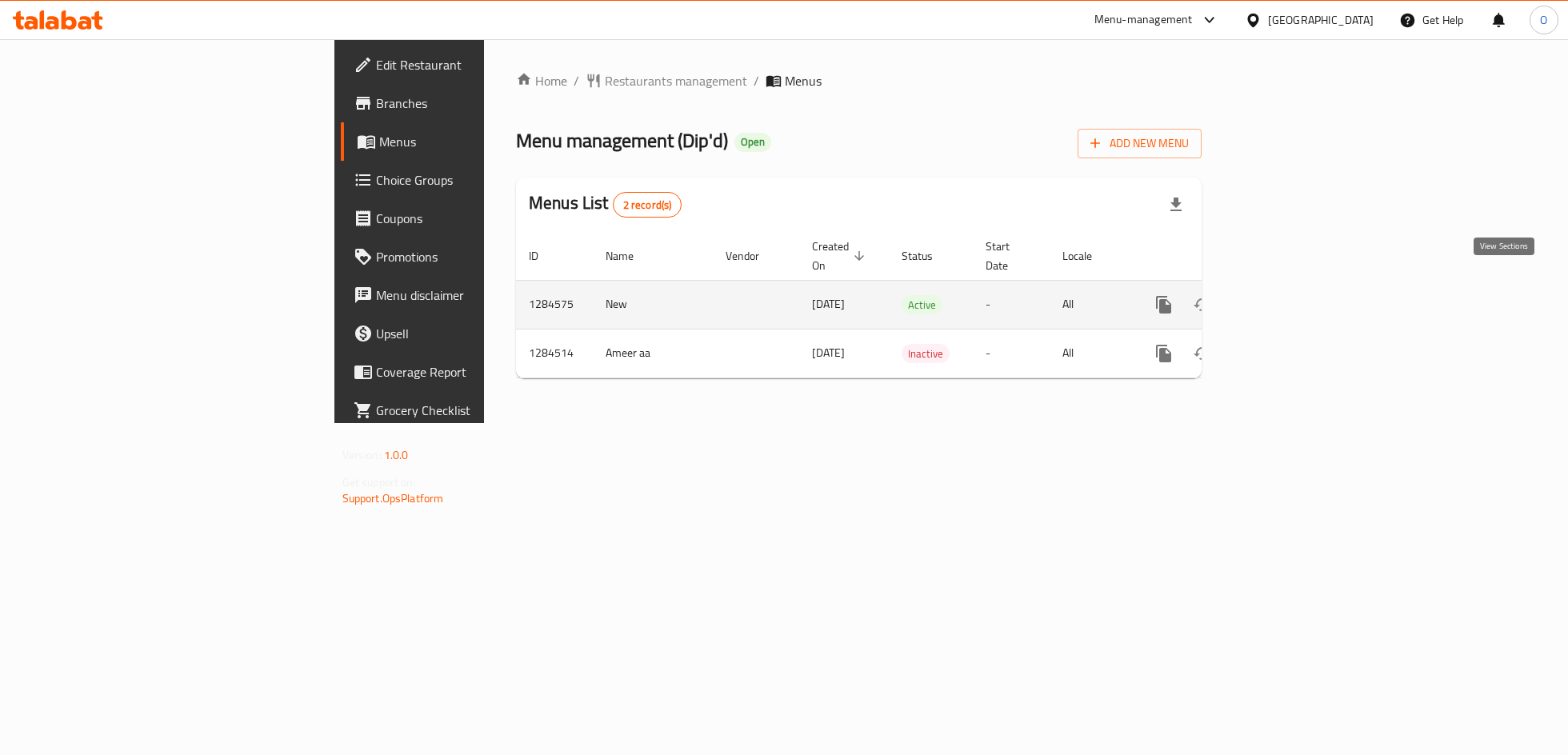
click at [1288, 295] on icon "enhanced table" at bounding box center [1279, 305] width 19 height 19
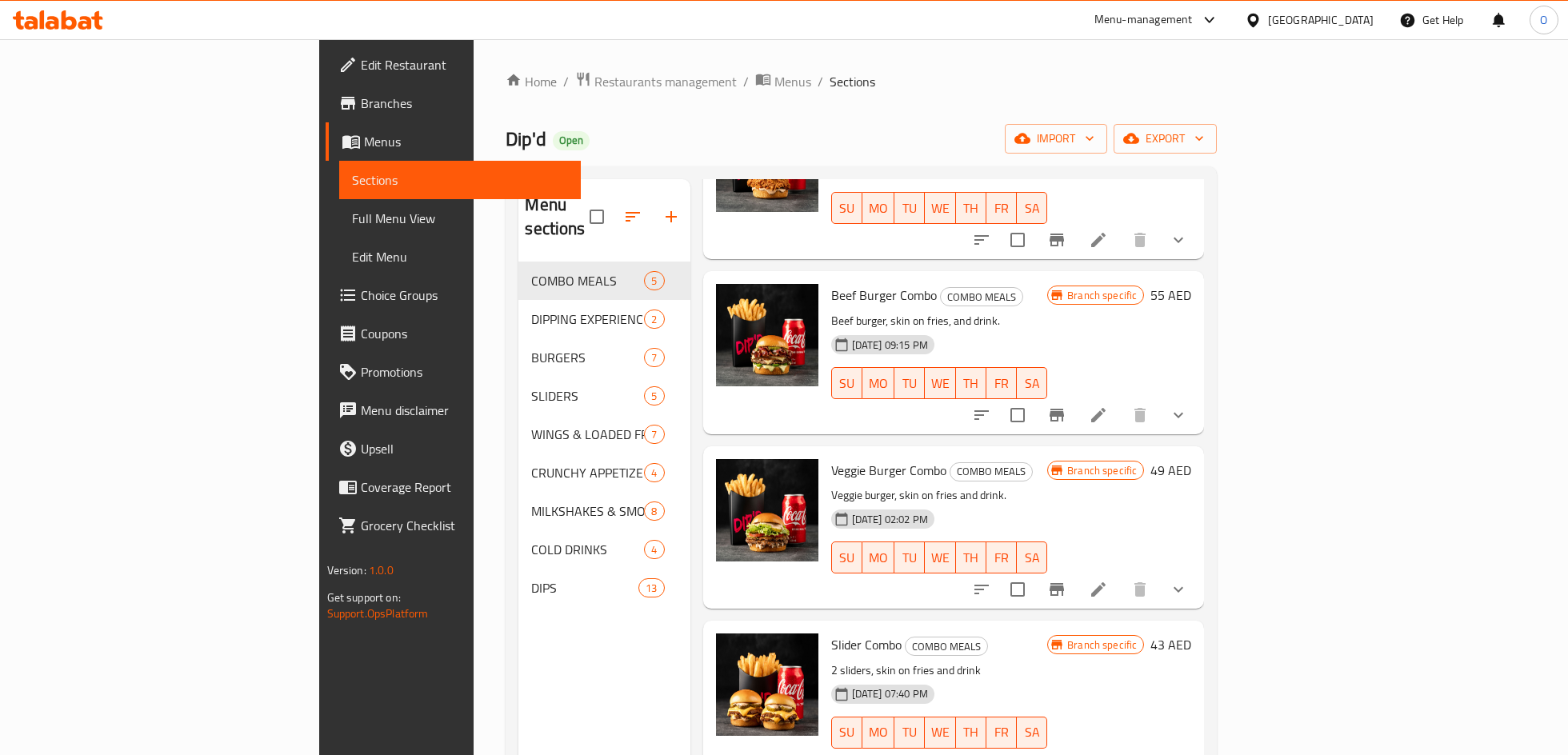
scroll to position [154, 0]
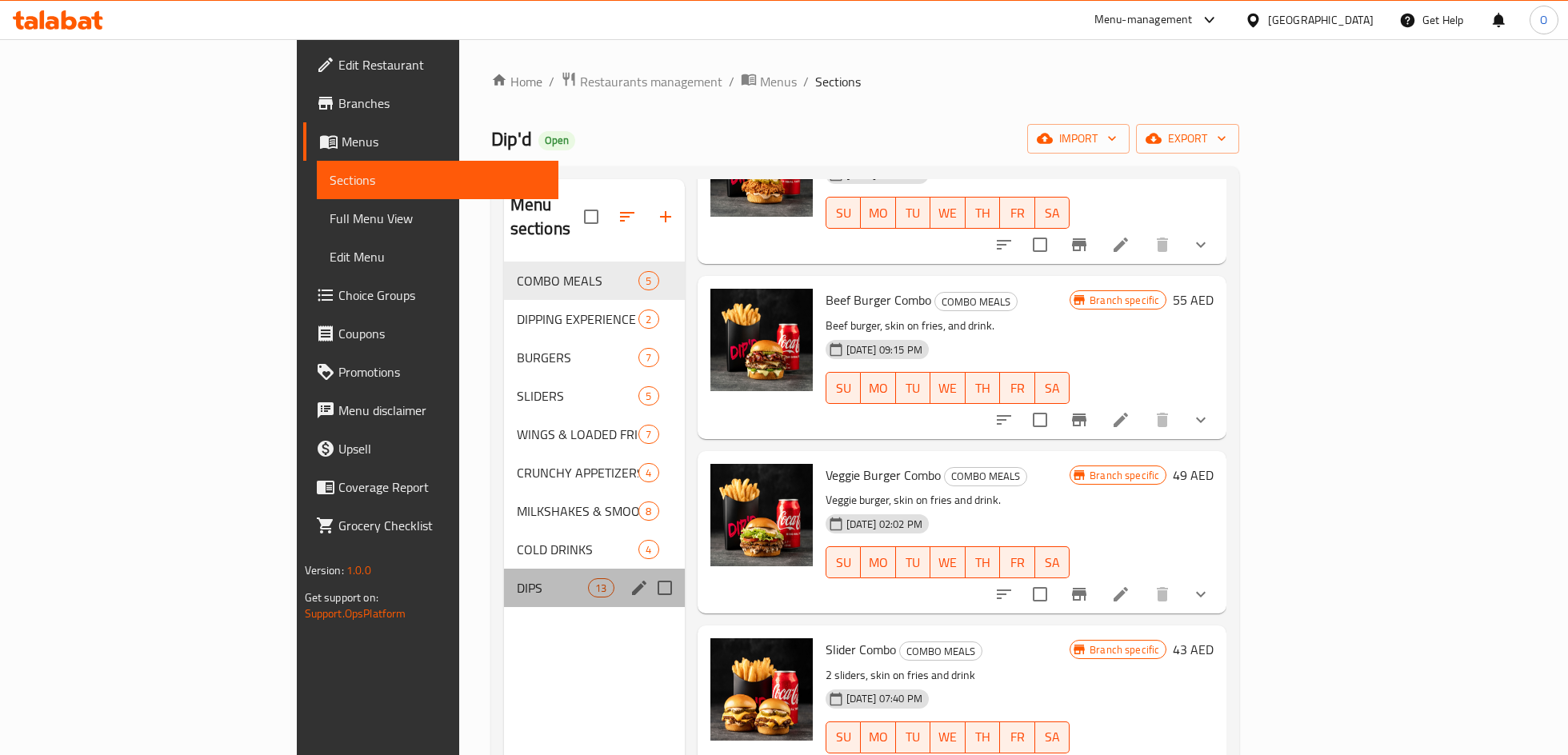
click at [504, 573] on div "DIPS 13" at bounding box center [595, 588] width 181 height 39
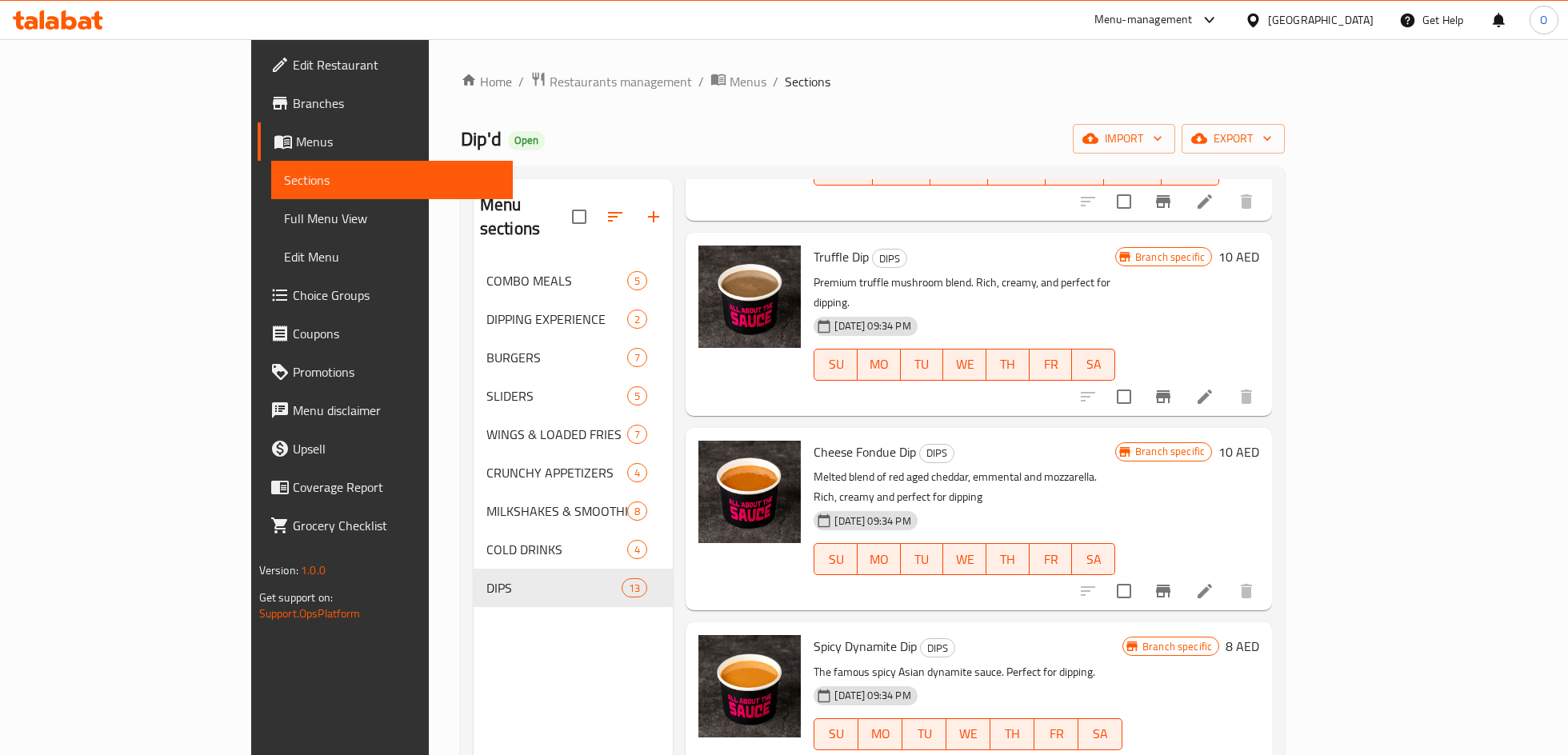
scroll to position [216, 0]
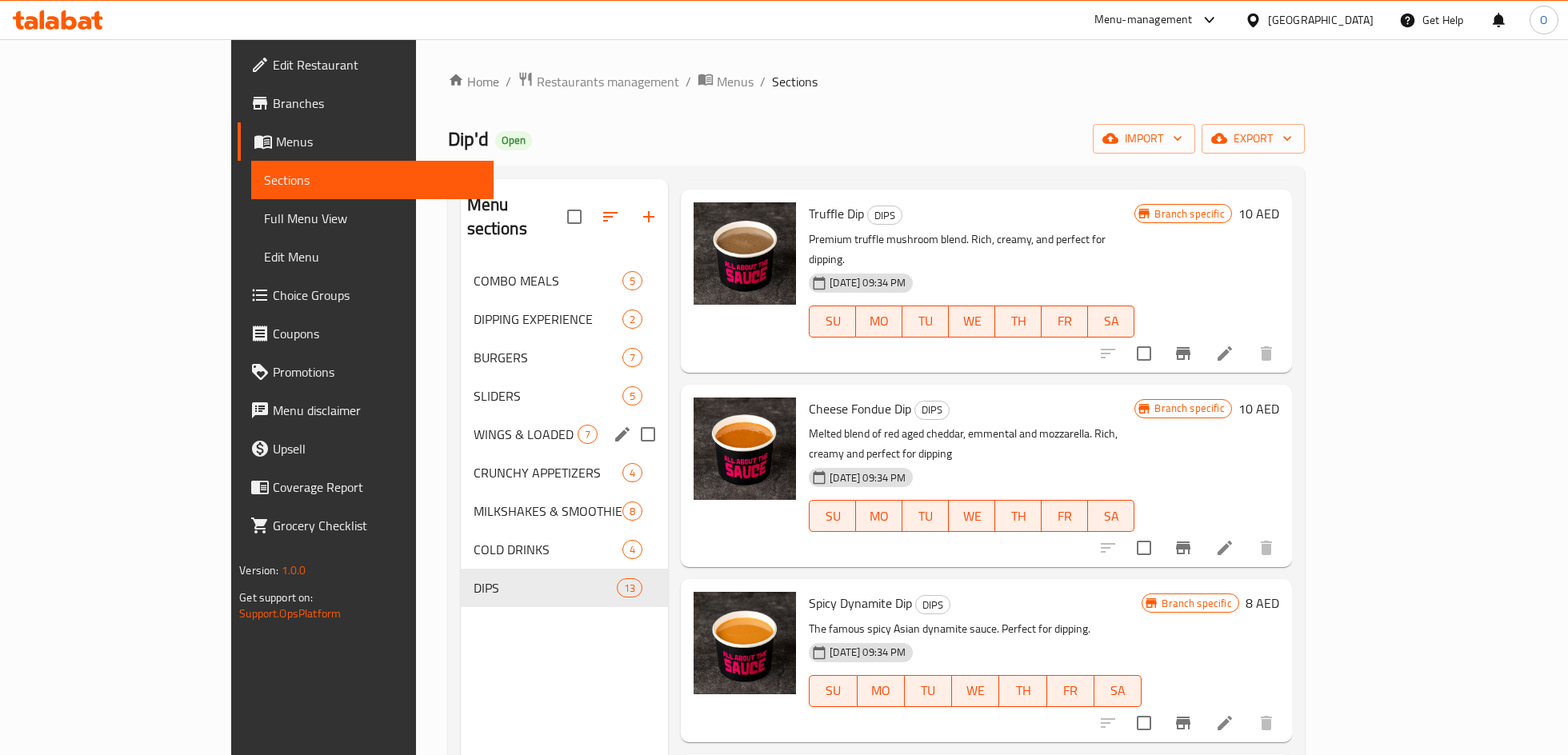
click at [473, 425] on span "WINGS & LOADED FRIES" at bounding box center [526, 434] width 105 height 19
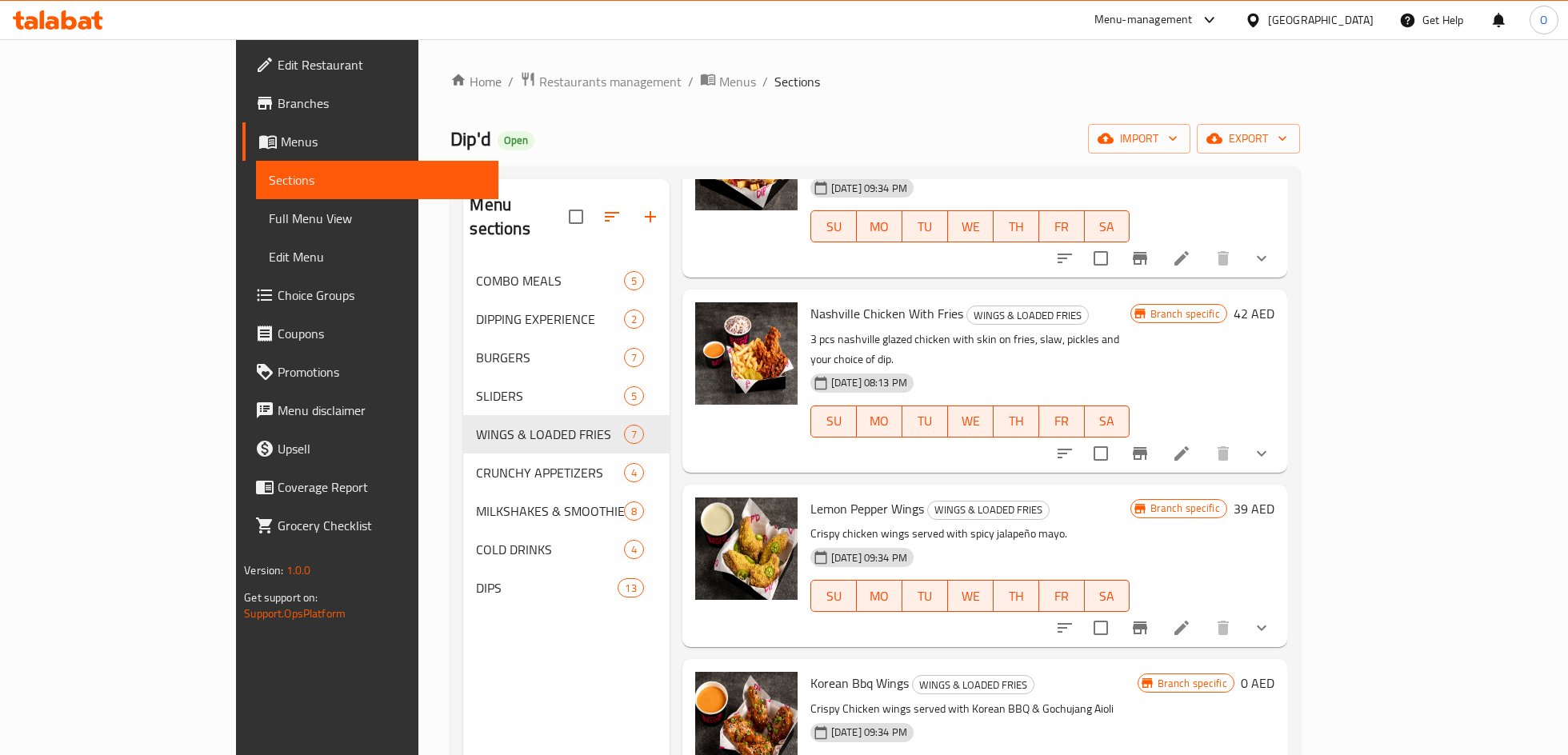
scroll to position [508, 0]
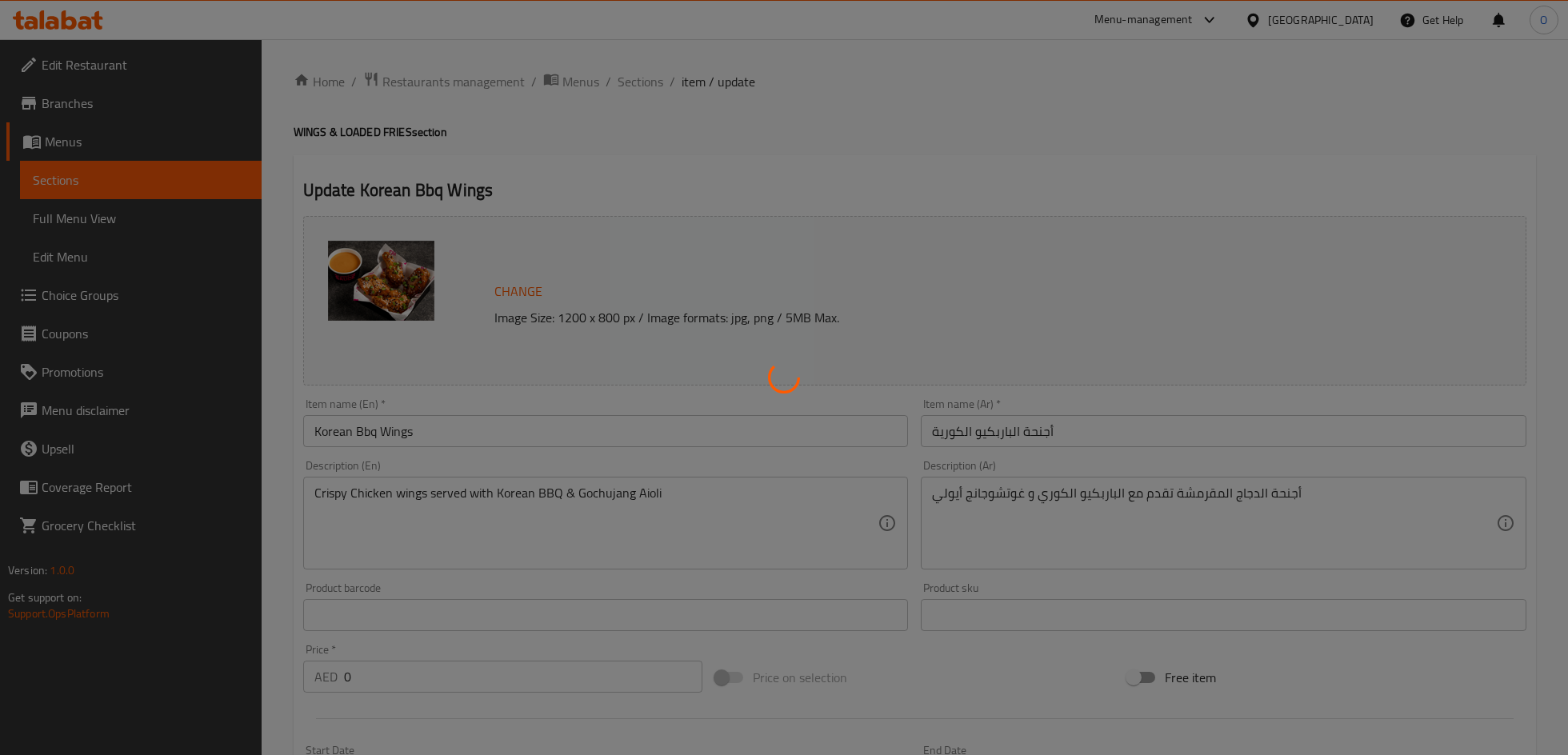
type input "تفضيل التقديم"
type input "1"
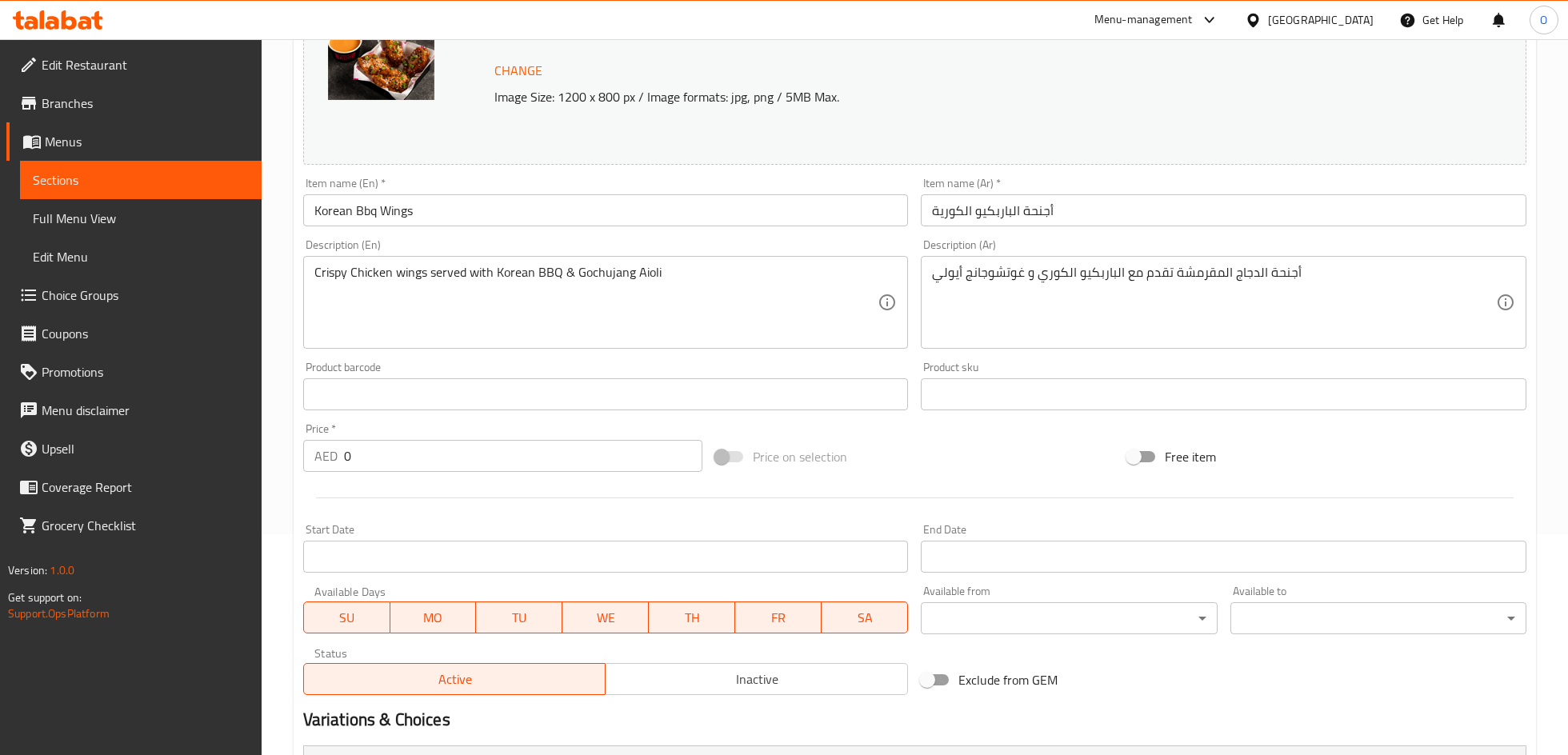
scroll to position [498, 0]
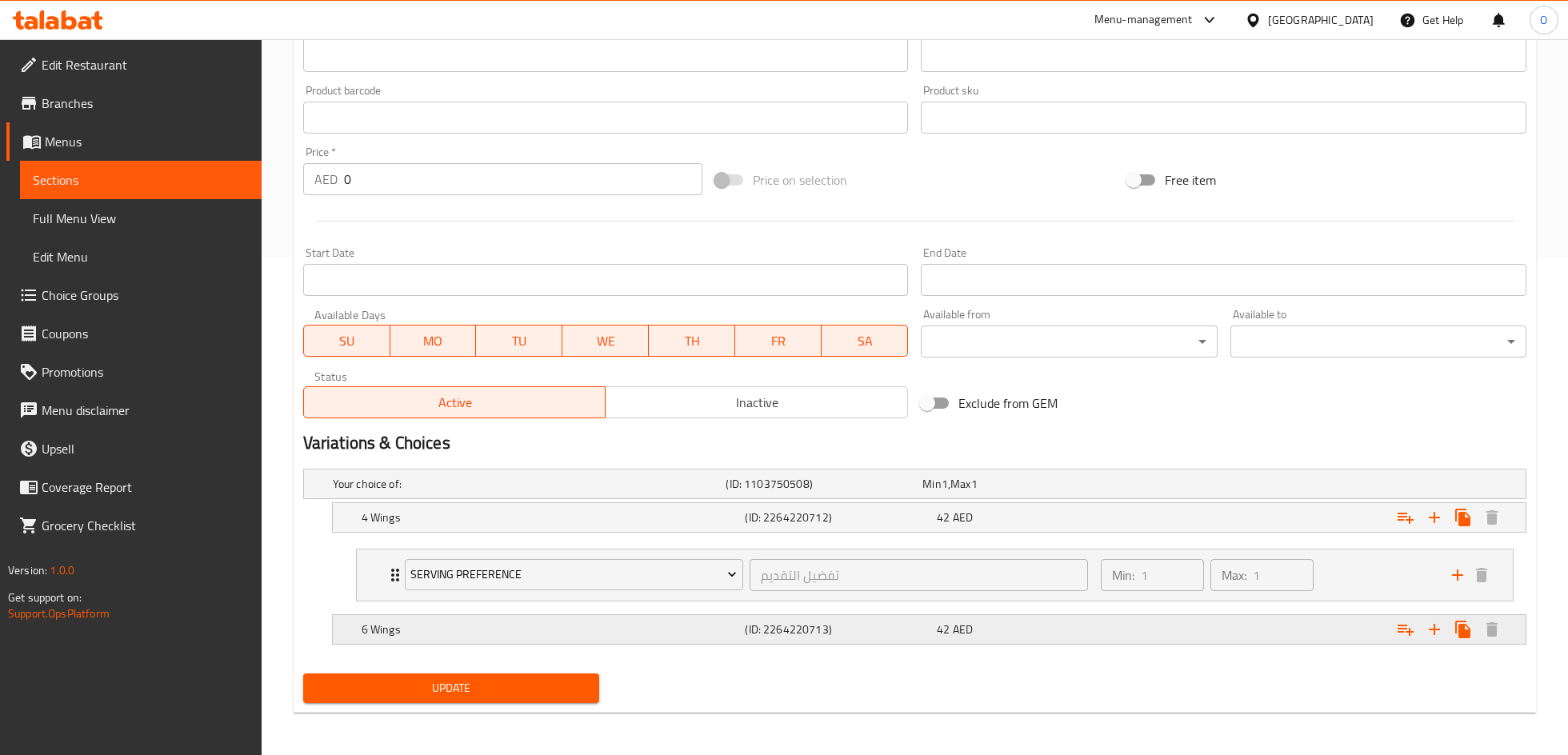
click at [1191, 632] on div "Expand" at bounding box center [1316, 630] width 384 height 35
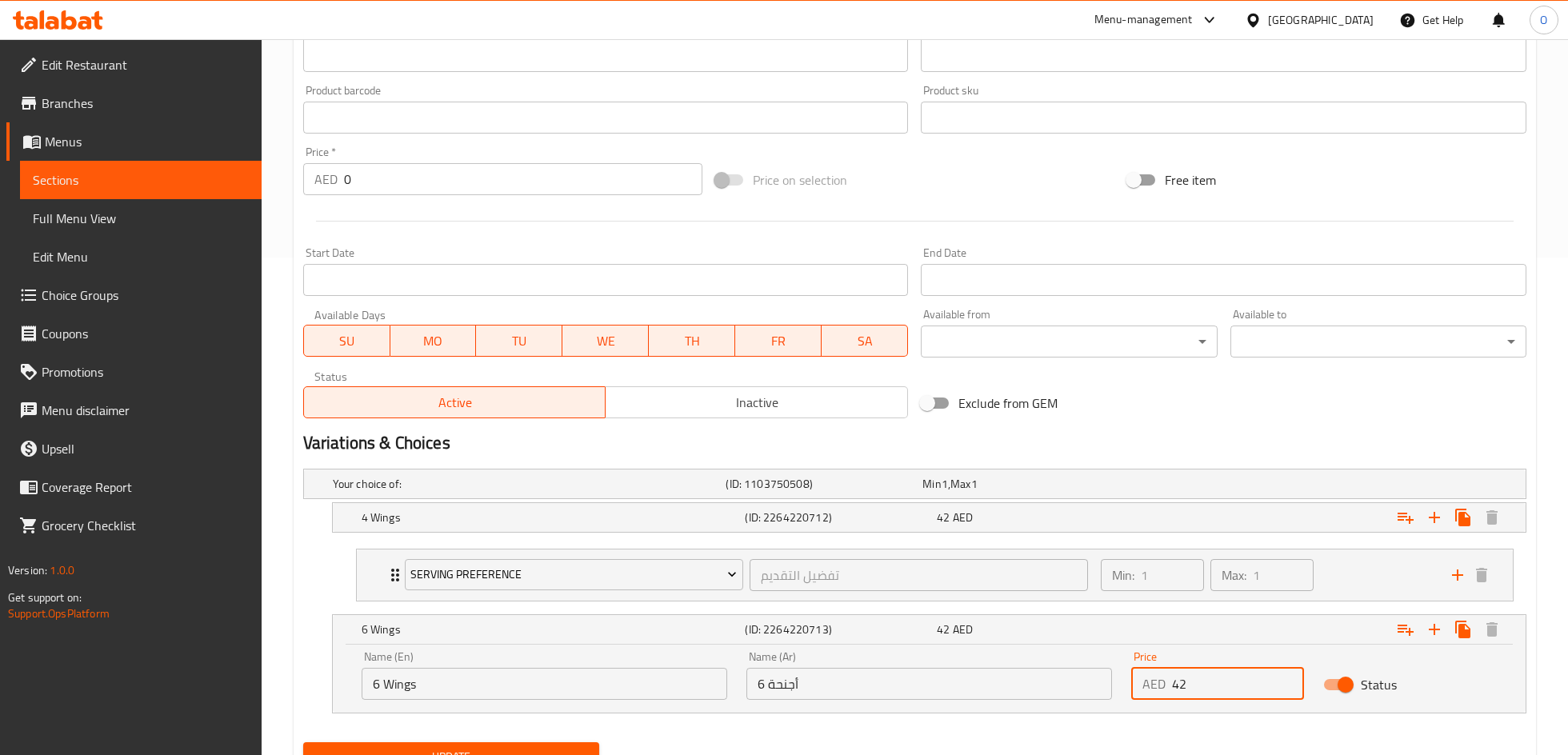
drag, startPoint x: 1179, startPoint y: 683, endPoint x: 1161, endPoint y: 683, distance: 18.0
click at [1161, 683] on div "AED 42 Price" at bounding box center [1217, 683] width 174 height 32
type input "52"
click at [523, 742] on button "Update" at bounding box center [451, 757] width 296 height 29
